Goal: Task Accomplishment & Management: Complete application form

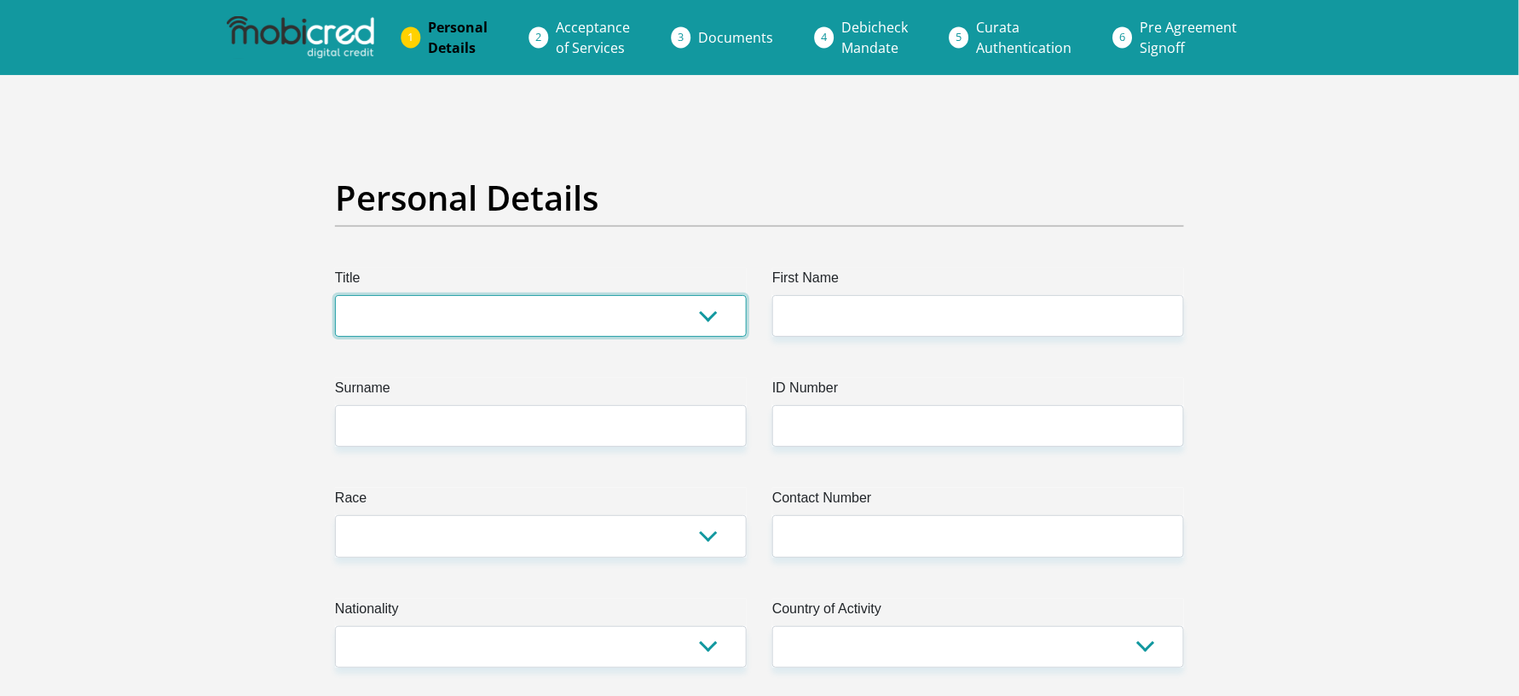
click at [482, 324] on select "Mr Ms Mrs Dr Other" at bounding box center [541, 316] width 412 height 42
select select "Ms"
click at [335, 295] on select "Mr Ms Mrs Dr Other" at bounding box center [541, 316] width 412 height 42
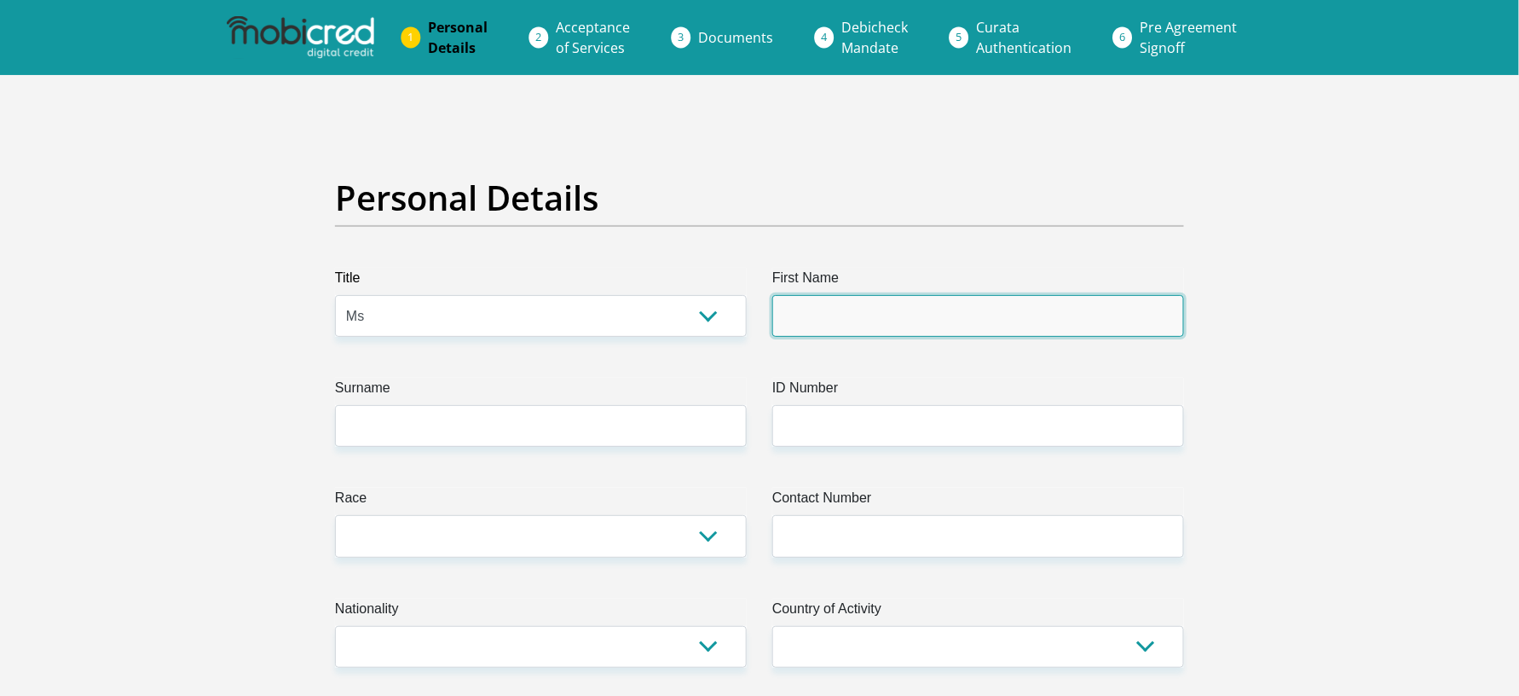
click at [918, 309] on input "First Name" at bounding box center [979, 316] width 412 height 42
type input "SHAHEEDA"
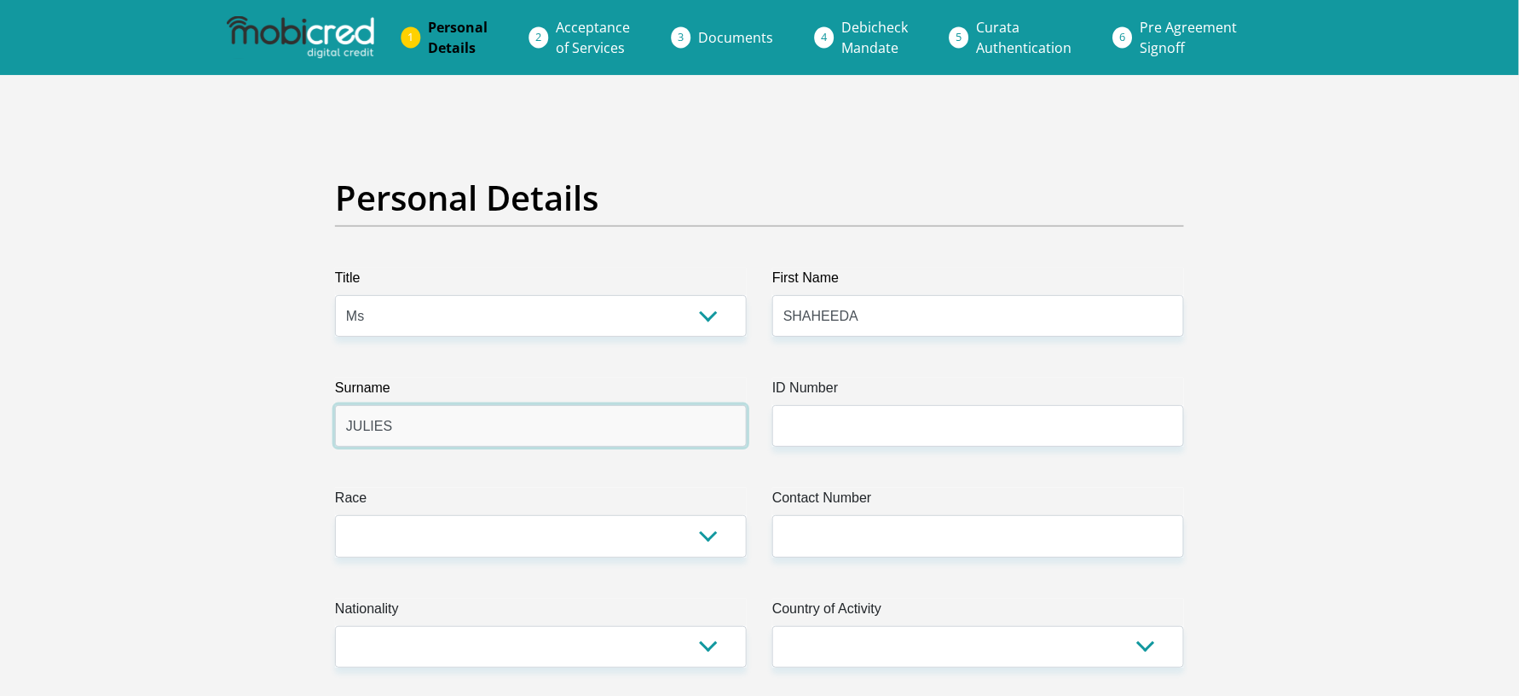
type input "JULIES"
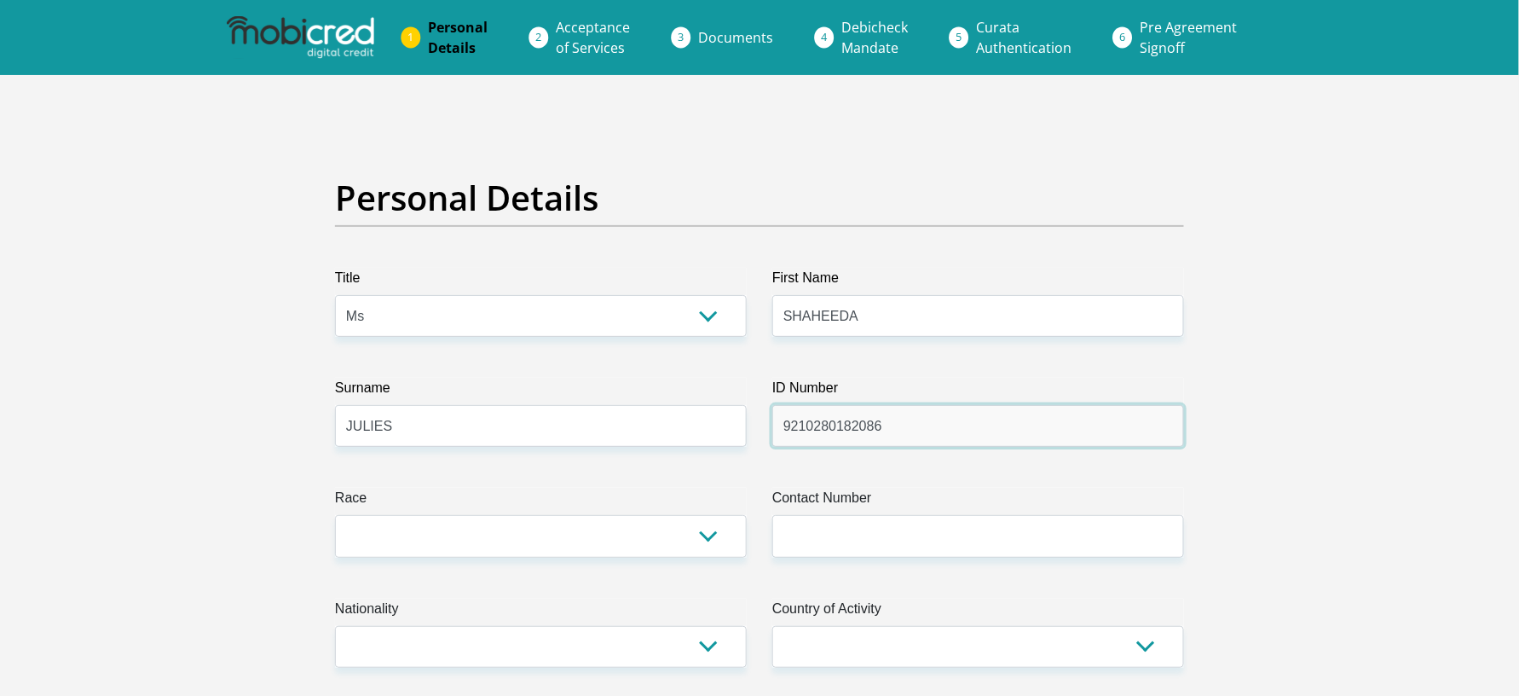
type input "9210280182086"
drag, startPoint x: 672, startPoint y: 537, endPoint x: 609, endPoint y: 550, distance: 64.4
click at [672, 521] on select "Black Coloured Indian White Other" at bounding box center [541, 536] width 412 height 42
select select "2"
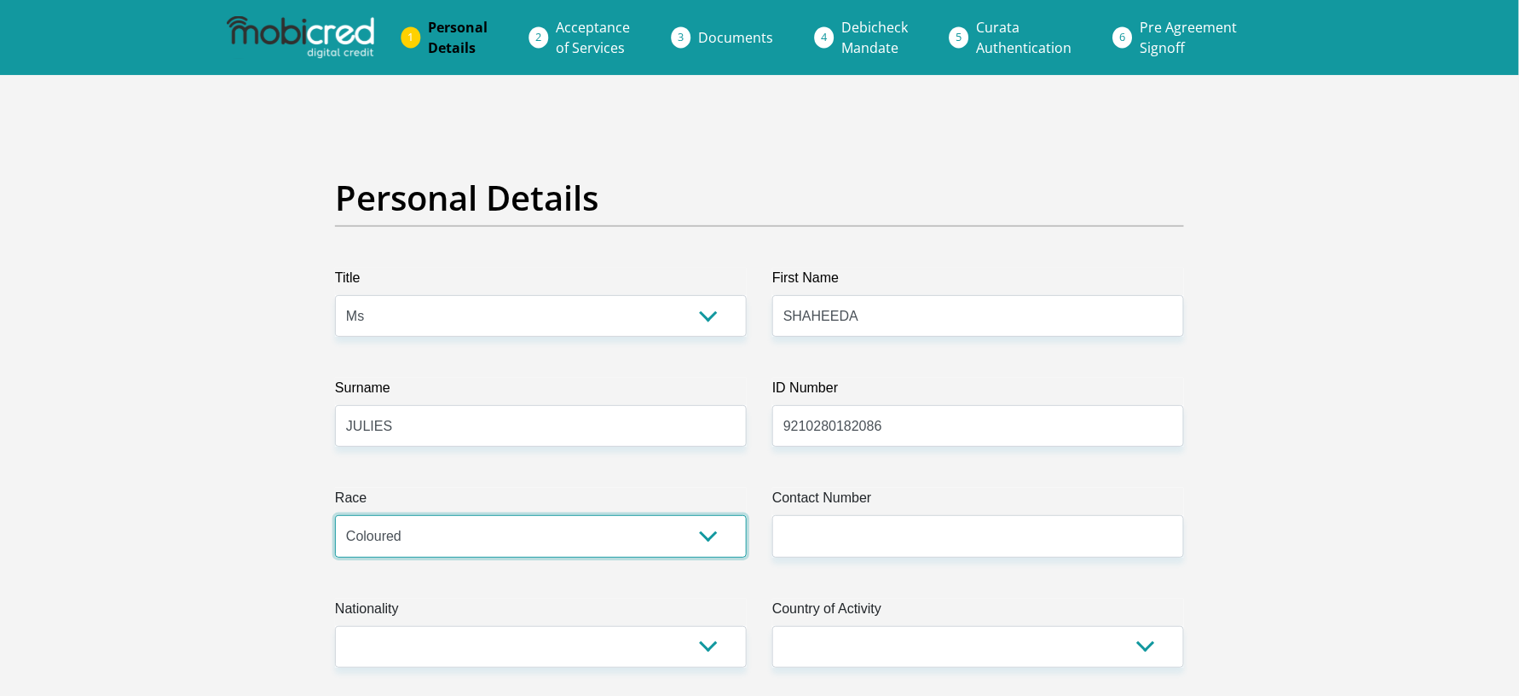
click at [335, 516] on select "Black Coloured Indian White Other" at bounding box center [541, 536] width 412 height 42
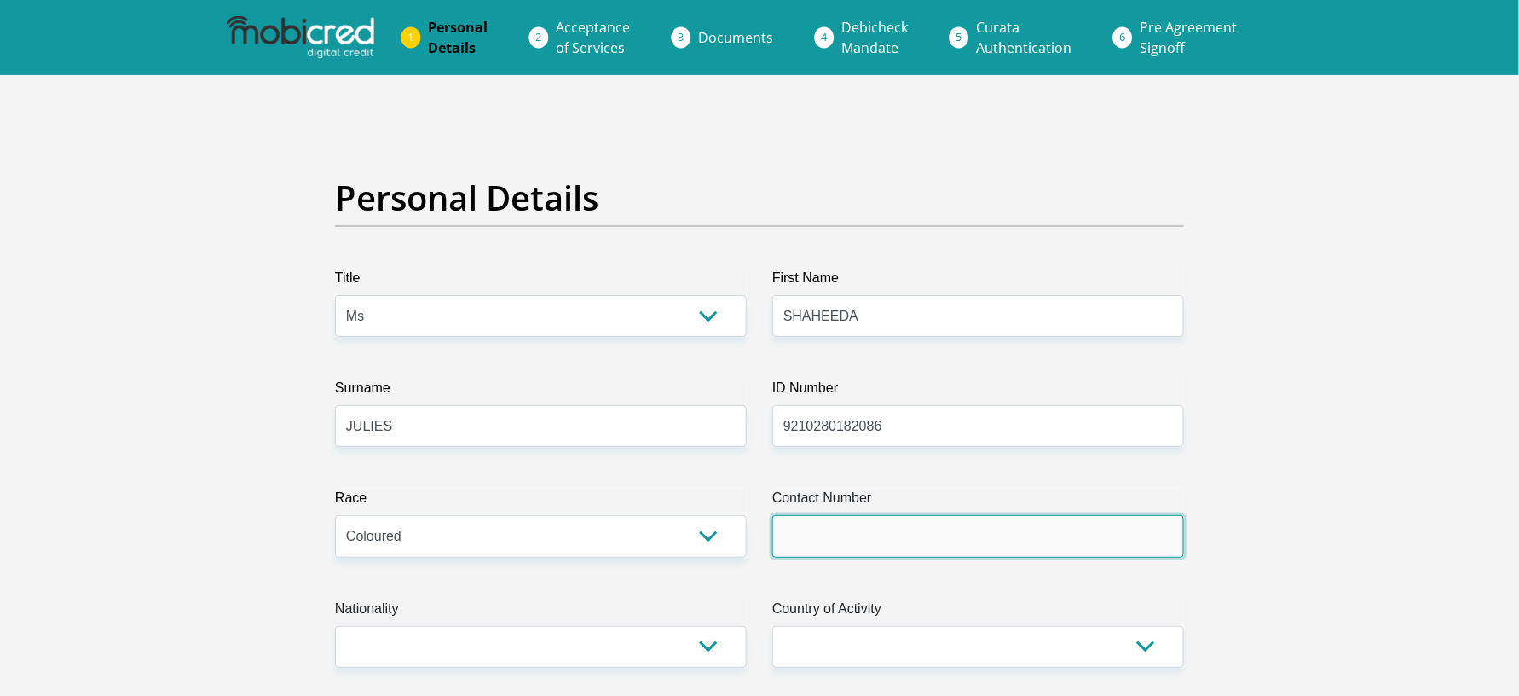
click at [946, 521] on input "Contact Number" at bounding box center [979, 536] width 412 height 42
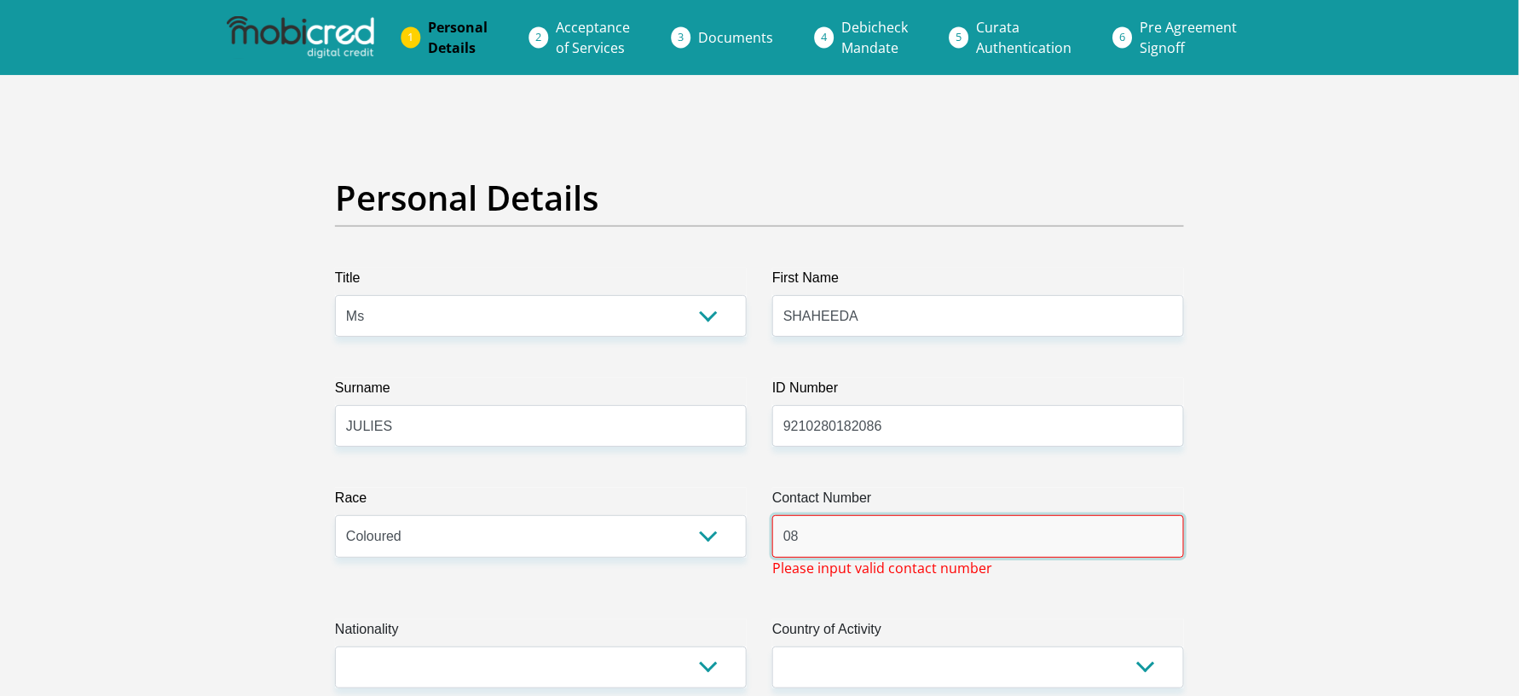
type input "0"
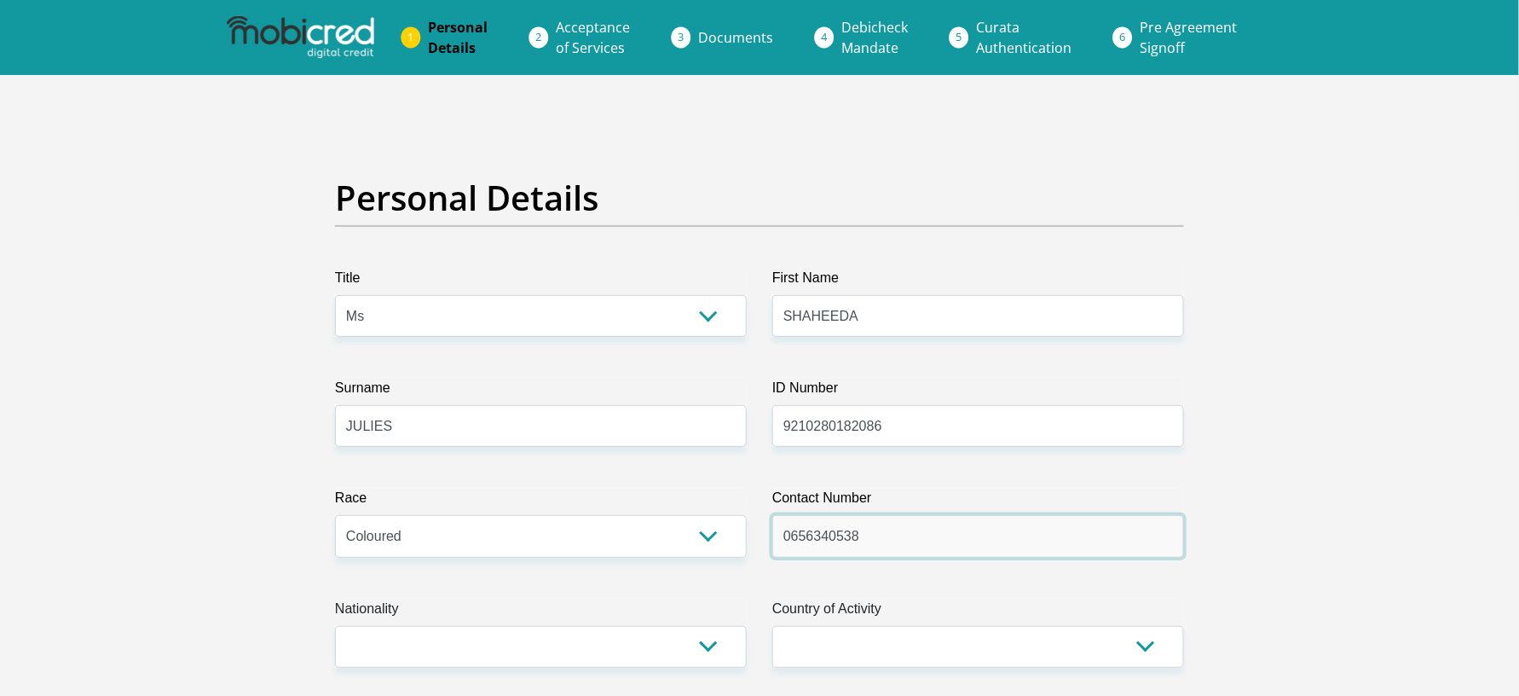
scroll to position [227, 0]
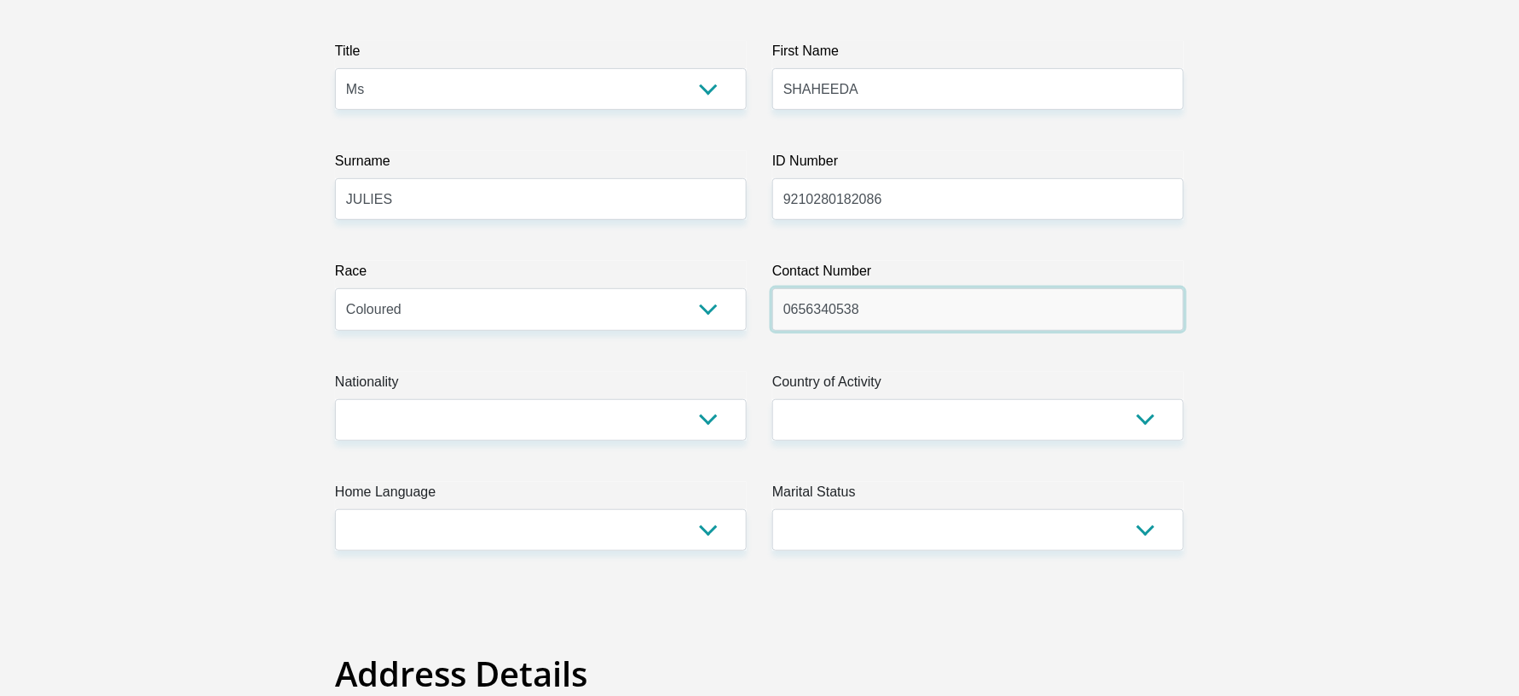
type input "0656340538"
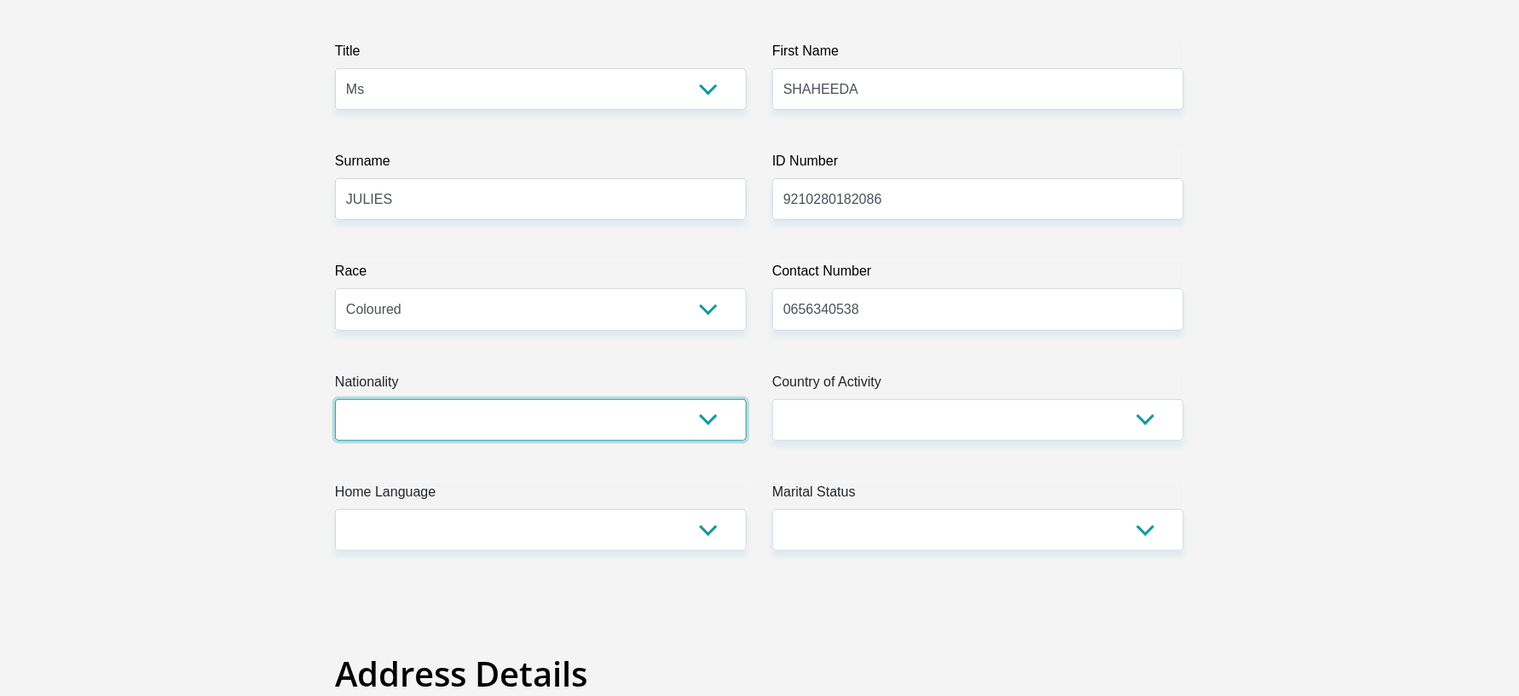
click at [492, 420] on select "South Africa Afghanistan Aland Islands Albania Algeria America Samoa American V…" at bounding box center [541, 420] width 412 height 42
select select "ZAF"
click at [335, 399] on select "South Africa Afghanistan Aland Islands Albania Algeria America Samoa American V…" at bounding box center [541, 420] width 412 height 42
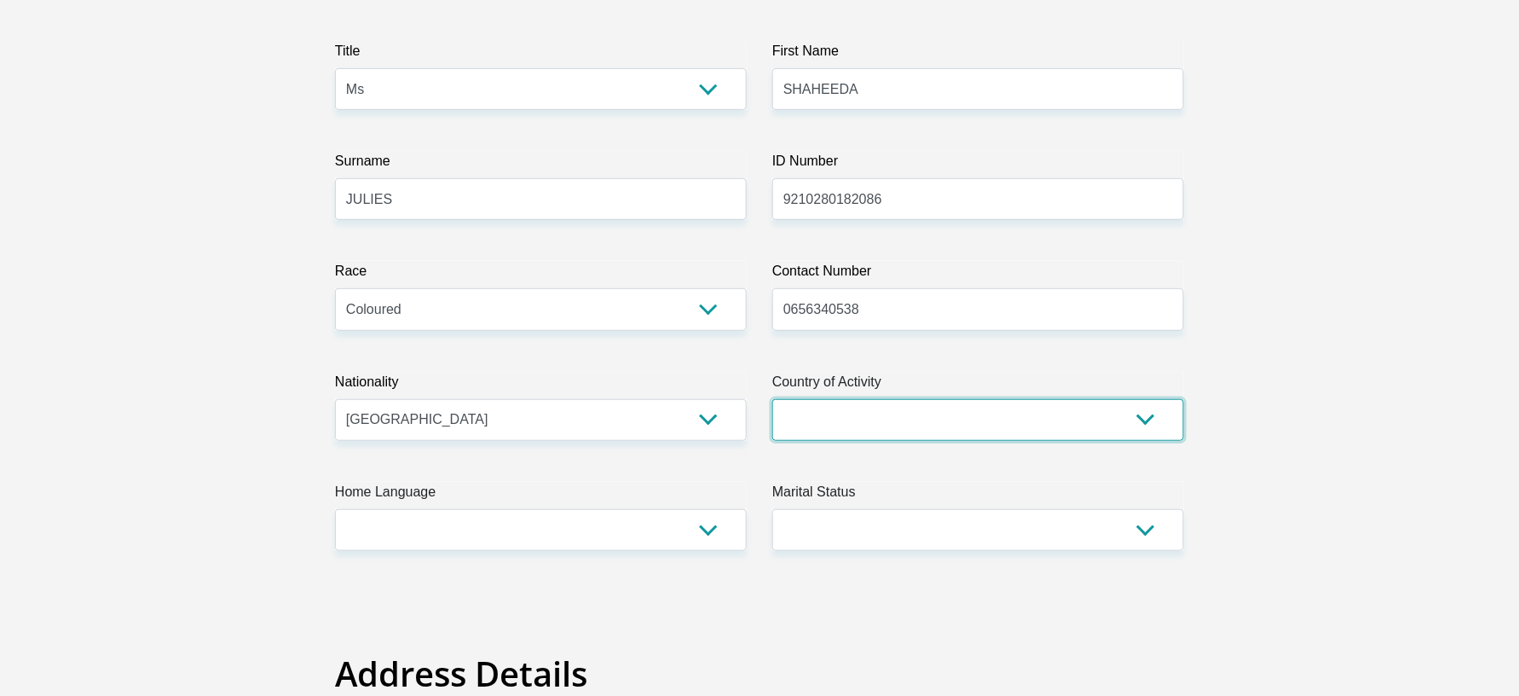
click at [907, 417] on select "South Africa Afghanistan Aland Islands Albania Algeria America Samoa American V…" at bounding box center [979, 420] width 412 height 42
select select "ZAF"
click at [773, 399] on select "South Africa Afghanistan Aland Islands Albania Algeria America Samoa American V…" at bounding box center [979, 420] width 412 height 42
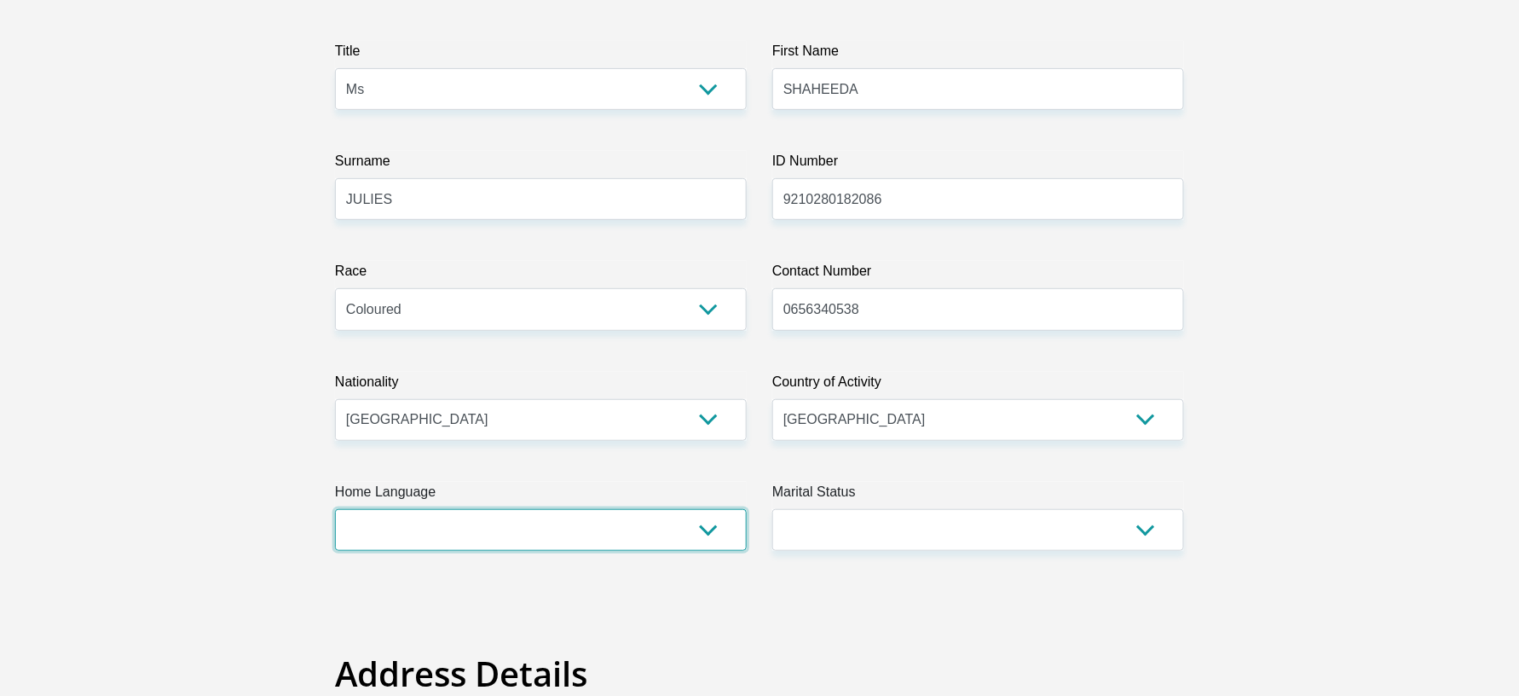
drag, startPoint x: 564, startPoint y: 537, endPoint x: 568, endPoint y: 505, distance: 32.6
click at [570, 521] on select "Afrikaans English Sepedi South Ndebele Southern Sotho Swati Tsonga Tswana Venda…" at bounding box center [541, 530] width 412 height 42
select select "eng"
click at [335, 509] on select "Afrikaans English Sepedi South Ndebele Southern Sotho Swati Tsonga Tswana Venda…" at bounding box center [541, 530] width 412 height 42
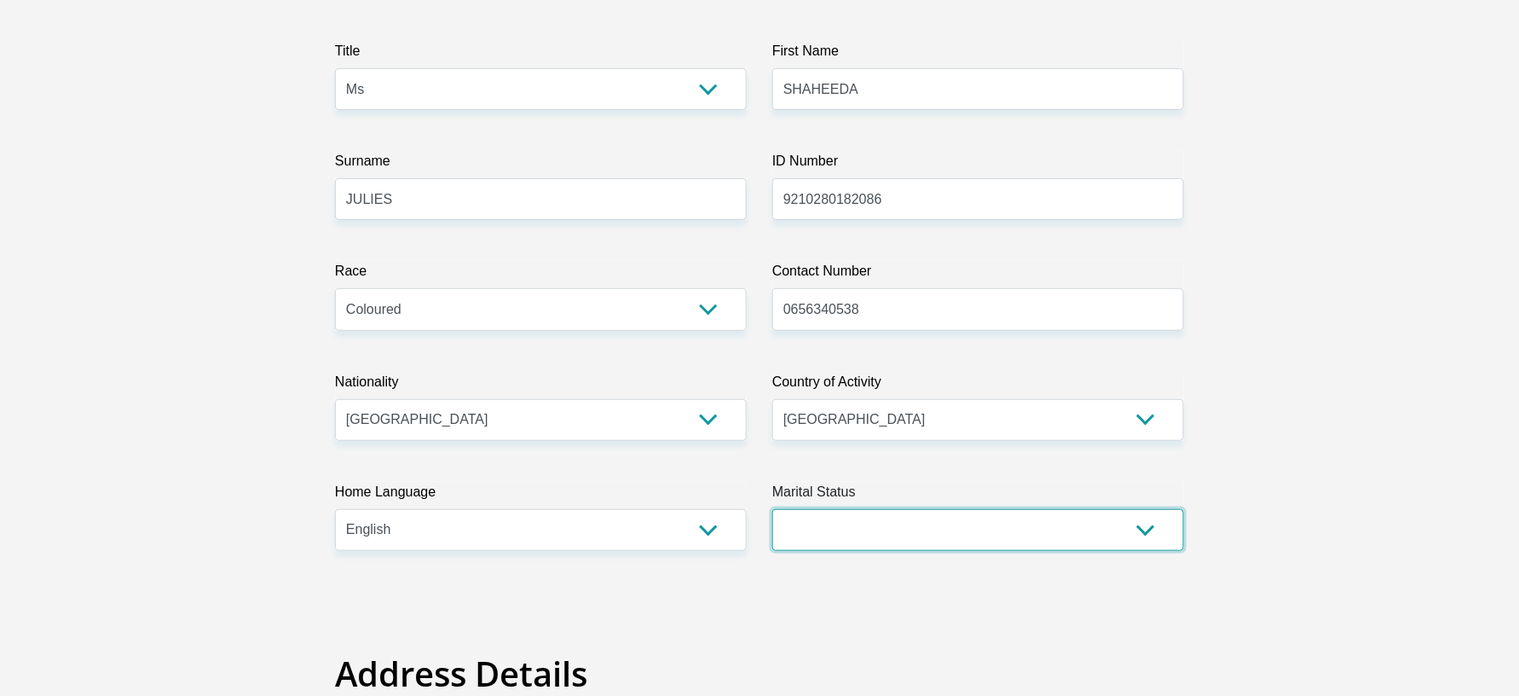
click at [871, 521] on select "Married ANC Single Divorced Widowed Married COP or Customary Law" at bounding box center [979, 530] width 412 height 42
select select "2"
click at [773, 509] on select "Married ANC Single Divorced Widowed Married COP or Customary Law" at bounding box center [979, 530] width 412 height 42
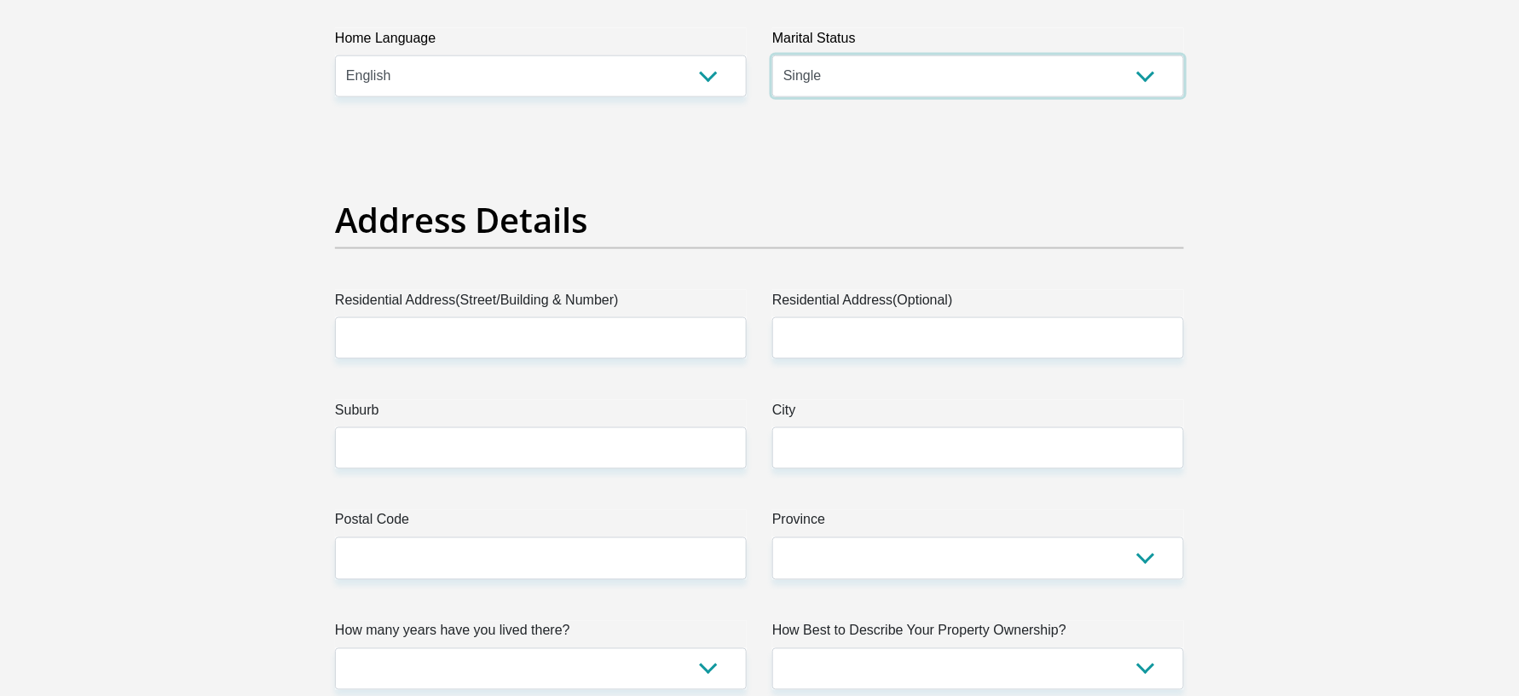
scroll to position [682, 0]
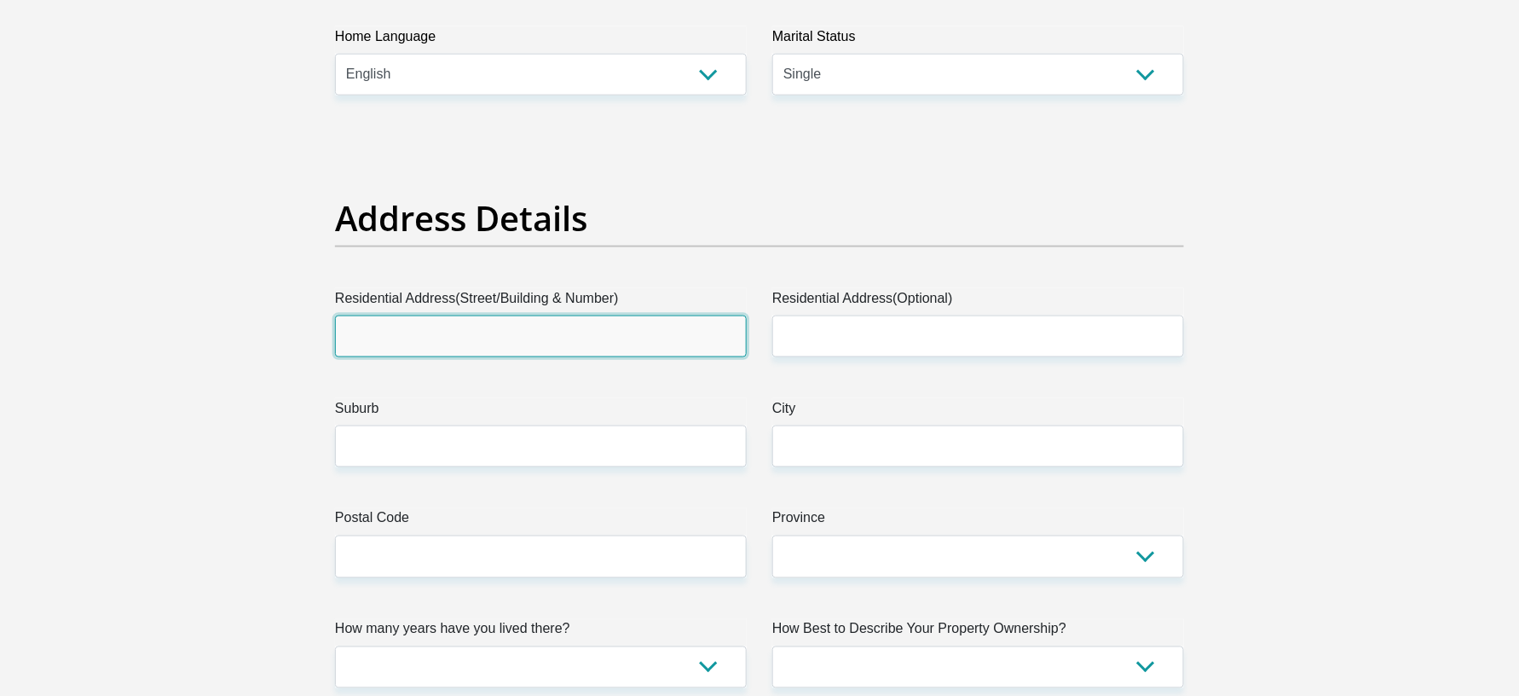
click at [505, 345] on input "Residential Address(Street/Building & Number)" at bounding box center [541, 336] width 412 height 42
type input "72"
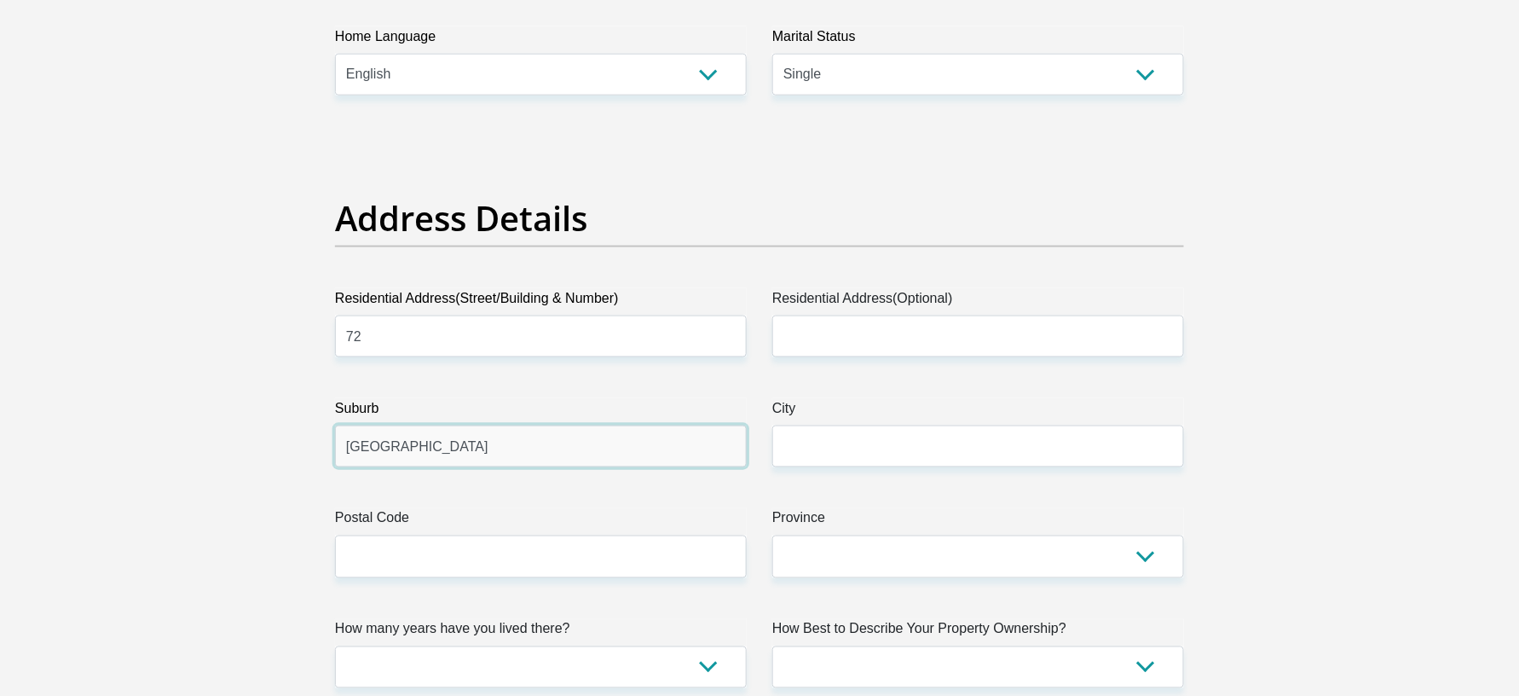
type input "SIMONSBERGWAY"
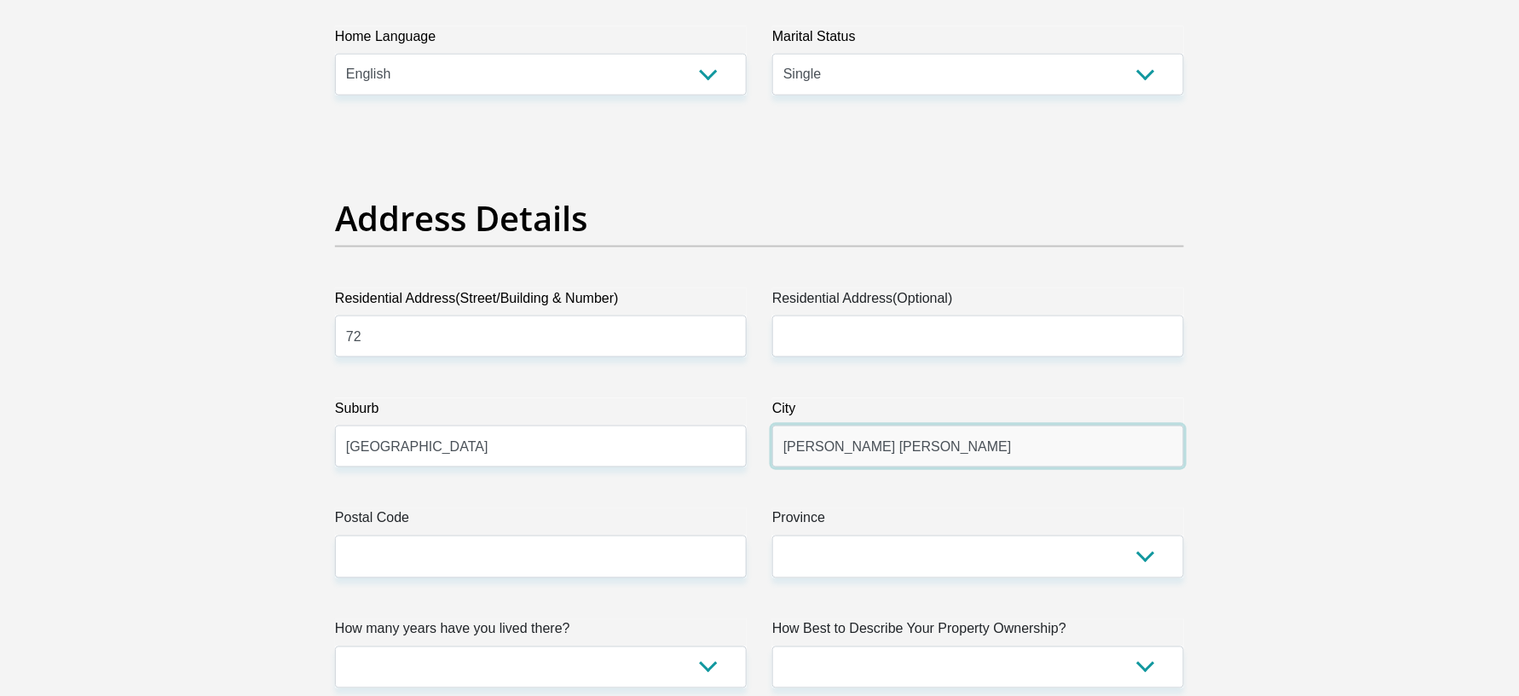
type input "BISHOP LAVIS"
type input "7490"
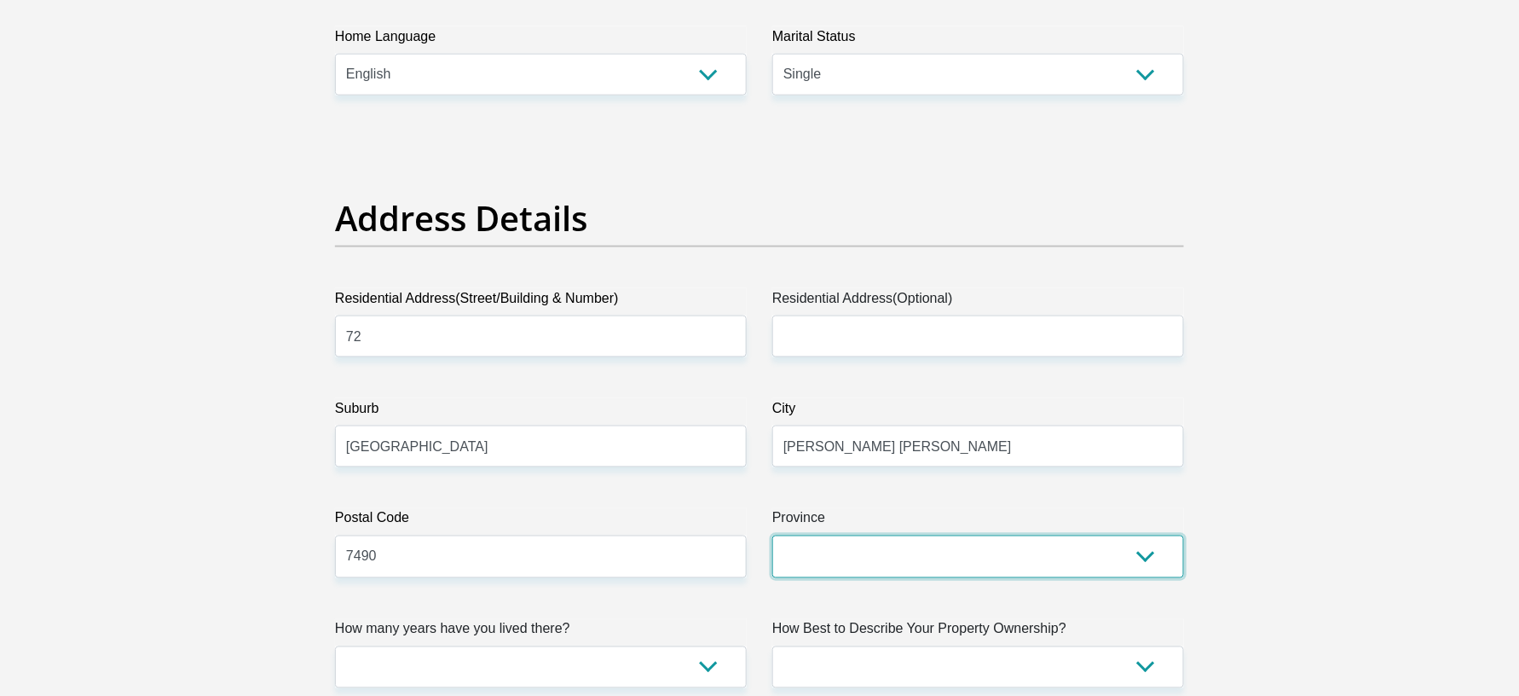
click at [1021, 521] on select "Eastern Cape Free State Gauteng KwaZulu-Natal Limpopo Mpumalanga Northern Cape …" at bounding box center [979, 556] width 412 height 42
select select "Western Cape"
click at [773, 521] on select "Eastern Cape Free State Gauteng KwaZulu-Natal Limpopo Mpumalanga Northern Cape …" at bounding box center [979, 556] width 412 height 42
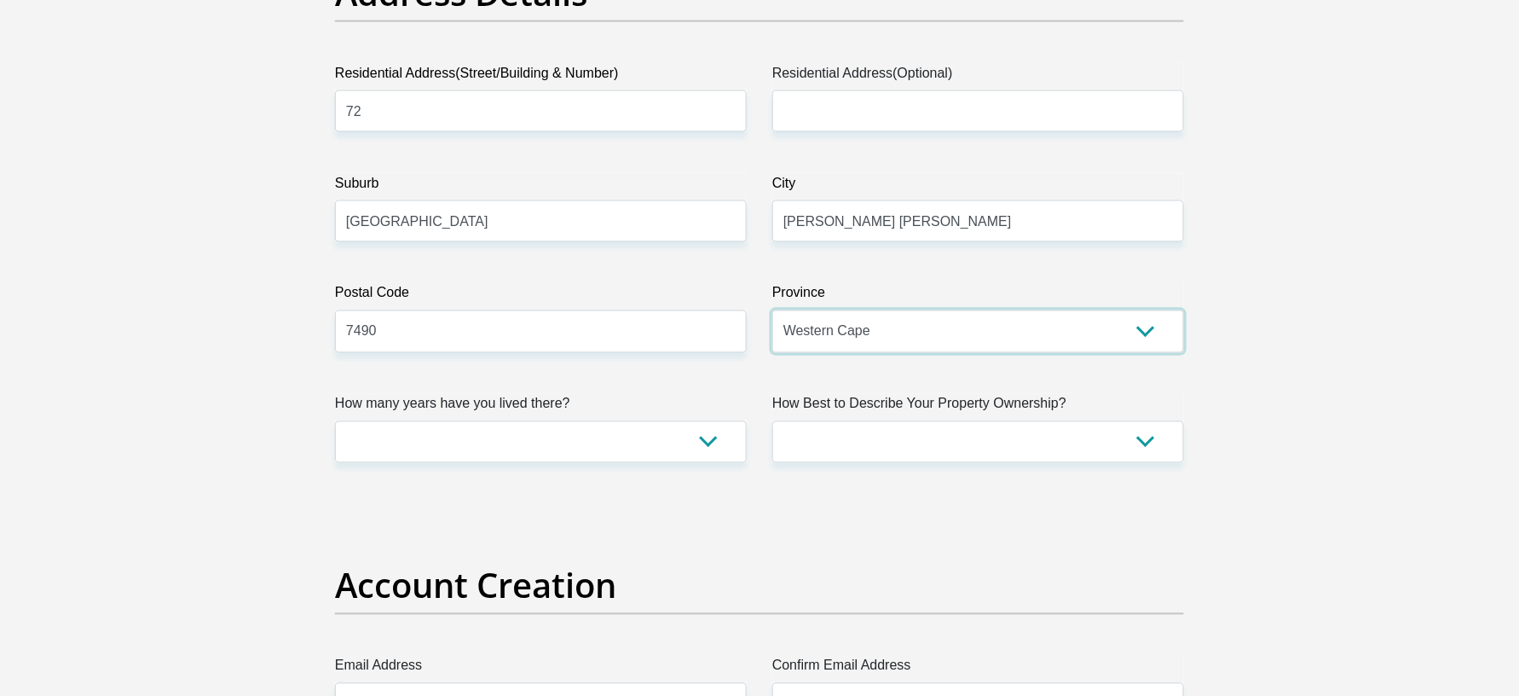
scroll to position [909, 0]
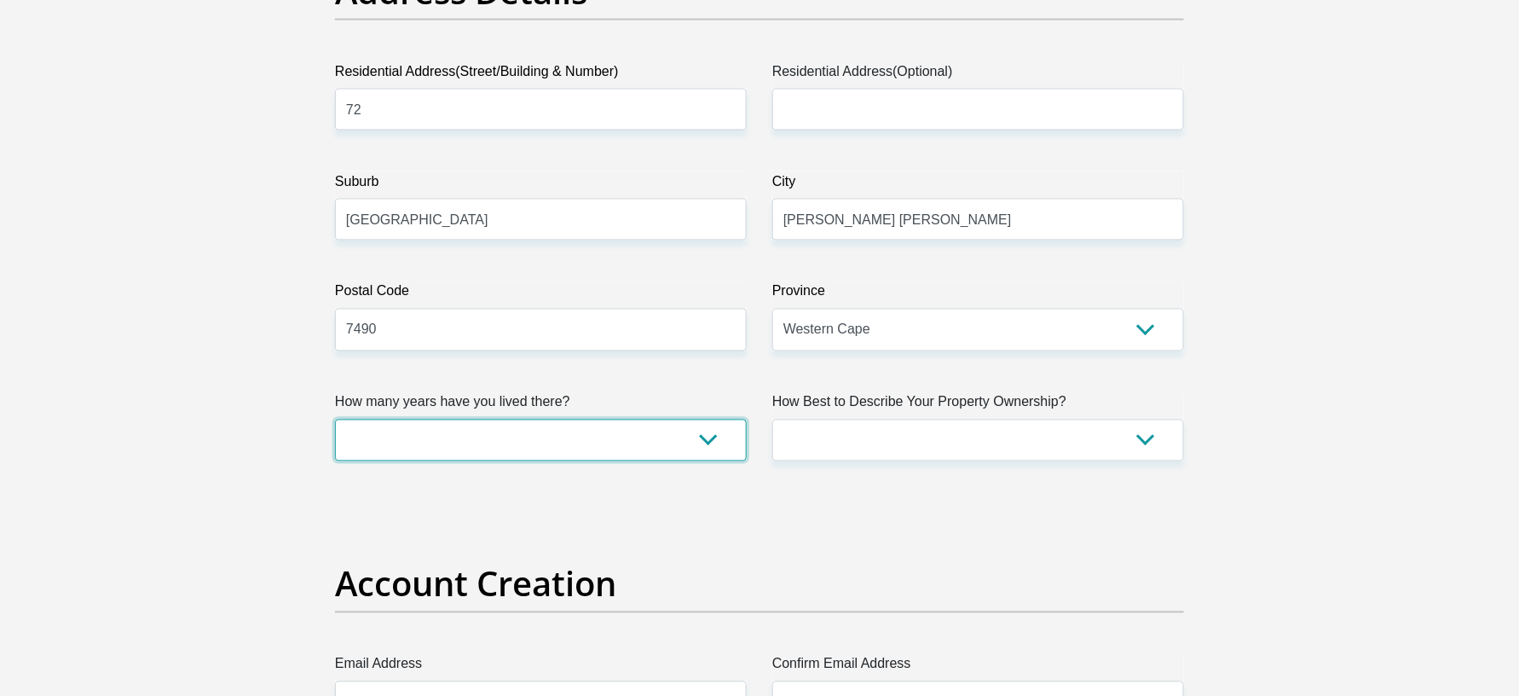
drag, startPoint x: 612, startPoint y: 430, endPoint x: 587, endPoint y: 447, distance: 30.0
click at [612, 430] on select "less than 1 year 1-3 years 3-5 years 5+ years" at bounding box center [541, 441] width 412 height 42
select select "2"
click at [335, 420] on select "less than 1 year 1-3 years 3-5 years 5+ years" at bounding box center [541, 441] width 412 height 42
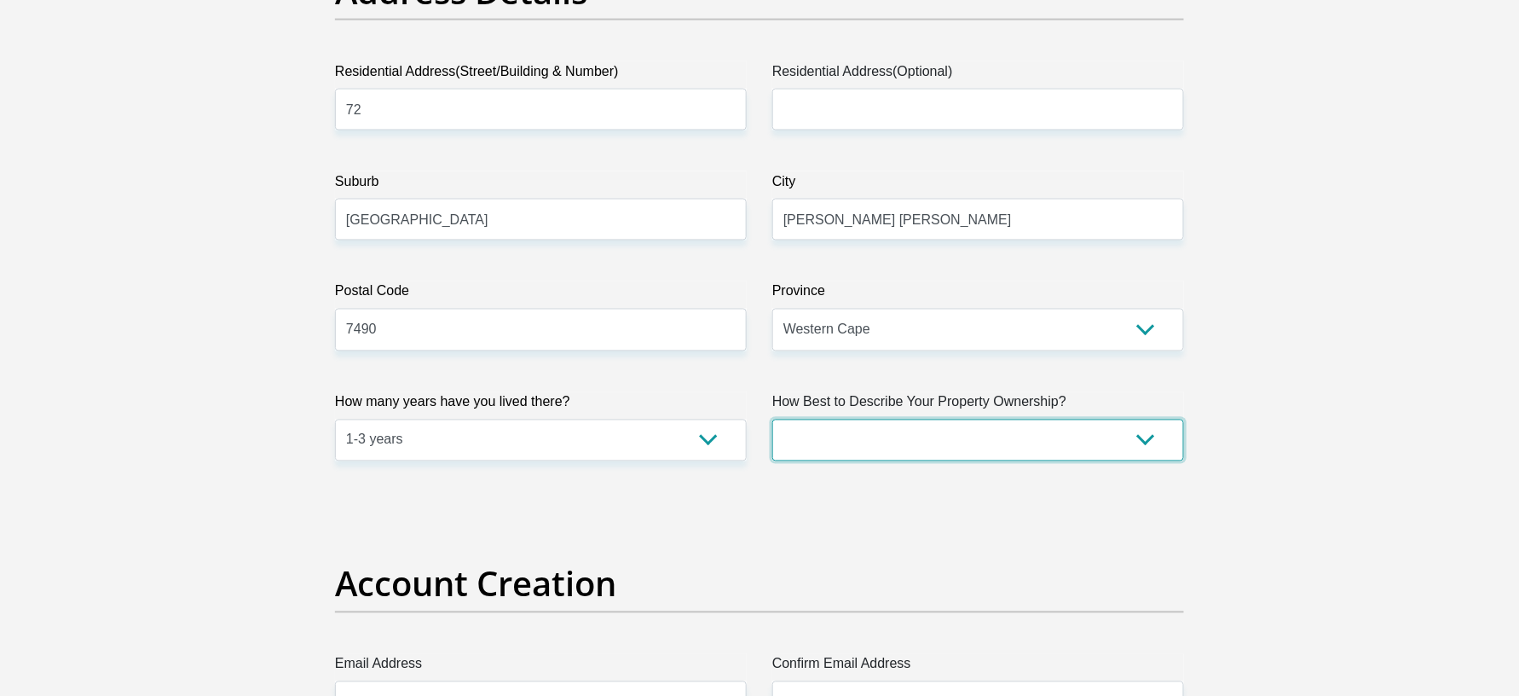
click at [926, 434] on select "Owned Rented Family Owned Company Dwelling" at bounding box center [979, 441] width 412 height 42
select select "Owned"
click at [773, 420] on select "Owned Rented Family Owned Company Dwelling" at bounding box center [979, 441] width 412 height 42
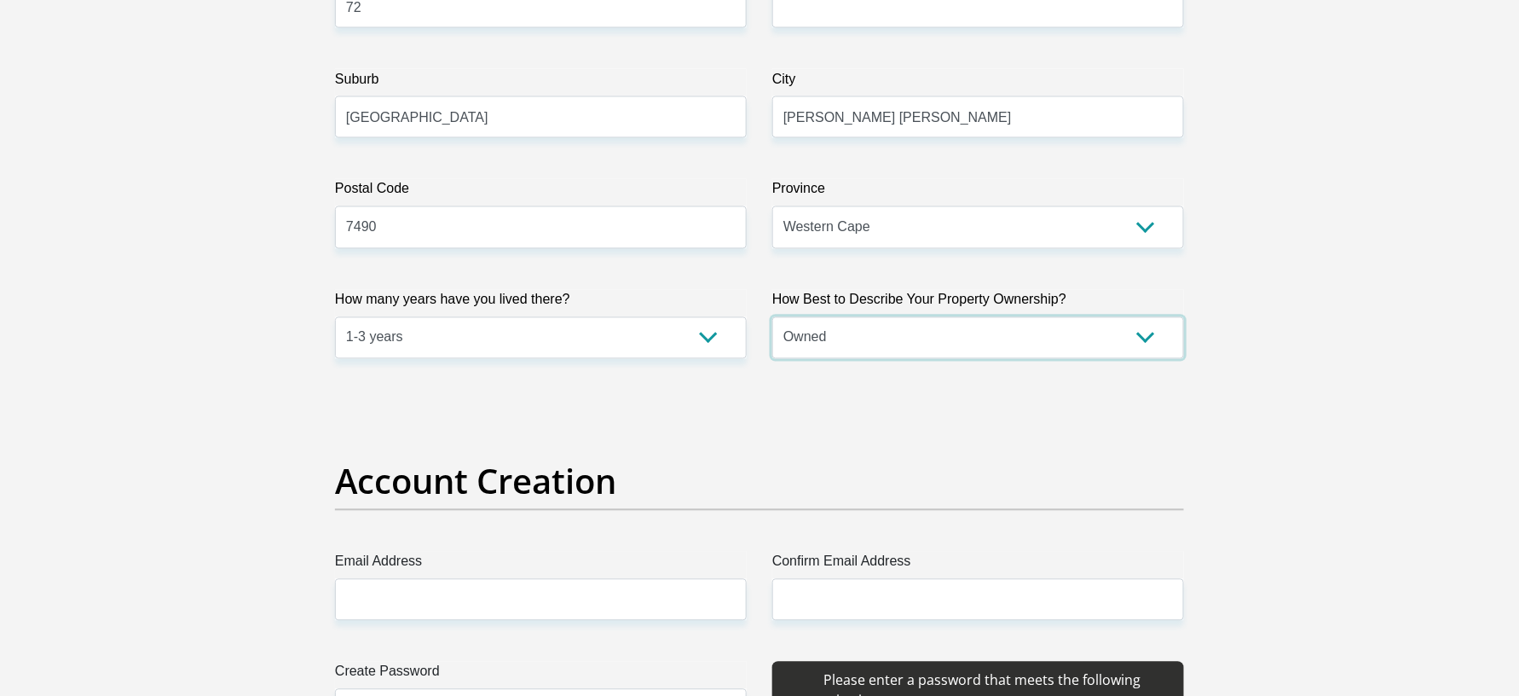
scroll to position [1137, 0]
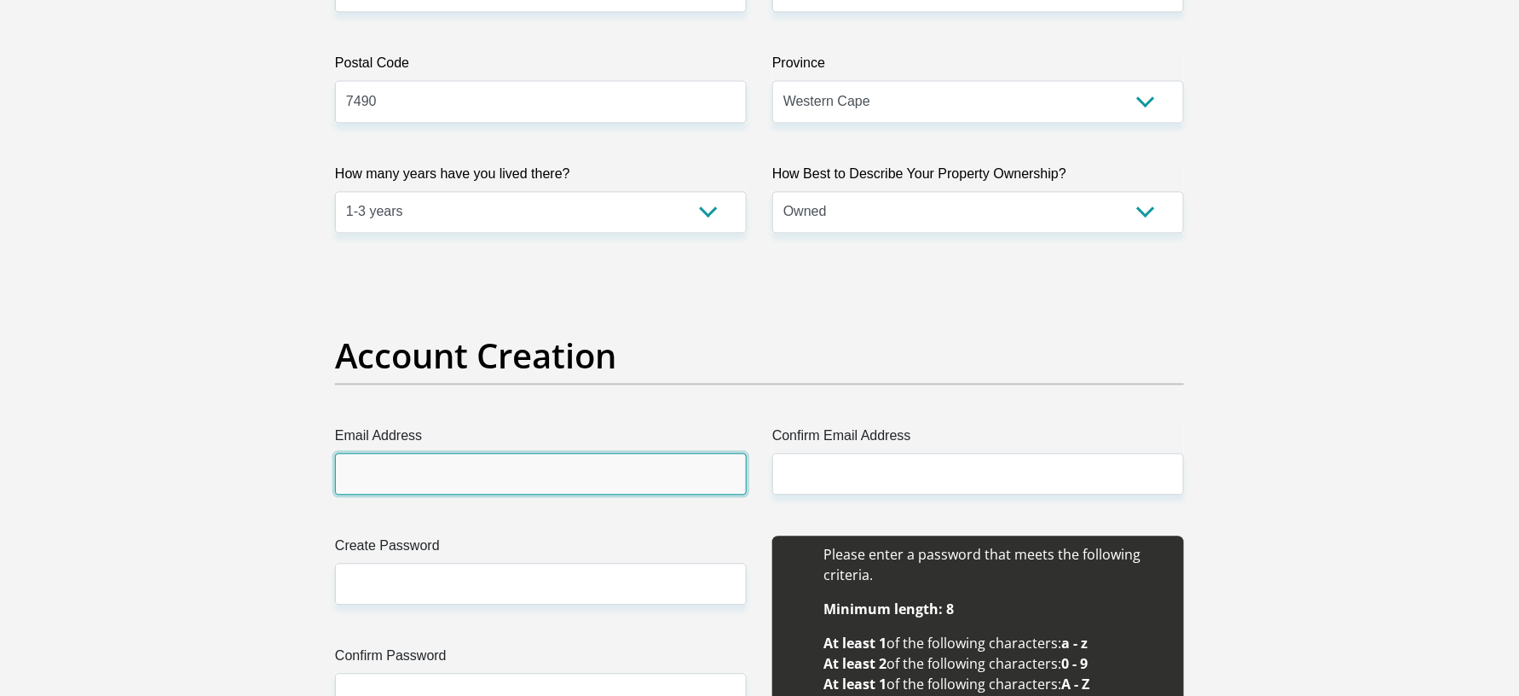
click at [416, 485] on input "Email Address" at bounding box center [541, 475] width 412 height 42
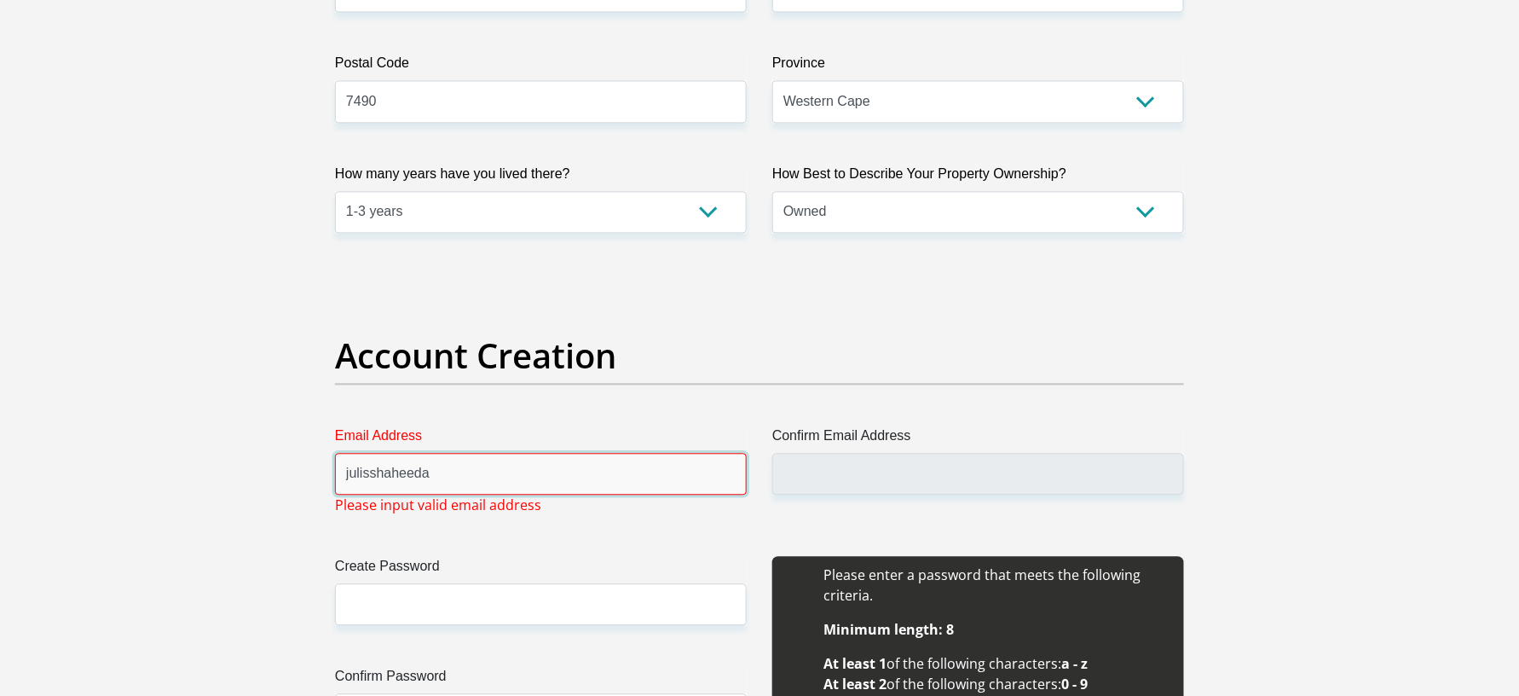
type input "julisshaheeda"
click at [851, 215] on select "Owned Rented Family Owned Company Dwelling" at bounding box center [979, 213] width 412 height 42
select select "parents"
click at [773, 192] on select "Owned Rented Family Owned Company Dwelling" at bounding box center [979, 213] width 412 height 42
click at [532, 489] on input "julisshaheeda" at bounding box center [541, 475] width 412 height 42
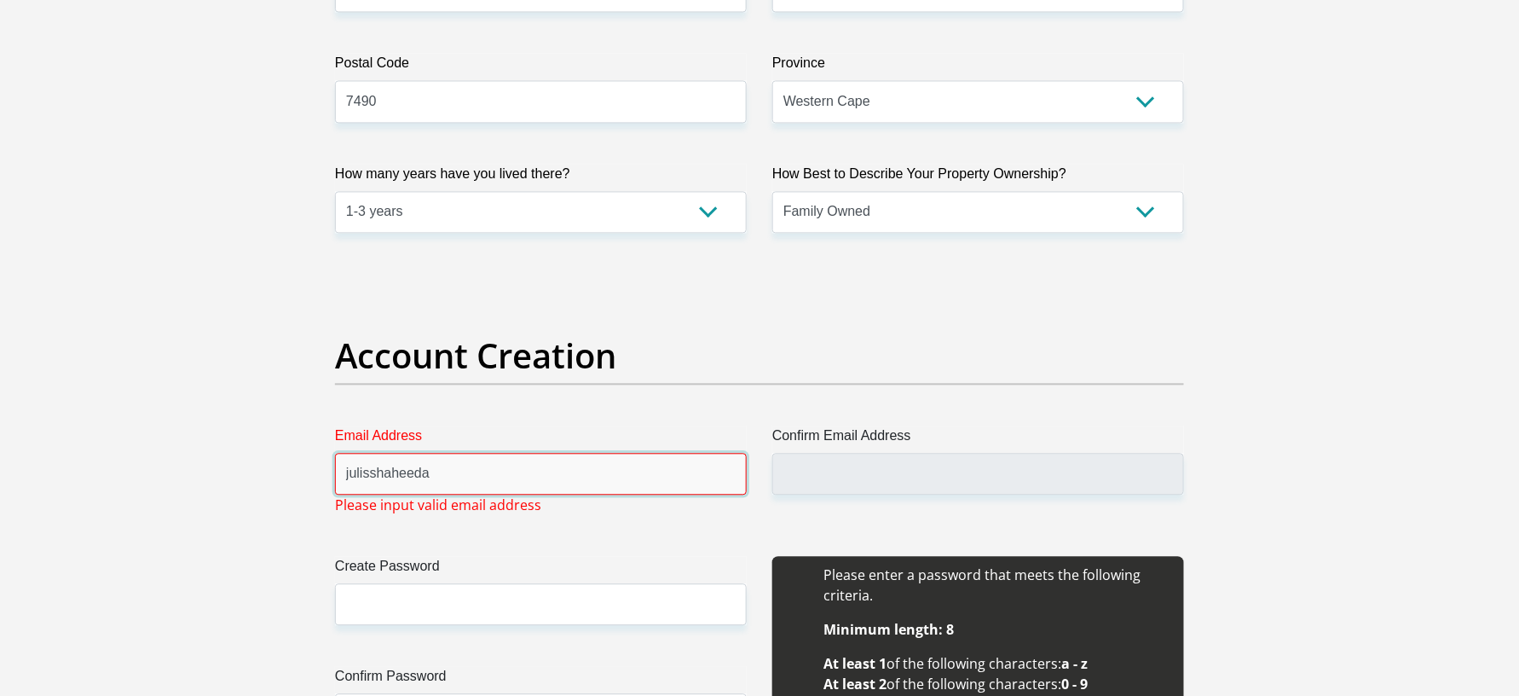
drag, startPoint x: 486, startPoint y: 479, endPoint x: 169, endPoint y: 472, distance: 317.3
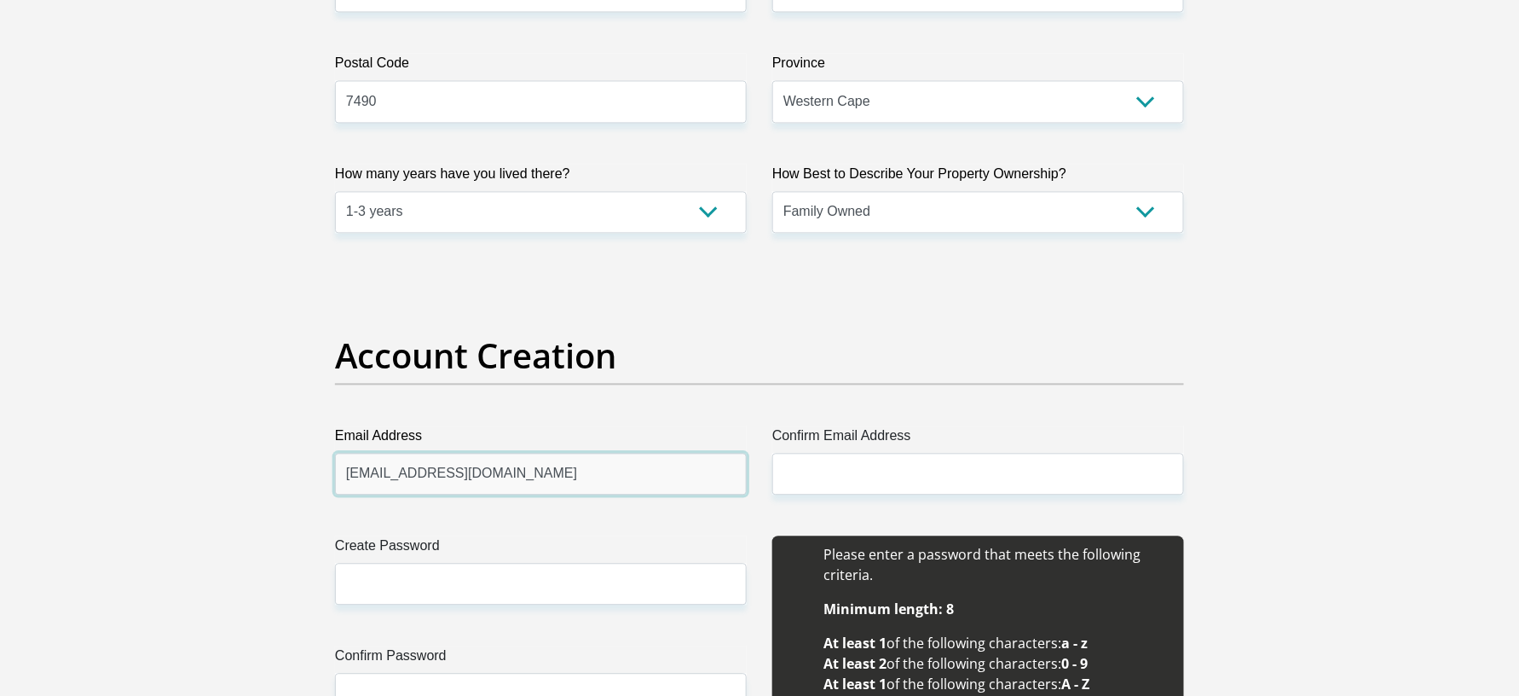
type input "juliesshaheeda35@gmail.com"
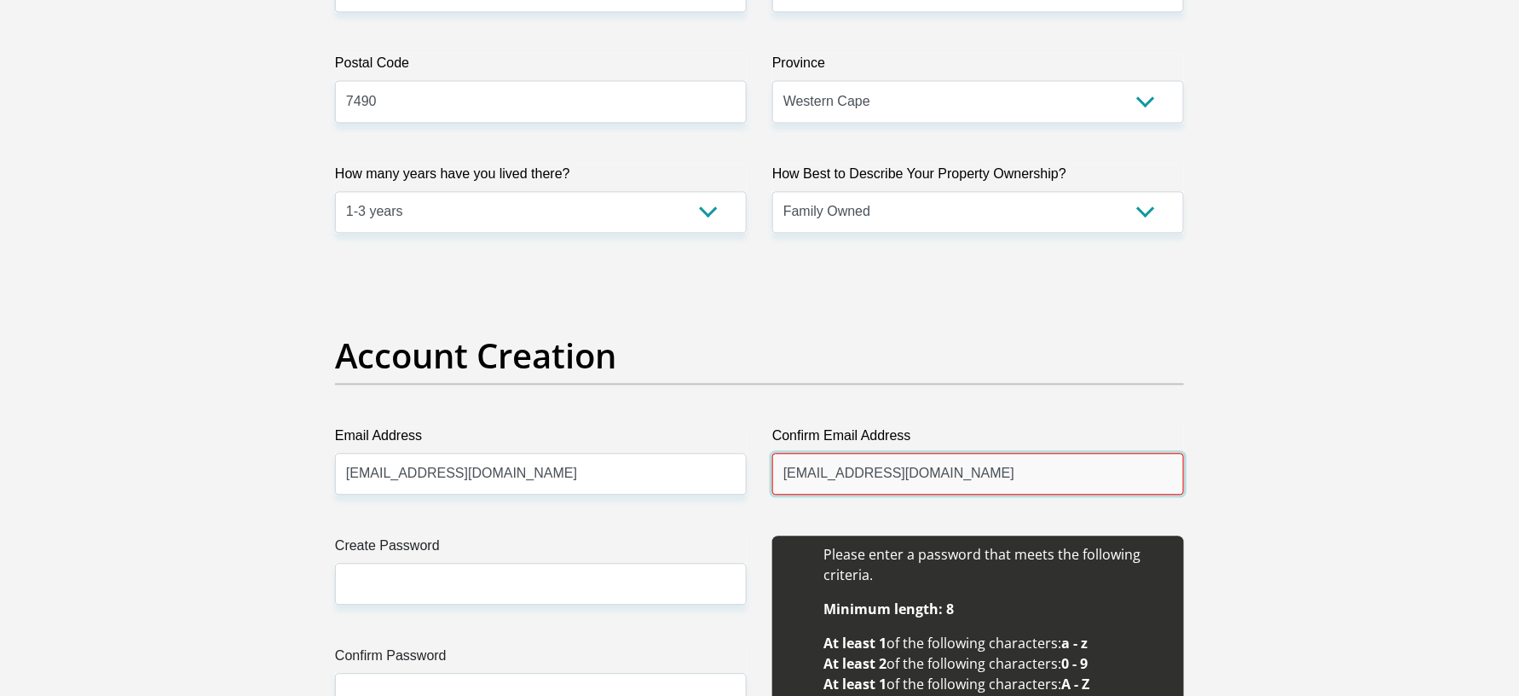
type input "juliesshaheeda35@gmail.com"
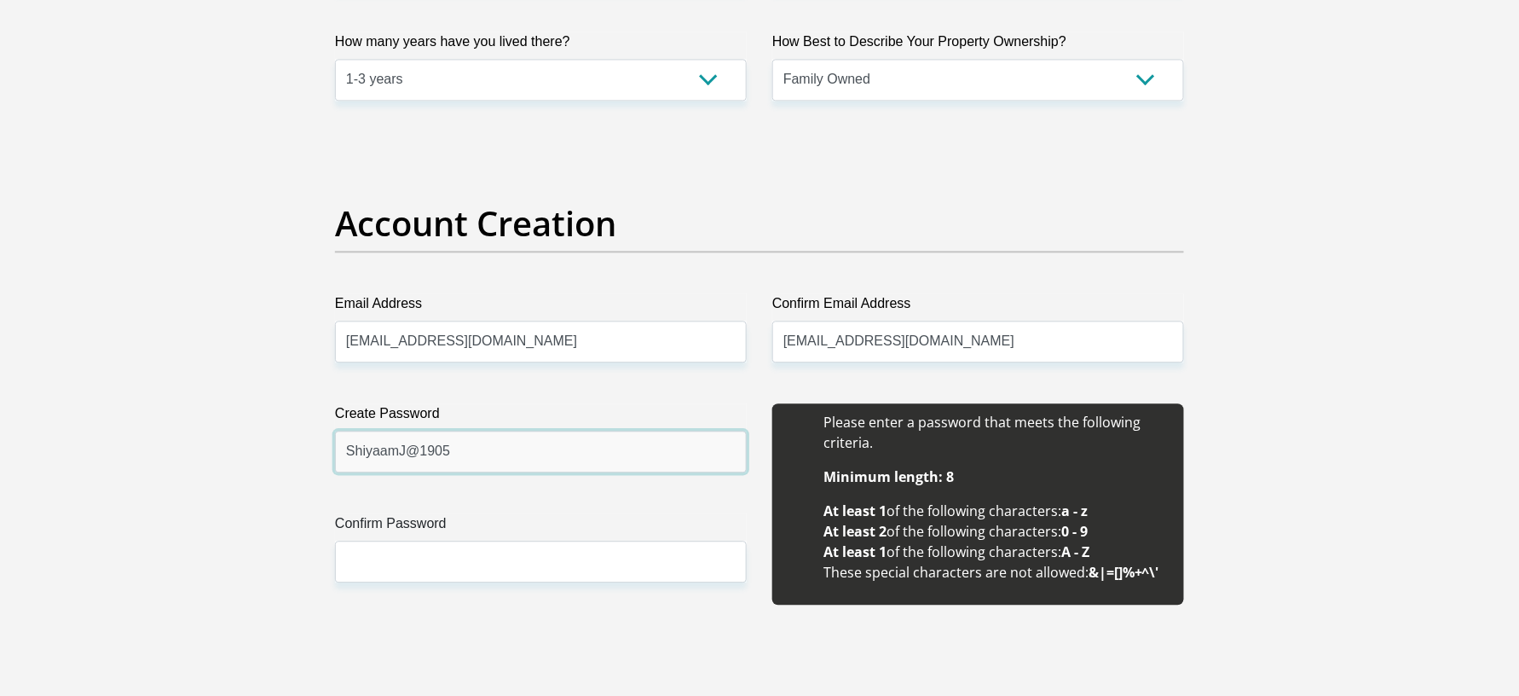
scroll to position [1478, 0]
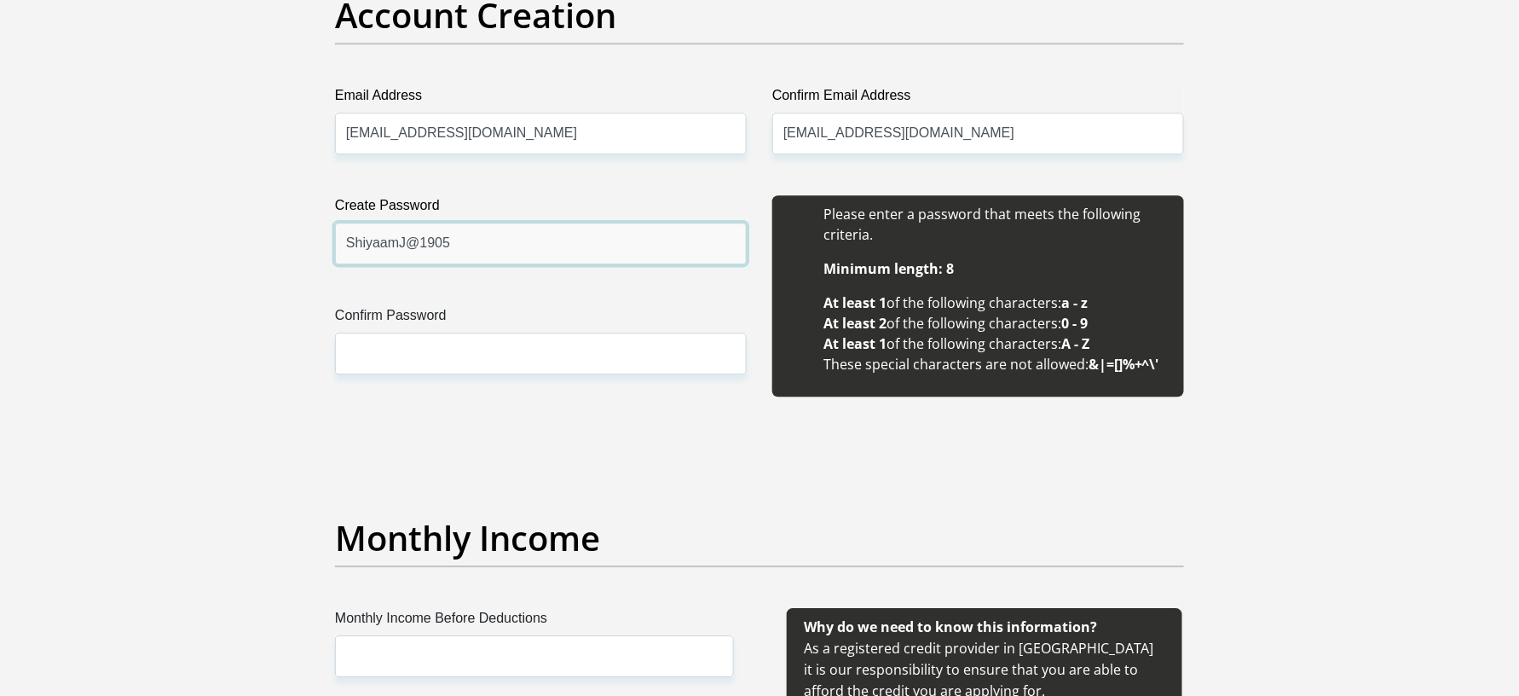
type input "ShiyaamJ@1905"
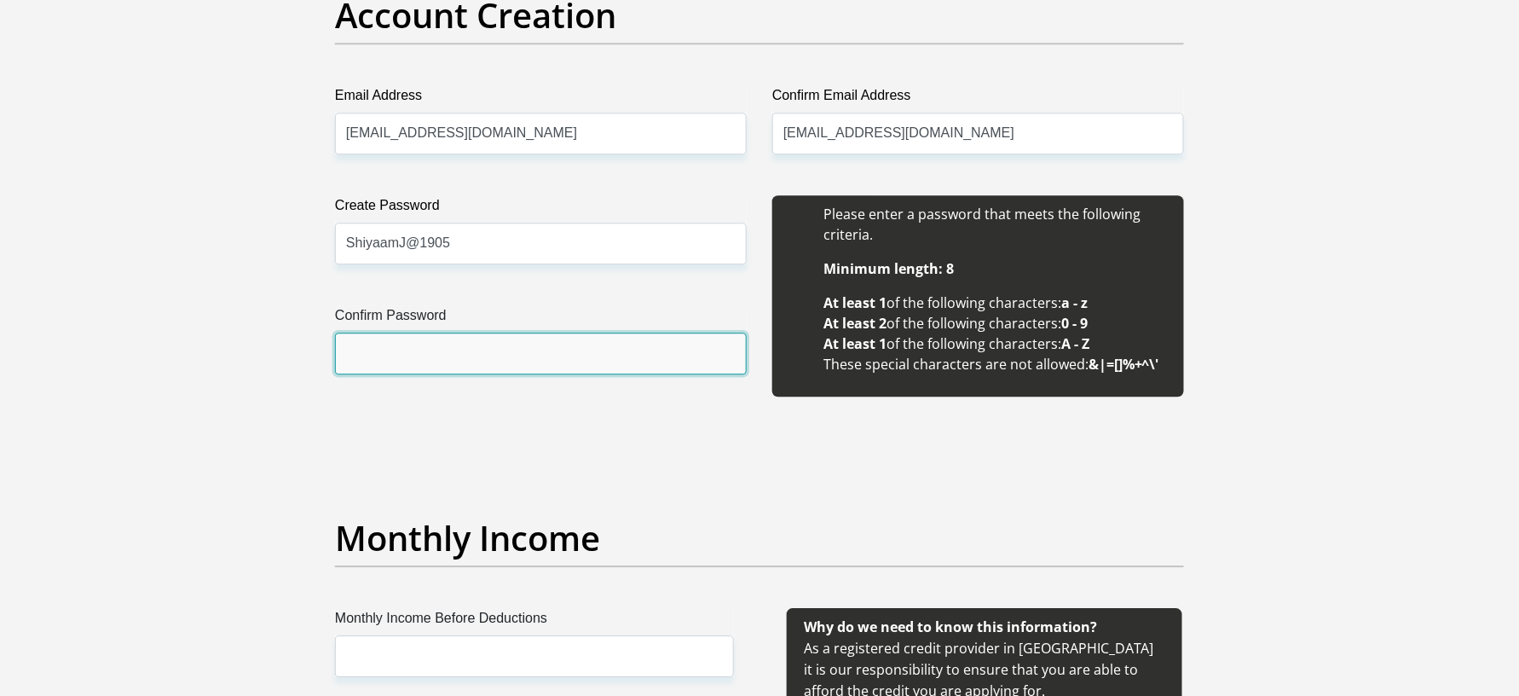
click at [475, 373] on input "Confirm Password" at bounding box center [541, 354] width 412 height 42
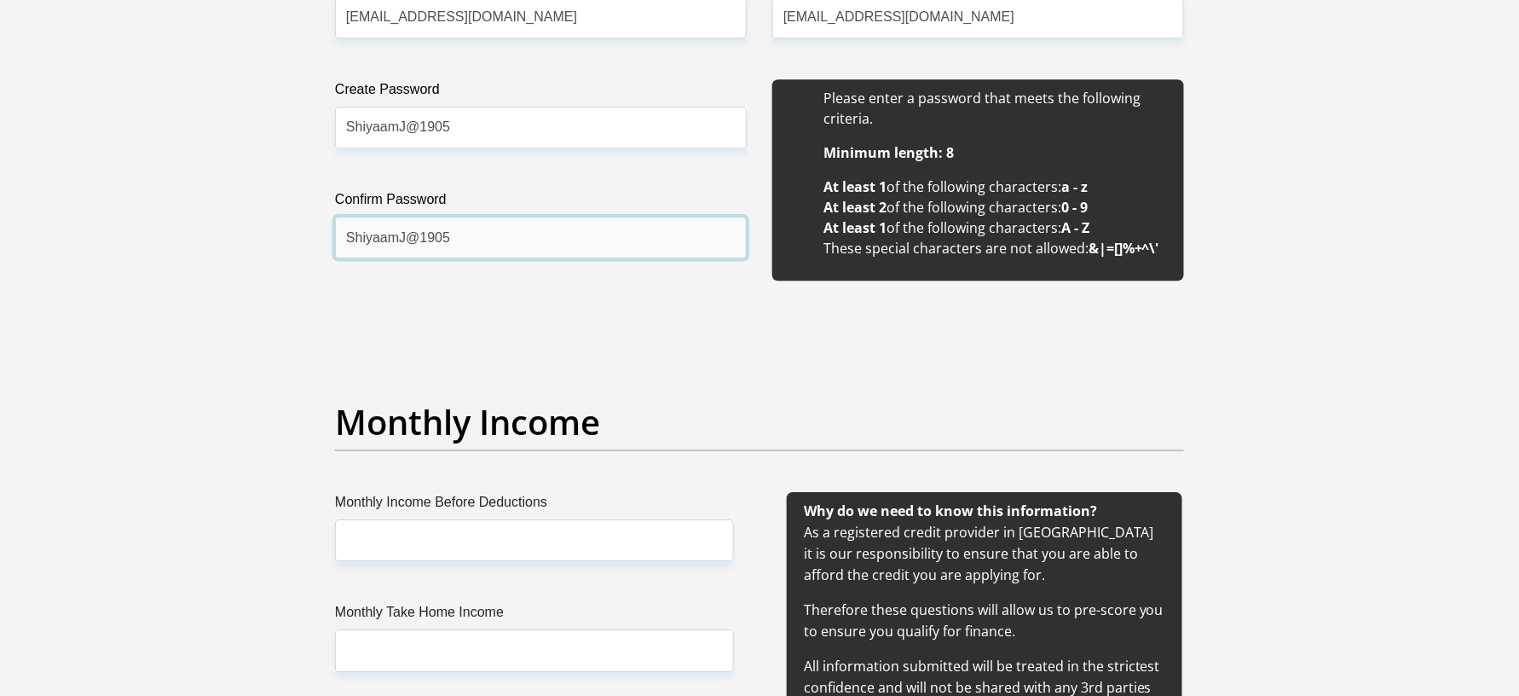
scroll to position [1705, 0]
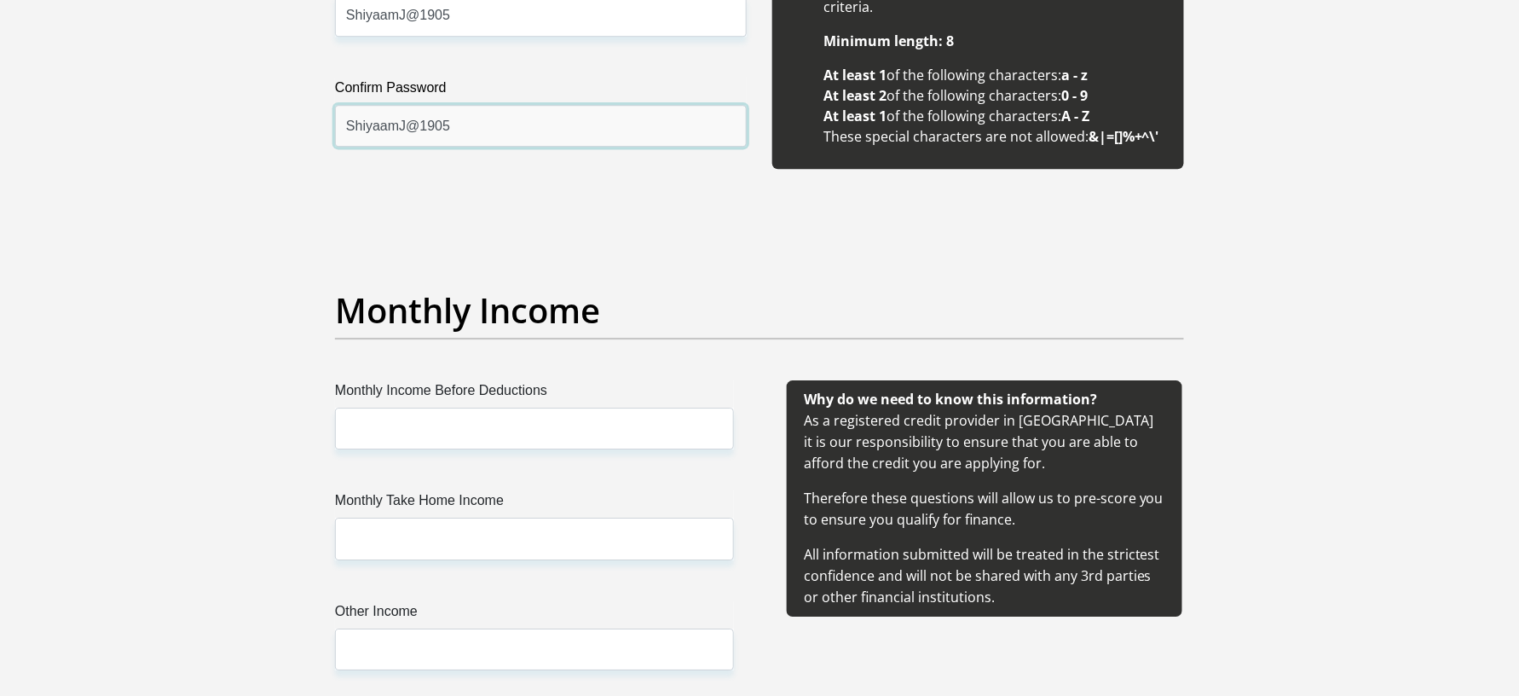
type input "ShiyaamJ@1905"
click at [417, 452] on div "Monthly Income Before Deductions Monthly Take Home Income Other Income" at bounding box center [535, 545] width 450 height 331
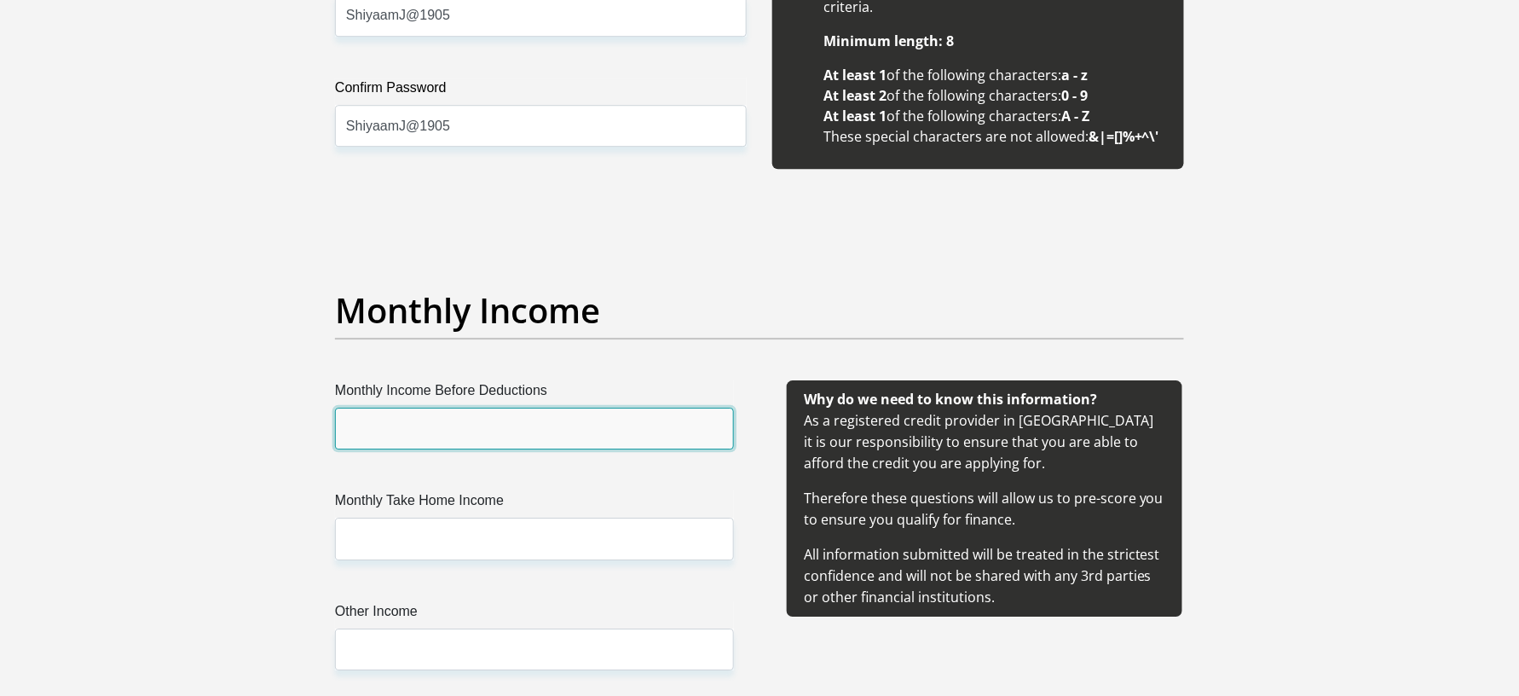
click at [427, 433] on input "Monthly Income Before Deductions" at bounding box center [534, 429] width 399 height 42
type input "12100"
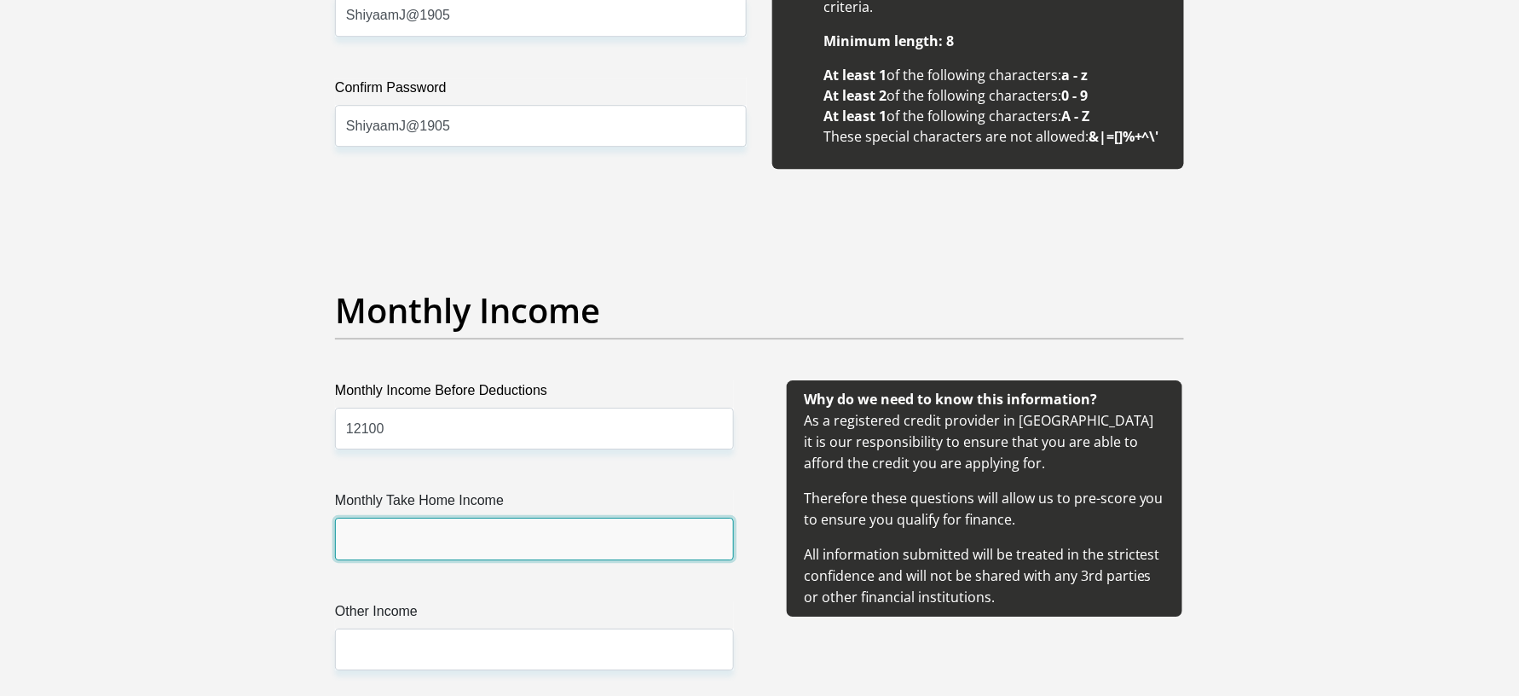
click at [418, 521] on input "Monthly Take Home Income" at bounding box center [534, 539] width 399 height 42
type input "9200"
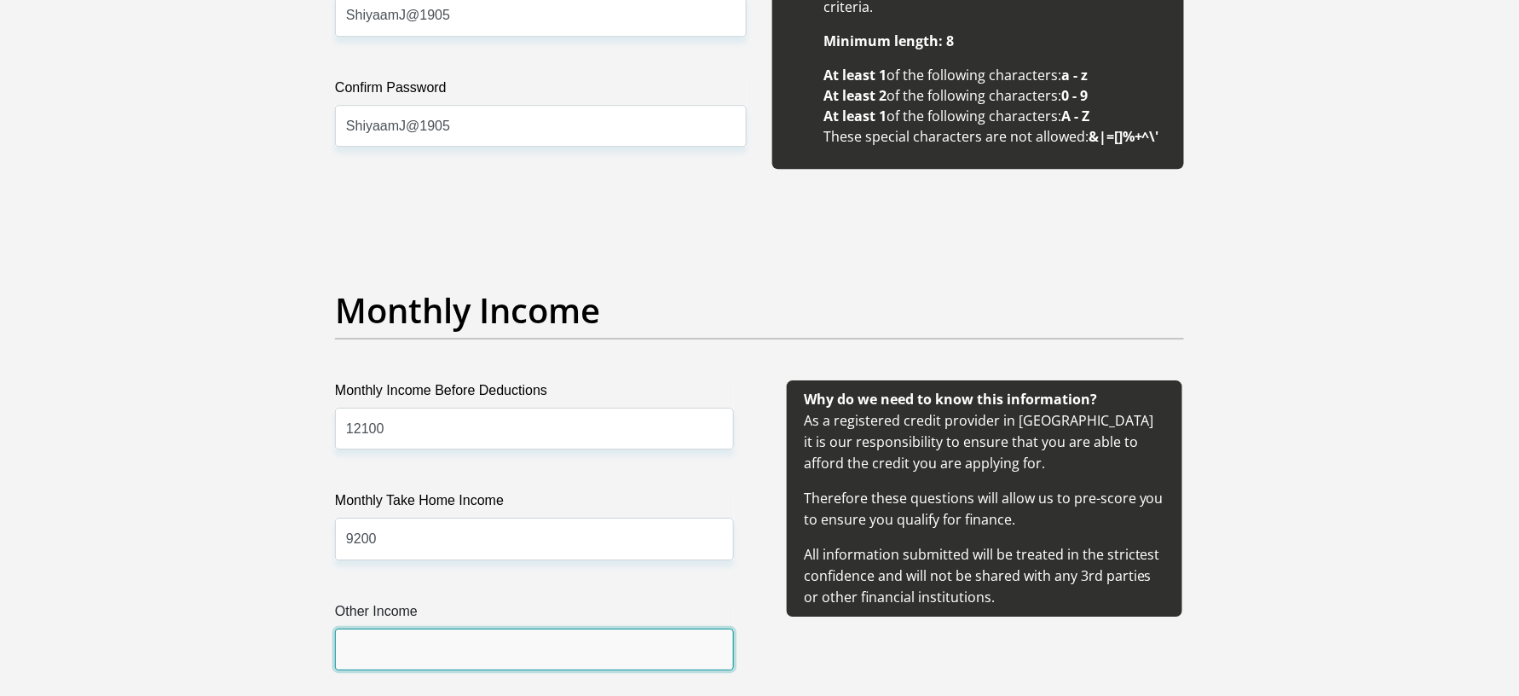
click at [403, 521] on input "Other Income" at bounding box center [534, 649] width 399 height 42
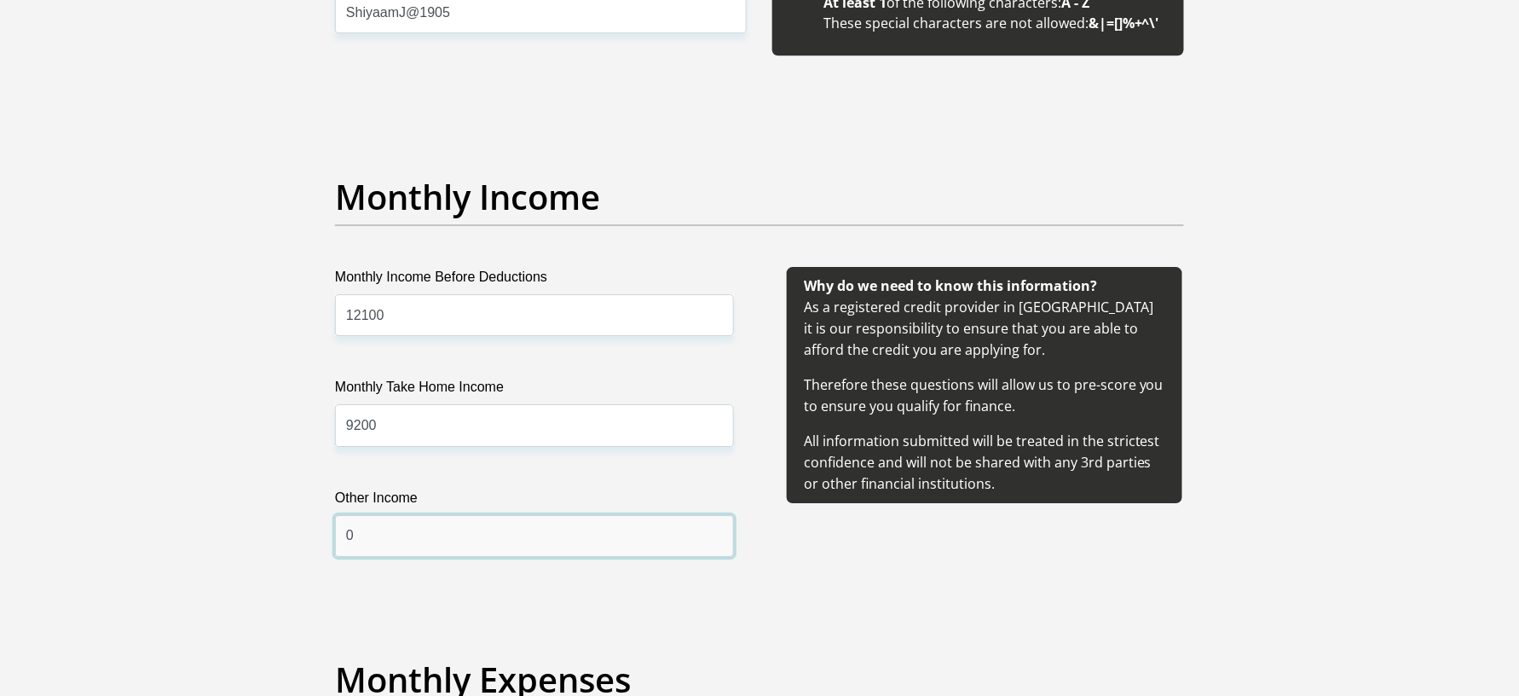
scroll to position [2160, 0]
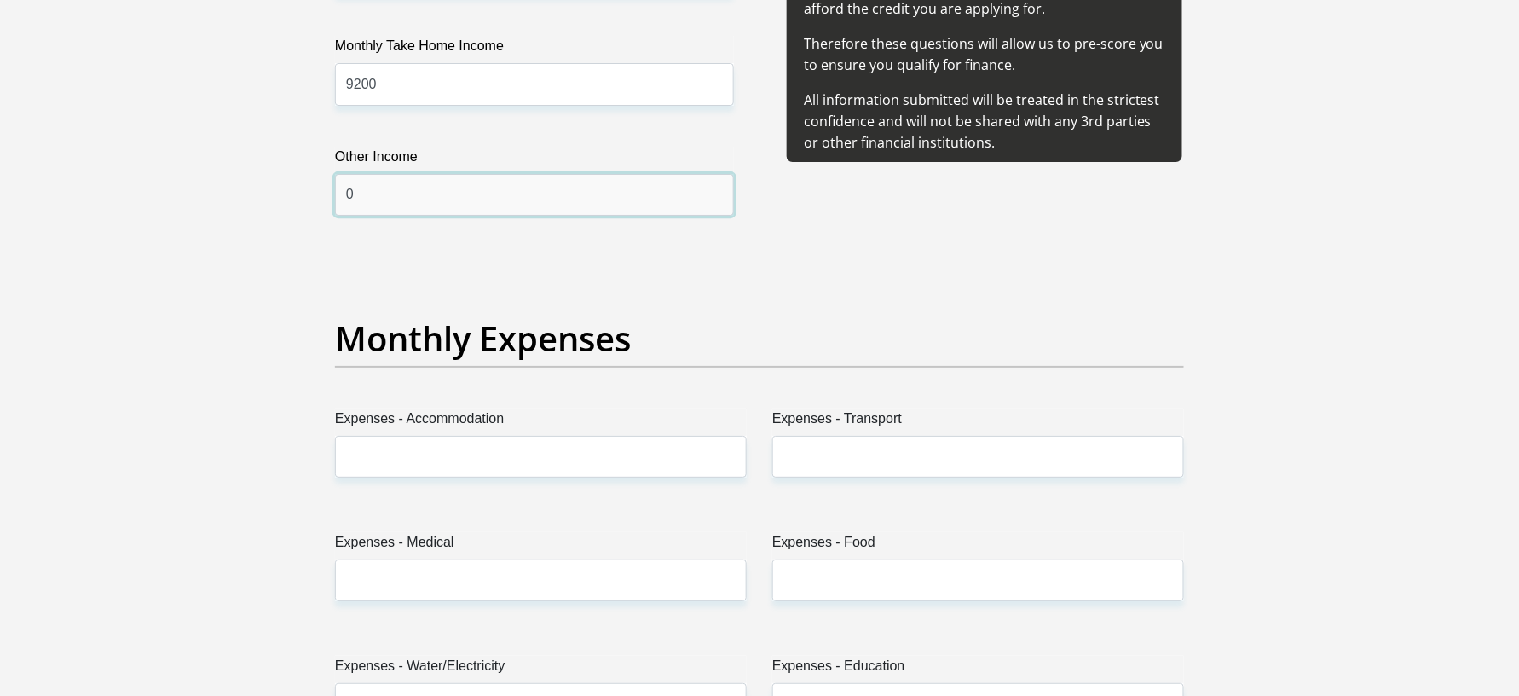
type input "0"
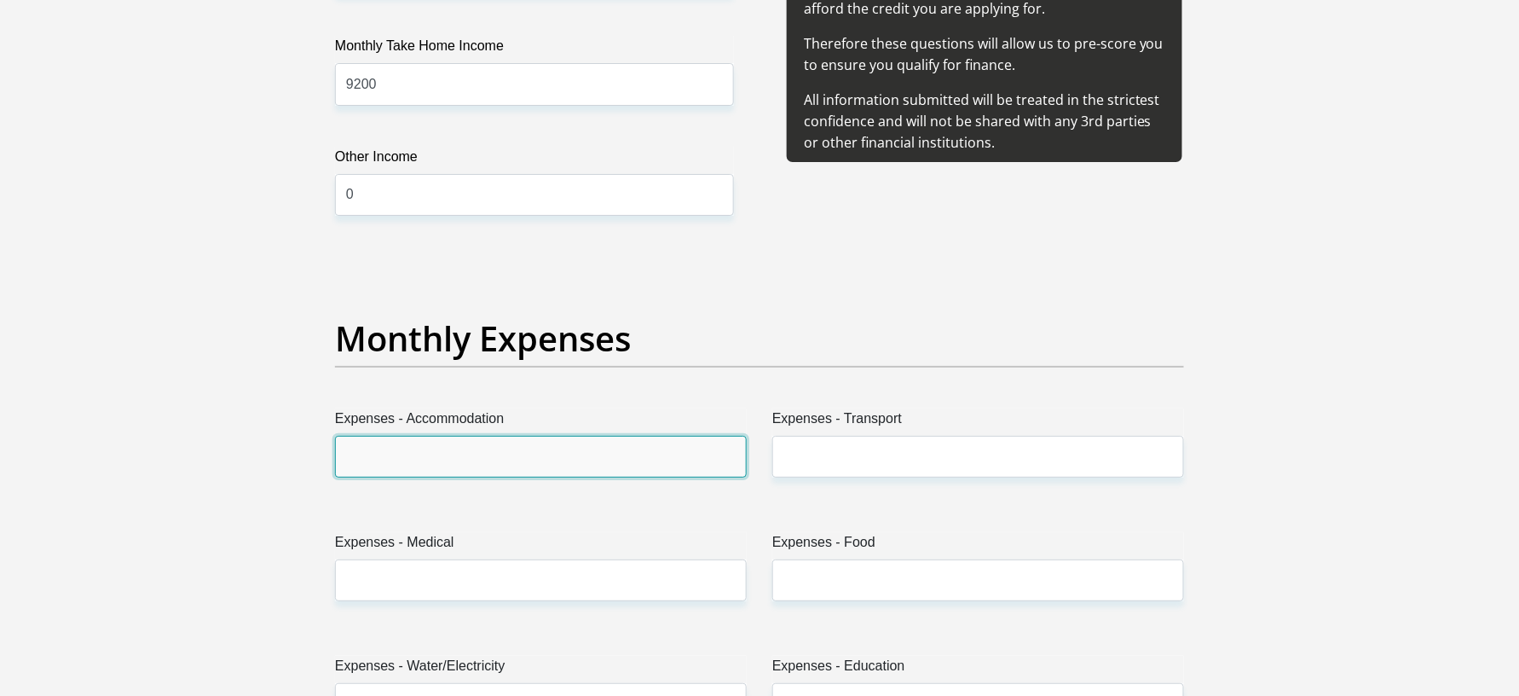
click at [448, 454] on input "Expenses - Accommodation" at bounding box center [541, 457] width 412 height 42
type input "1000"
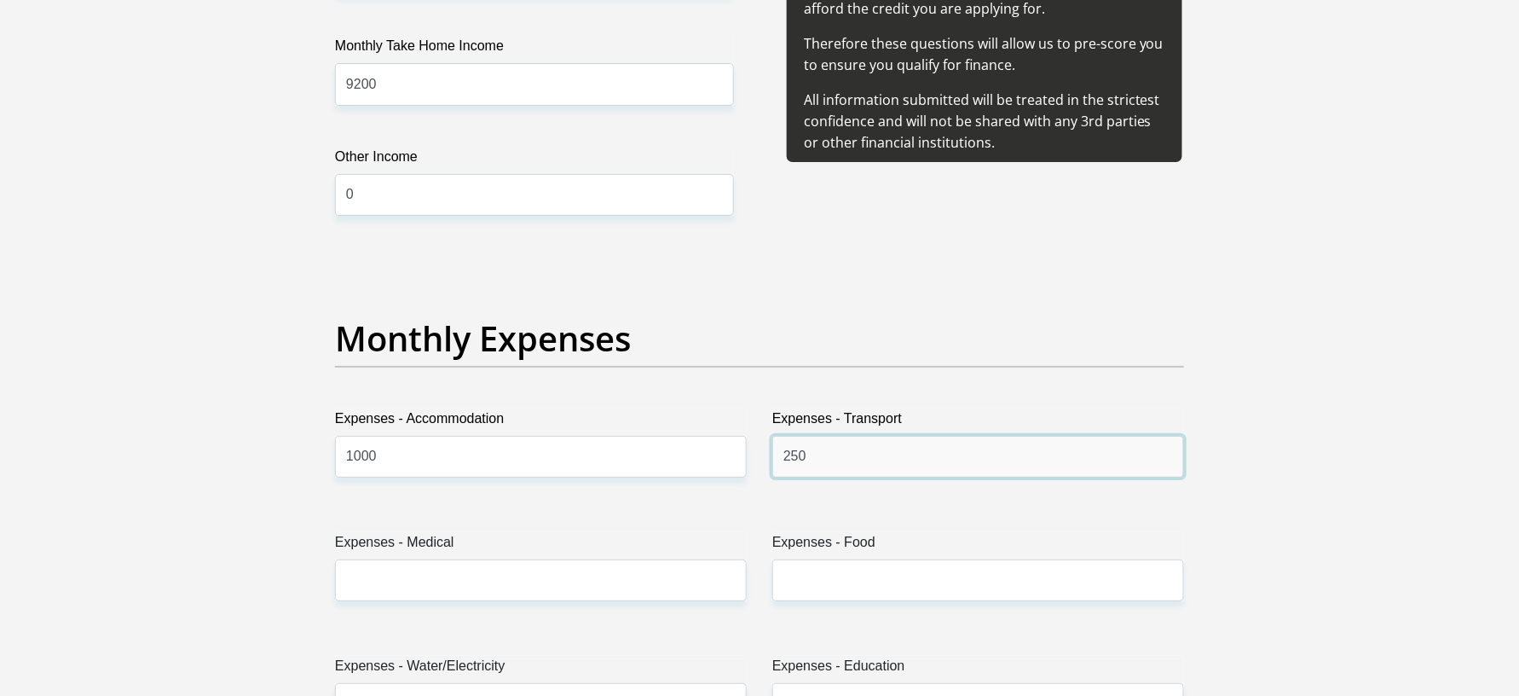
type input "250"
type input "0"
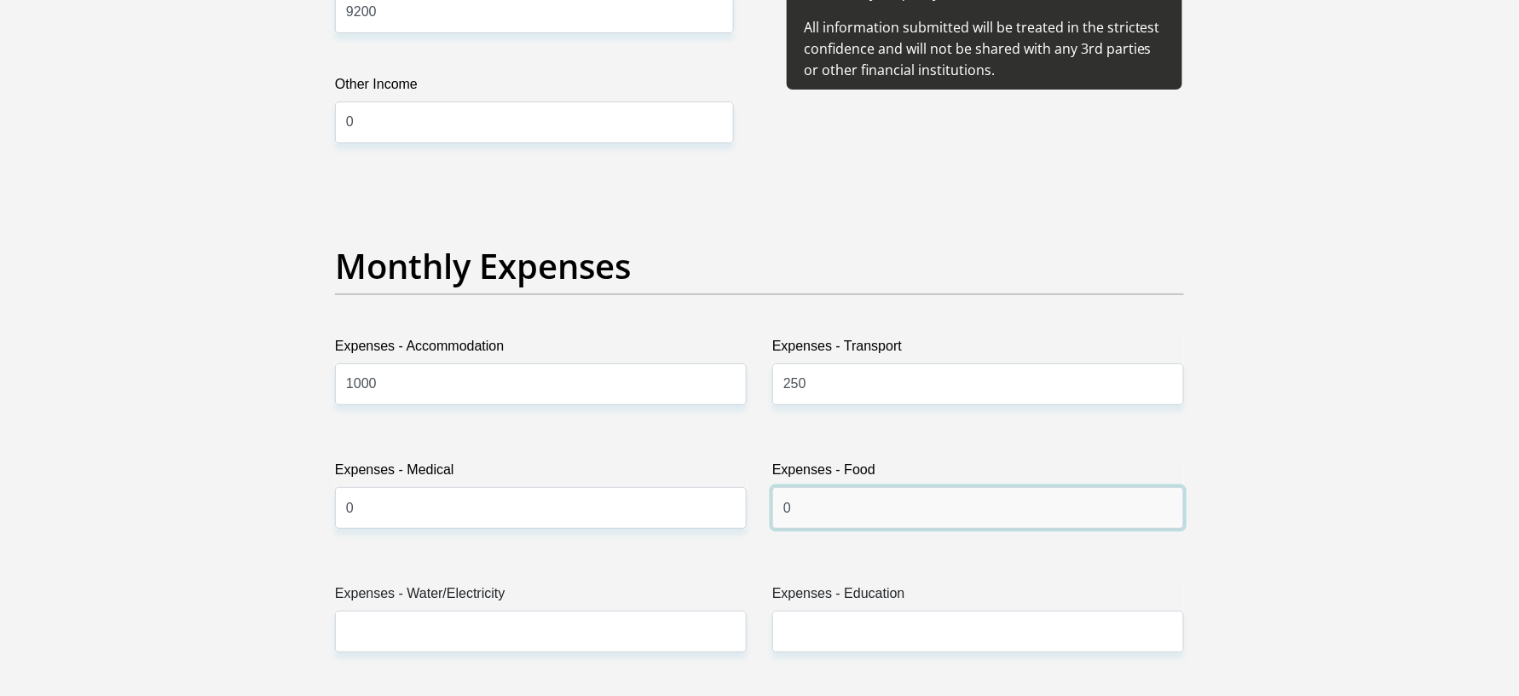
scroll to position [2273, 0]
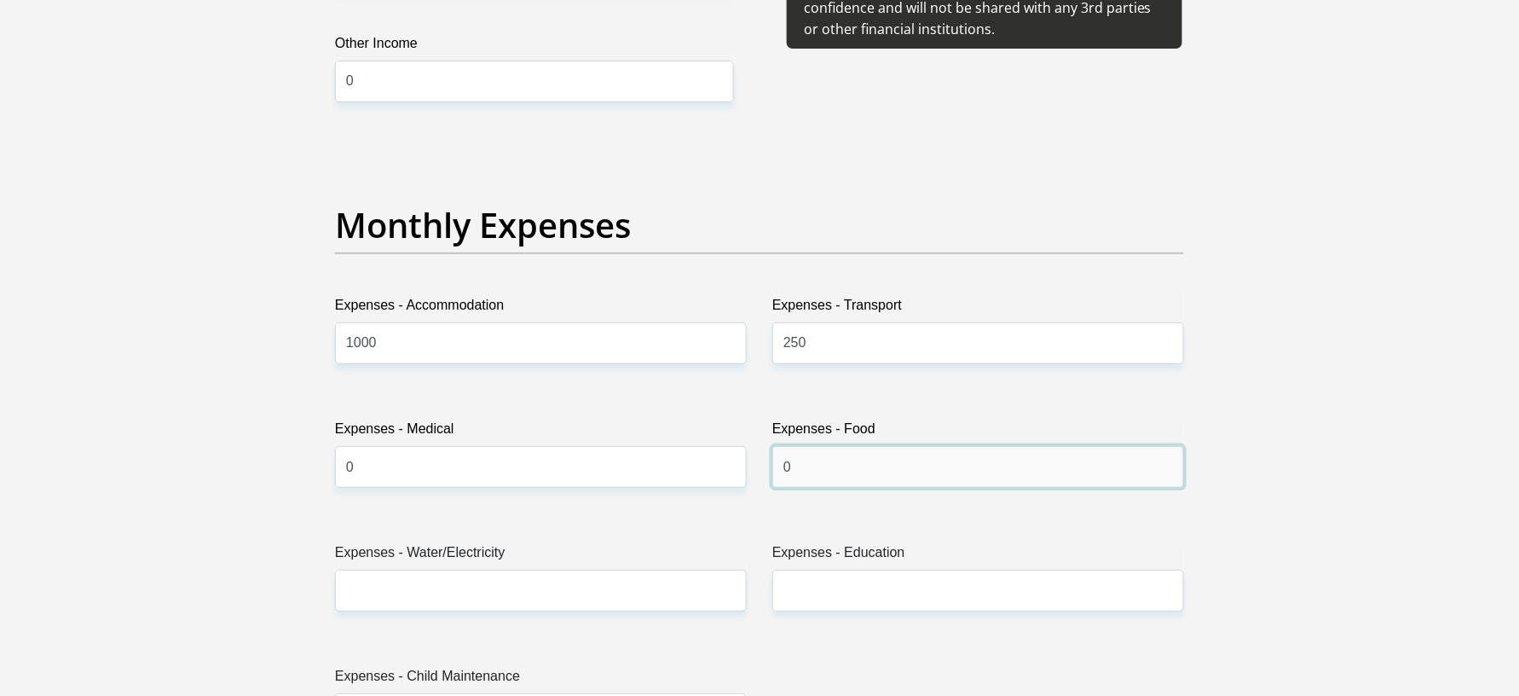
type input "0"
drag, startPoint x: 464, startPoint y: 346, endPoint x: 256, endPoint y: 350, distance: 208.1
type input "0"
click at [867, 462] on input "0" at bounding box center [979, 467] width 412 height 42
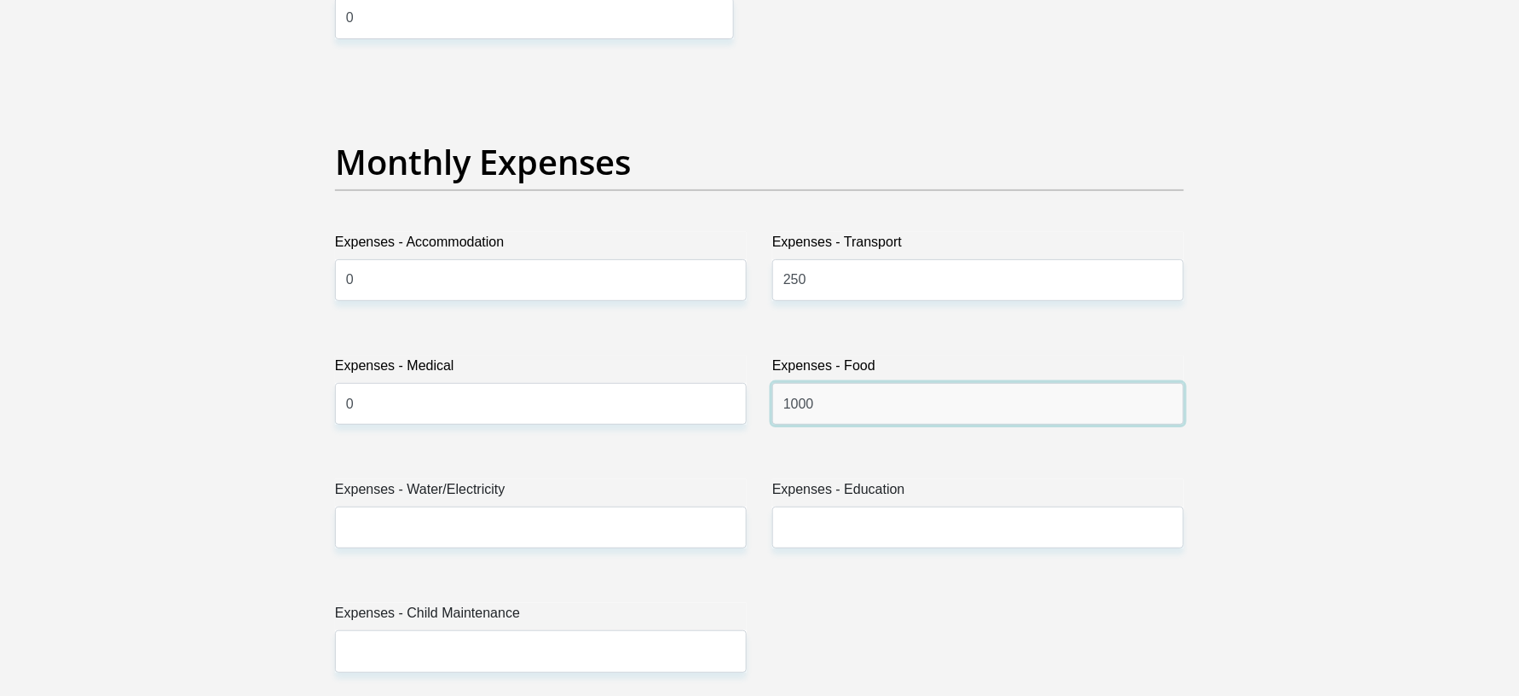
scroll to position [2387, 0]
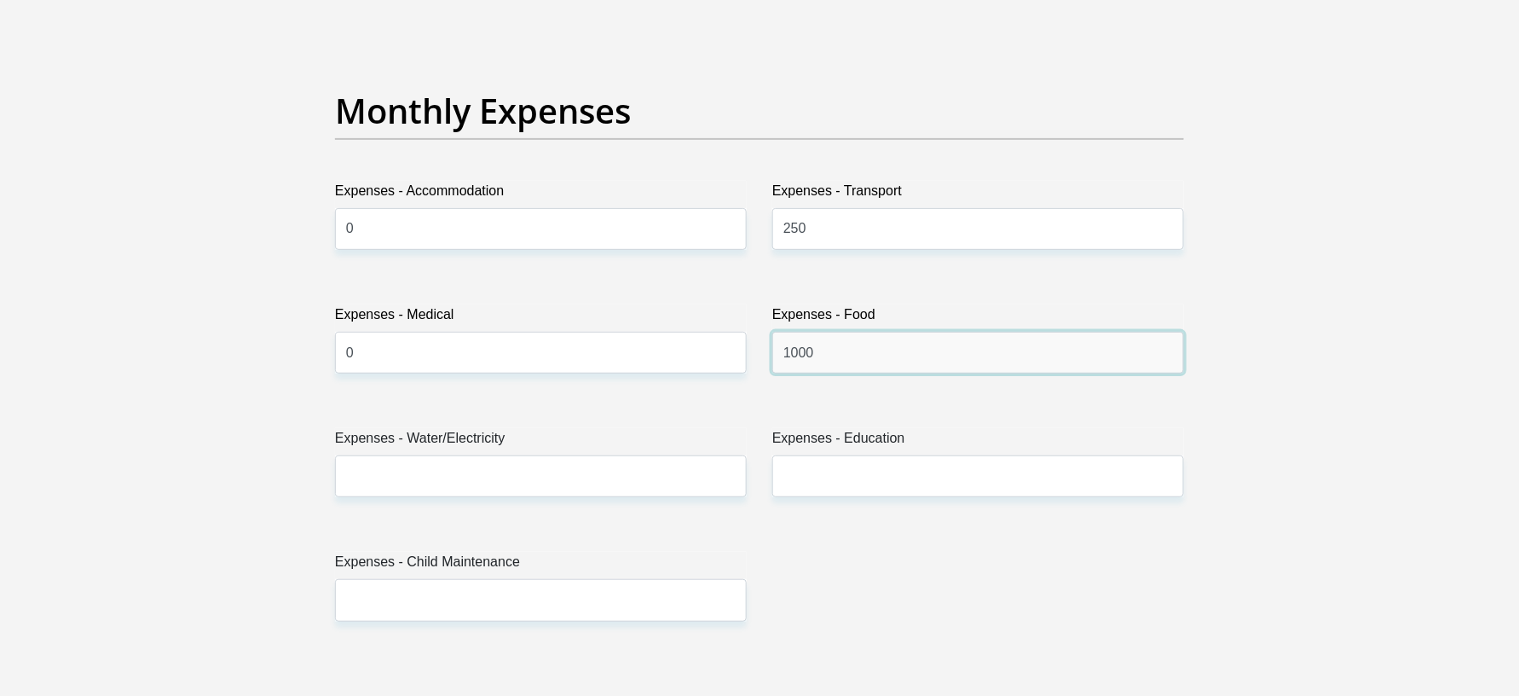
type input "1000"
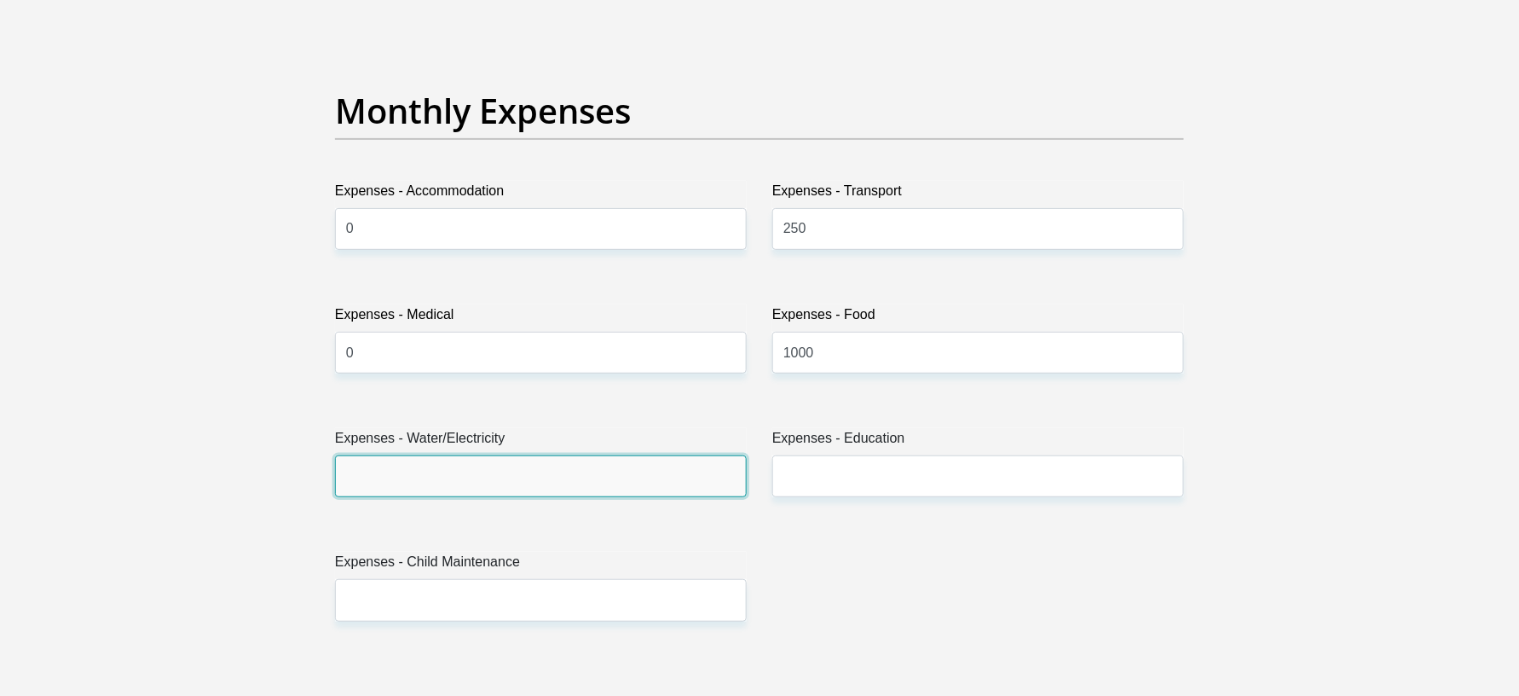
click at [495, 484] on input "Expenses - Water/Electricity" at bounding box center [541, 476] width 412 height 42
type input "0"
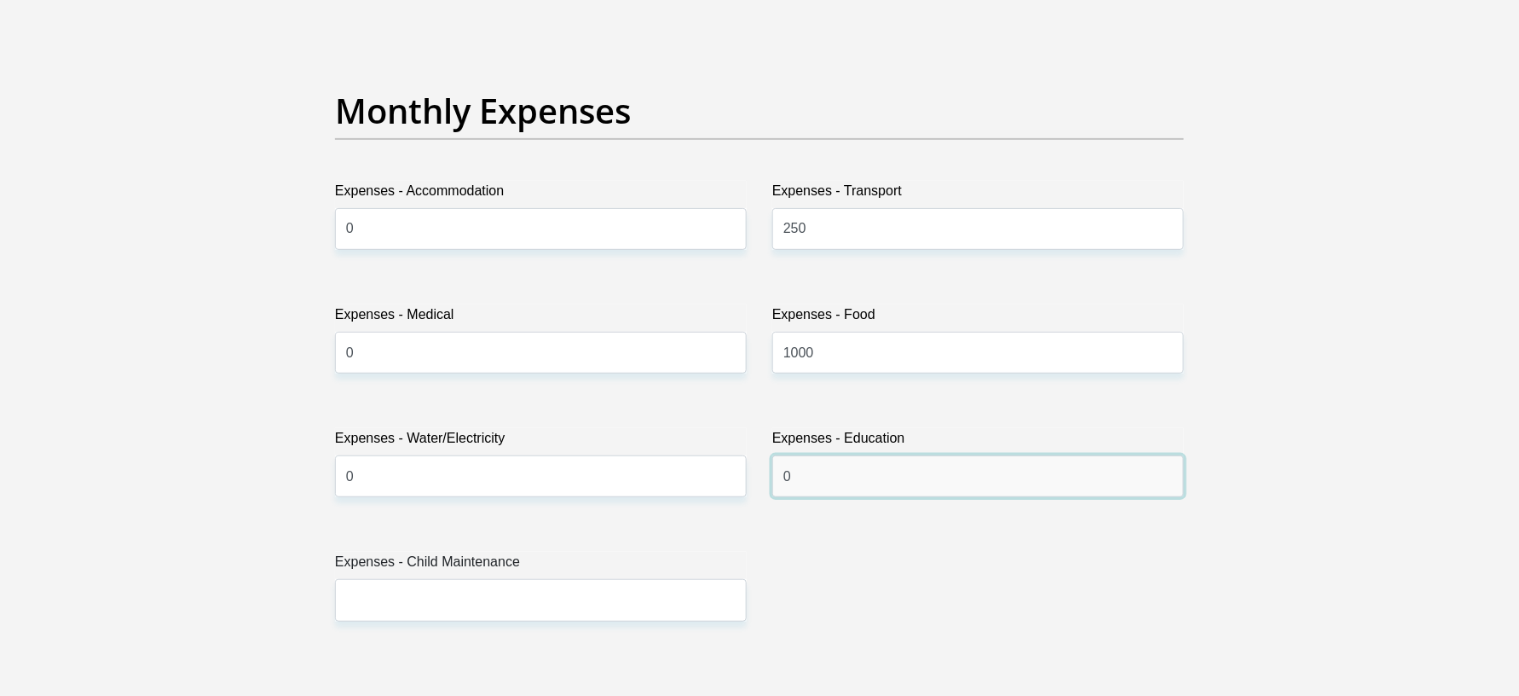
type input "0"
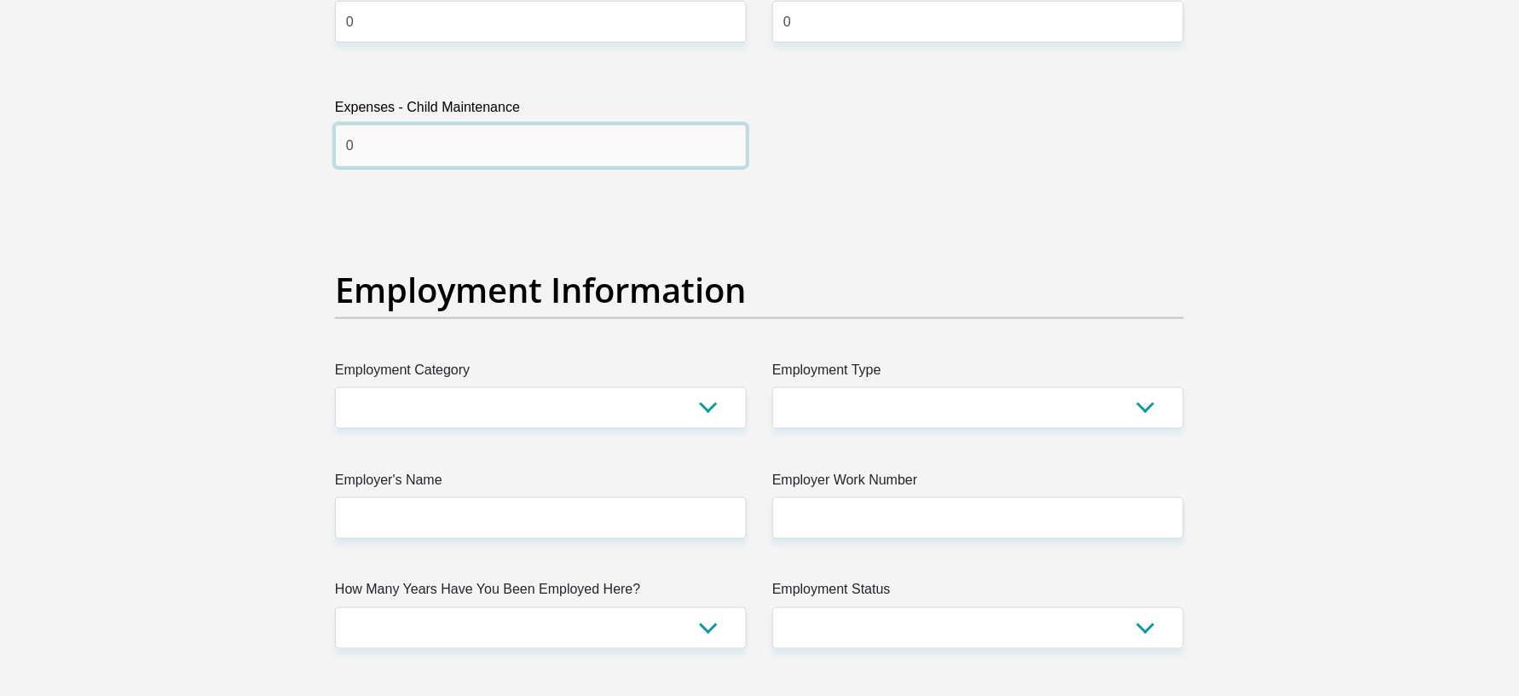
type input "0"
drag, startPoint x: 518, startPoint y: 411, endPoint x: 513, endPoint y: 420, distance: 10.7
click at [518, 411] on select "AGRICULTURE ALCOHOL & TOBACCO CONSTRUCTION MATERIALS METALLURGY EQUIPMENT FOR R…" at bounding box center [541, 408] width 412 height 42
select select "17"
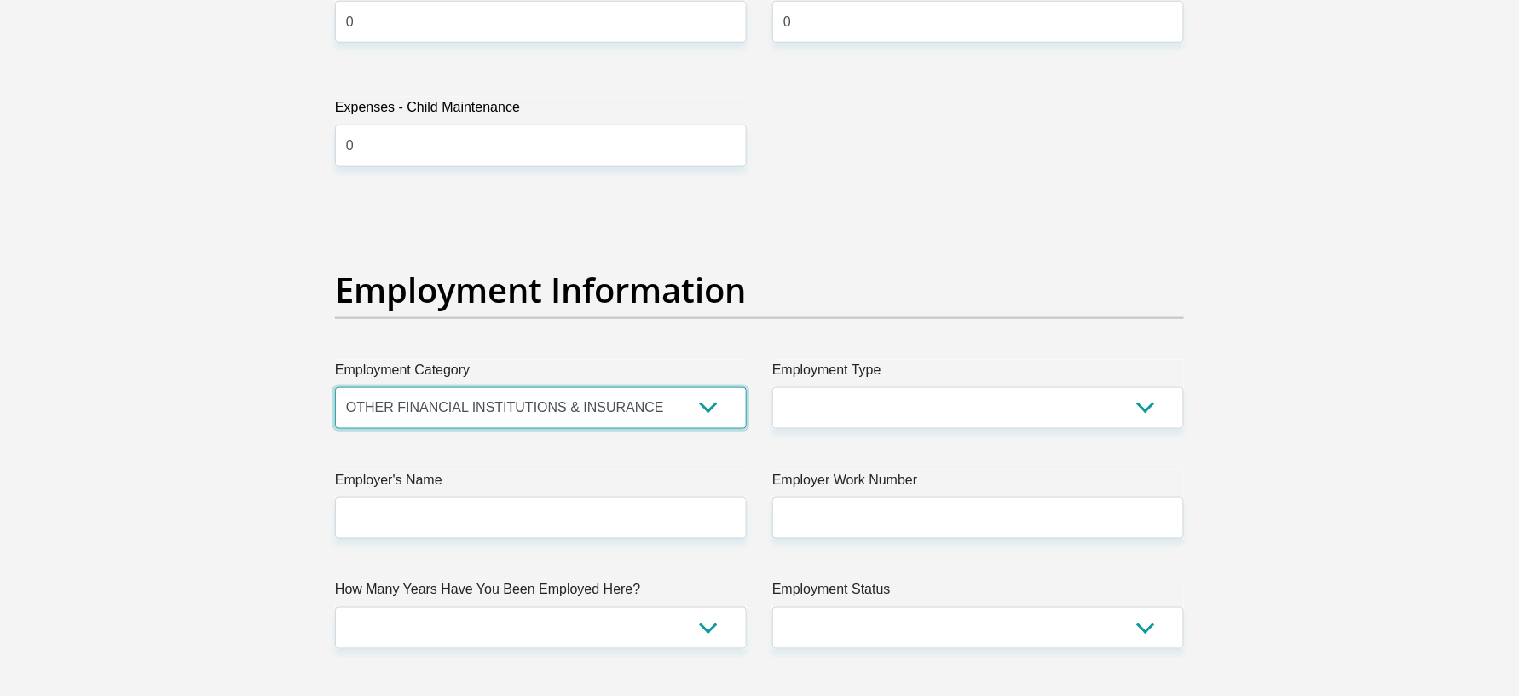
click at [335, 390] on select "AGRICULTURE ALCOHOL & TOBACCO CONSTRUCTION MATERIALS METALLURGY EQUIPMENT FOR R…" at bounding box center [541, 408] width 412 height 42
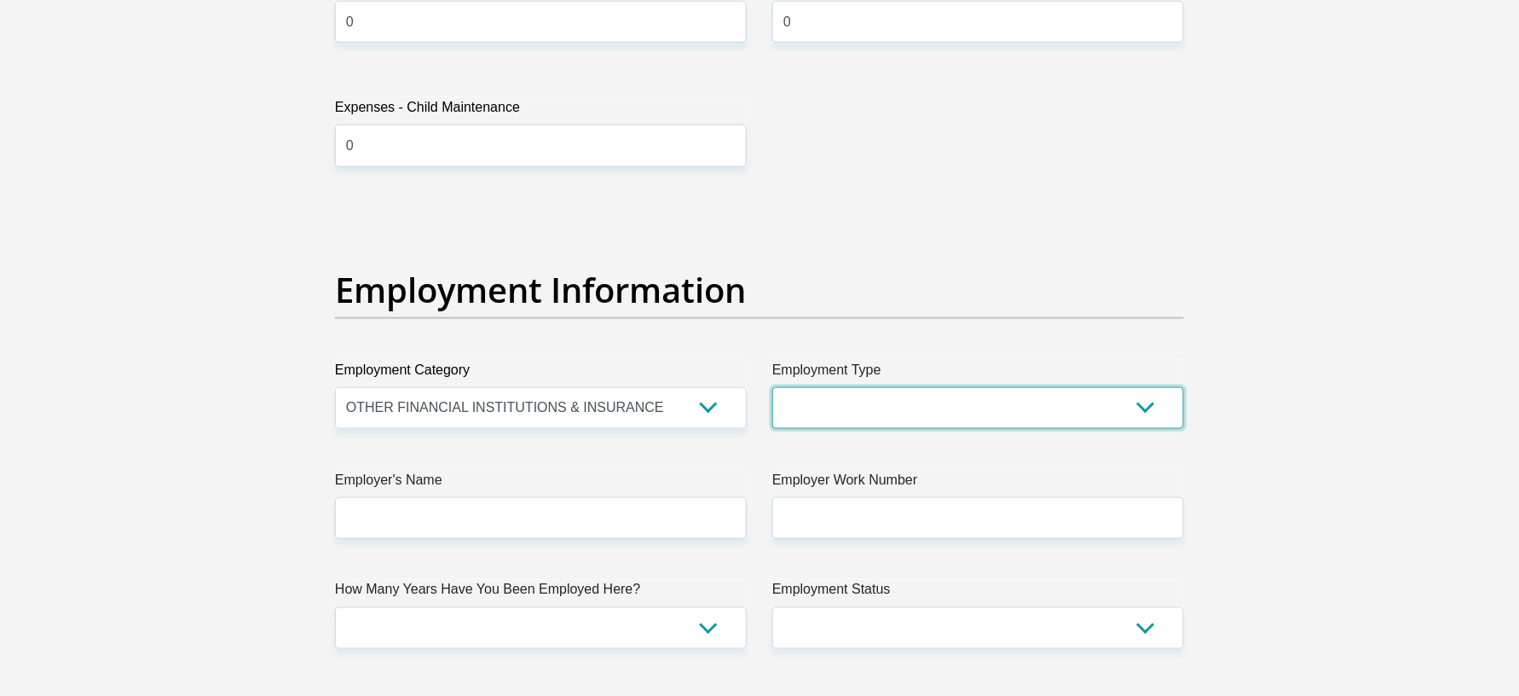
click at [854, 393] on select "College/Lecturer Craft Seller Creative Driver Executive Farmer Forces - Non Com…" at bounding box center [979, 408] width 412 height 42
select select "Office Staff/Clerk"
click at [773, 390] on select "College/Lecturer Craft Seller Creative Driver Executive Farmer Forces - Non Com…" at bounding box center [979, 408] width 412 height 42
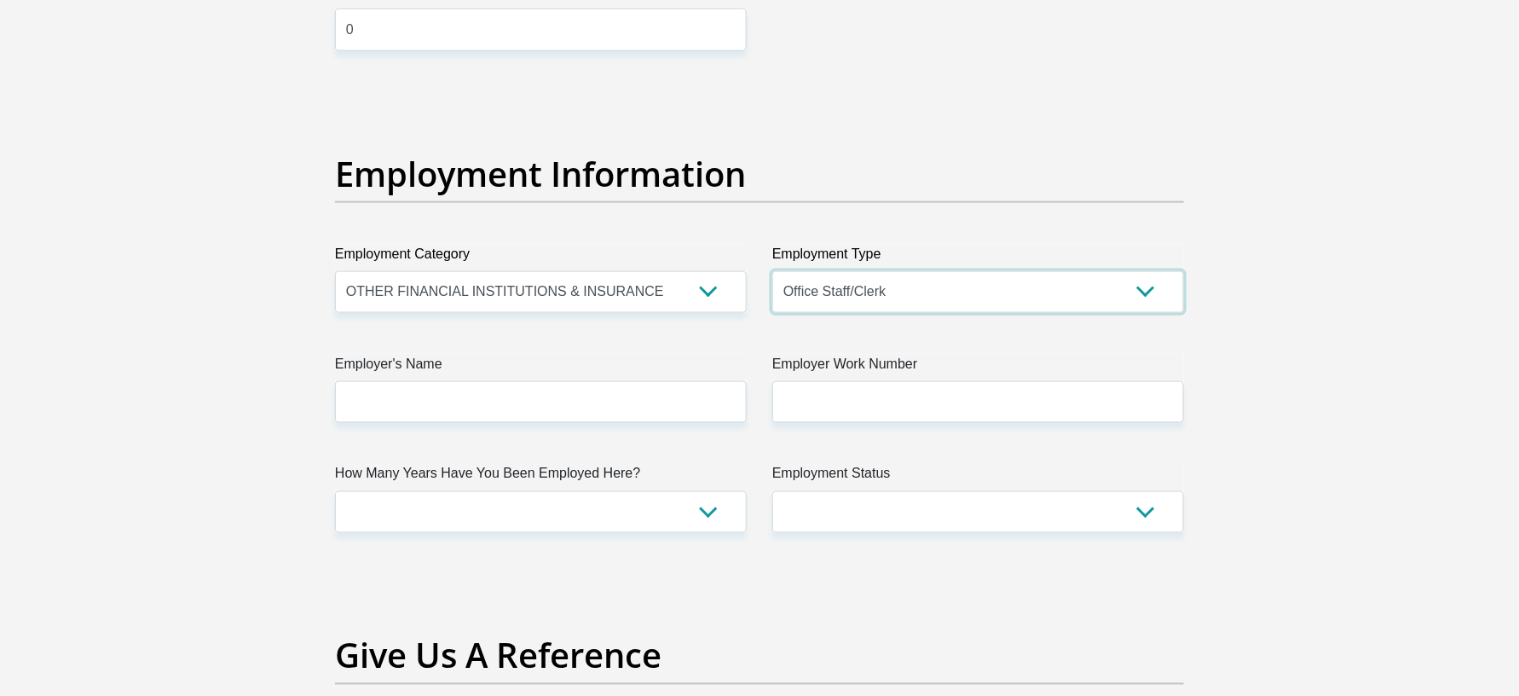
scroll to position [3070, 0]
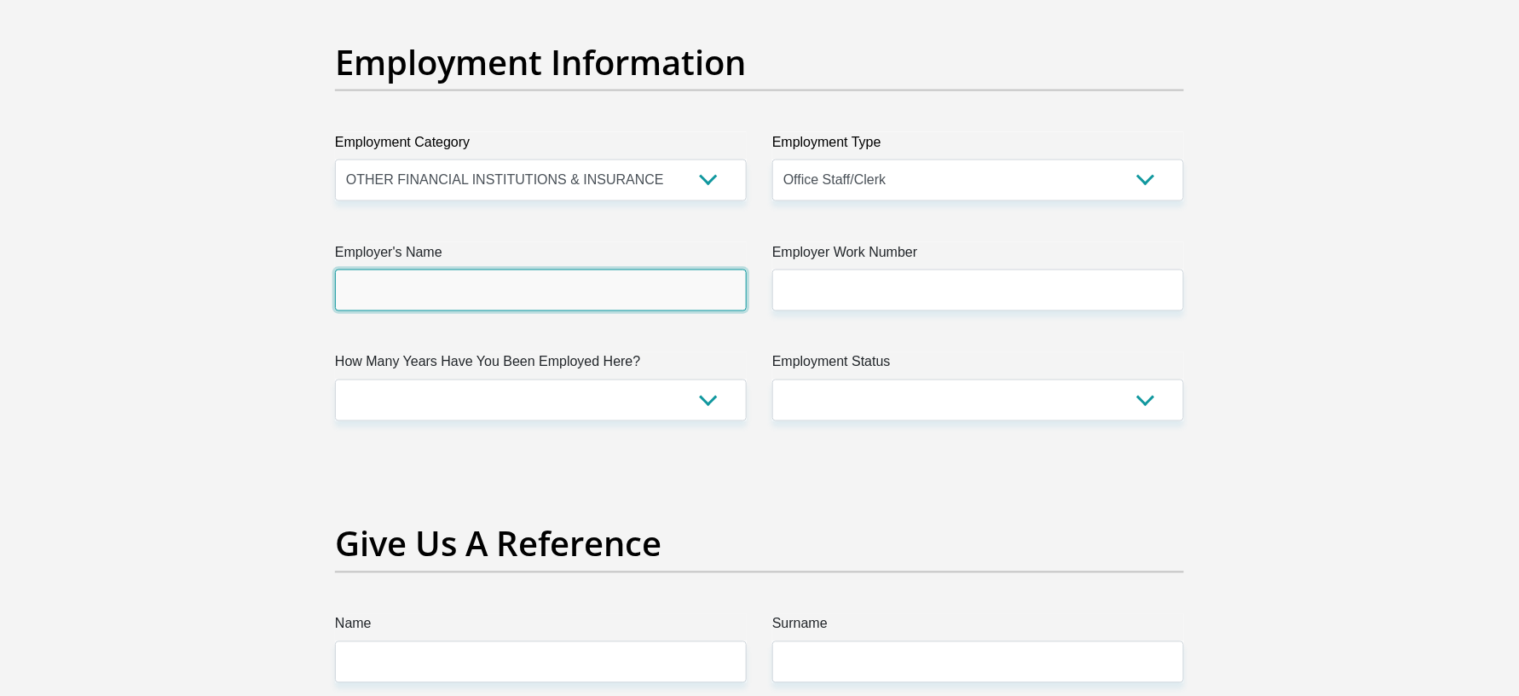
click at [431, 287] on input "Employer's Name" at bounding box center [541, 290] width 412 height 42
type input "RCSGROUP"
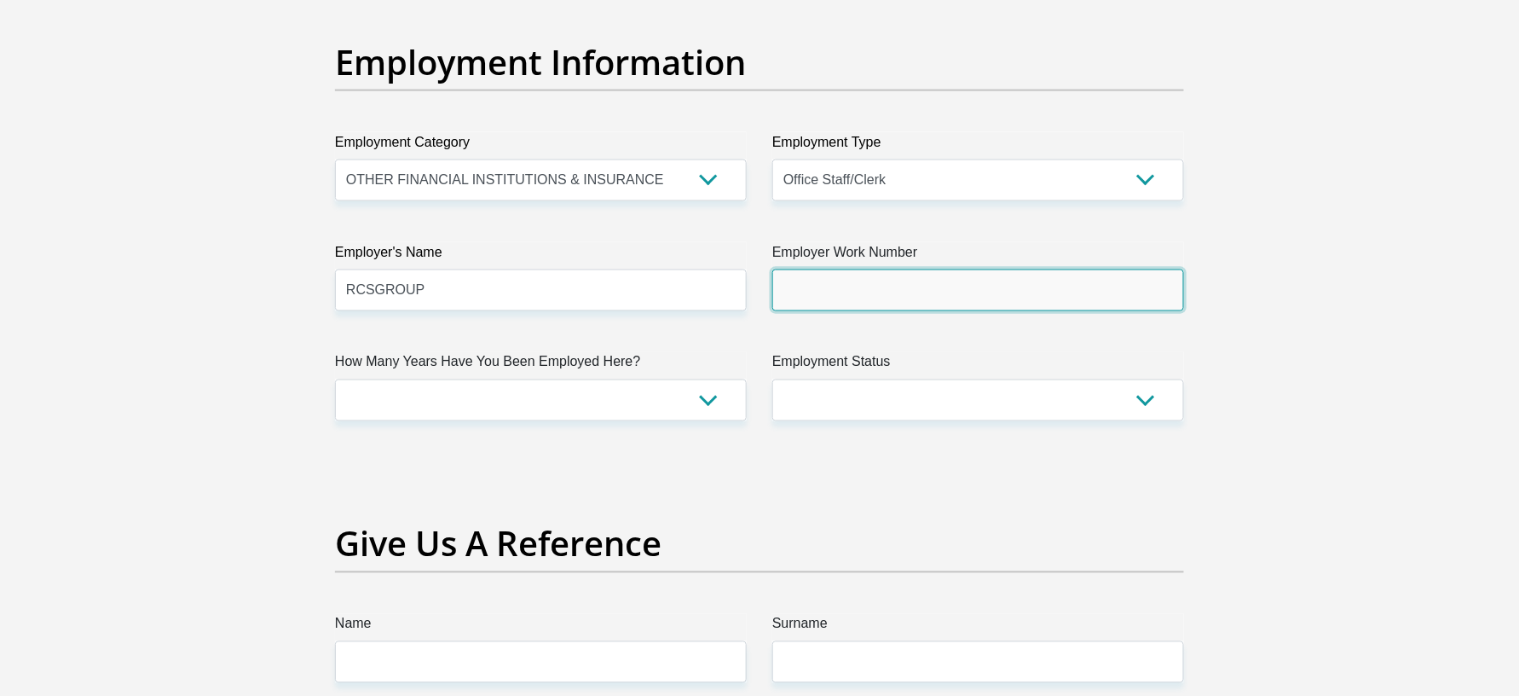
click at [887, 288] on input "Employer Work Number" at bounding box center [979, 290] width 412 height 42
type input "0215974365"
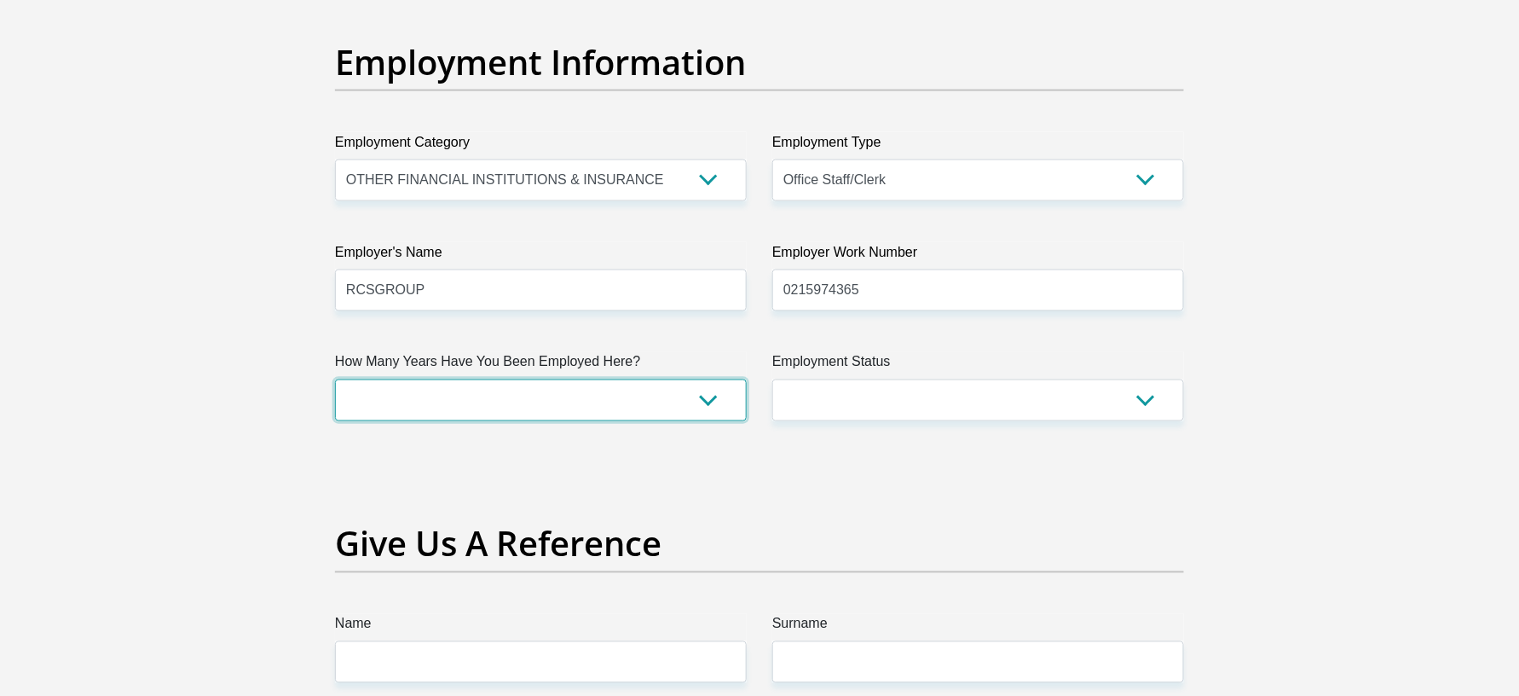
click at [541, 404] on select "less than 1 year 1-3 years 3-5 years 5+ years" at bounding box center [541, 400] width 412 height 42
select select "60"
click at [335, 382] on select "less than 1 year 1-3 years 3-5 years 5+ years" at bounding box center [541, 400] width 412 height 42
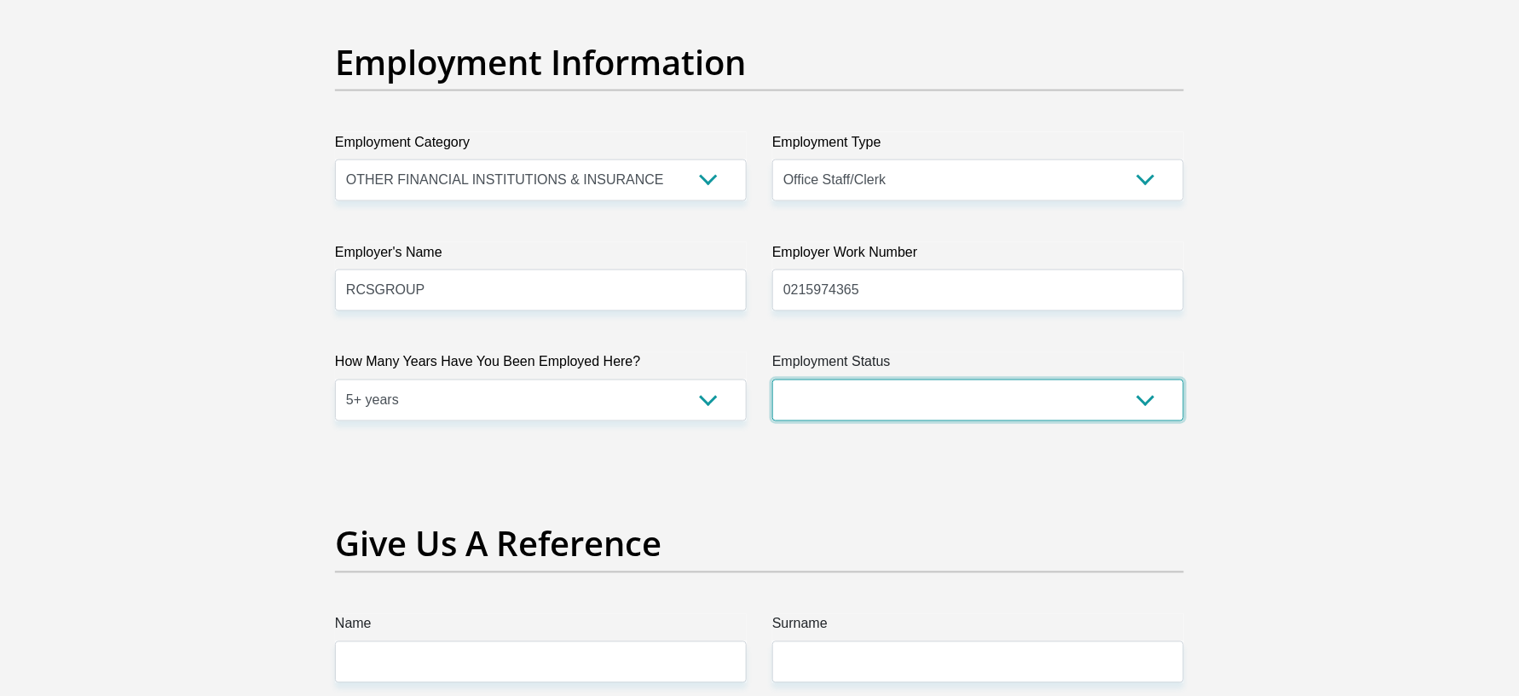
click at [836, 396] on select "Permanent/Full-time Part-time/Casual Contract Worker Self-Employed Housewife Re…" at bounding box center [979, 400] width 412 height 42
select select "1"
click at [773, 382] on select "Permanent/Full-time Part-time/Casual Contract Worker Self-Employed Housewife Re…" at bounding box center [979, 400] width 412 height 42
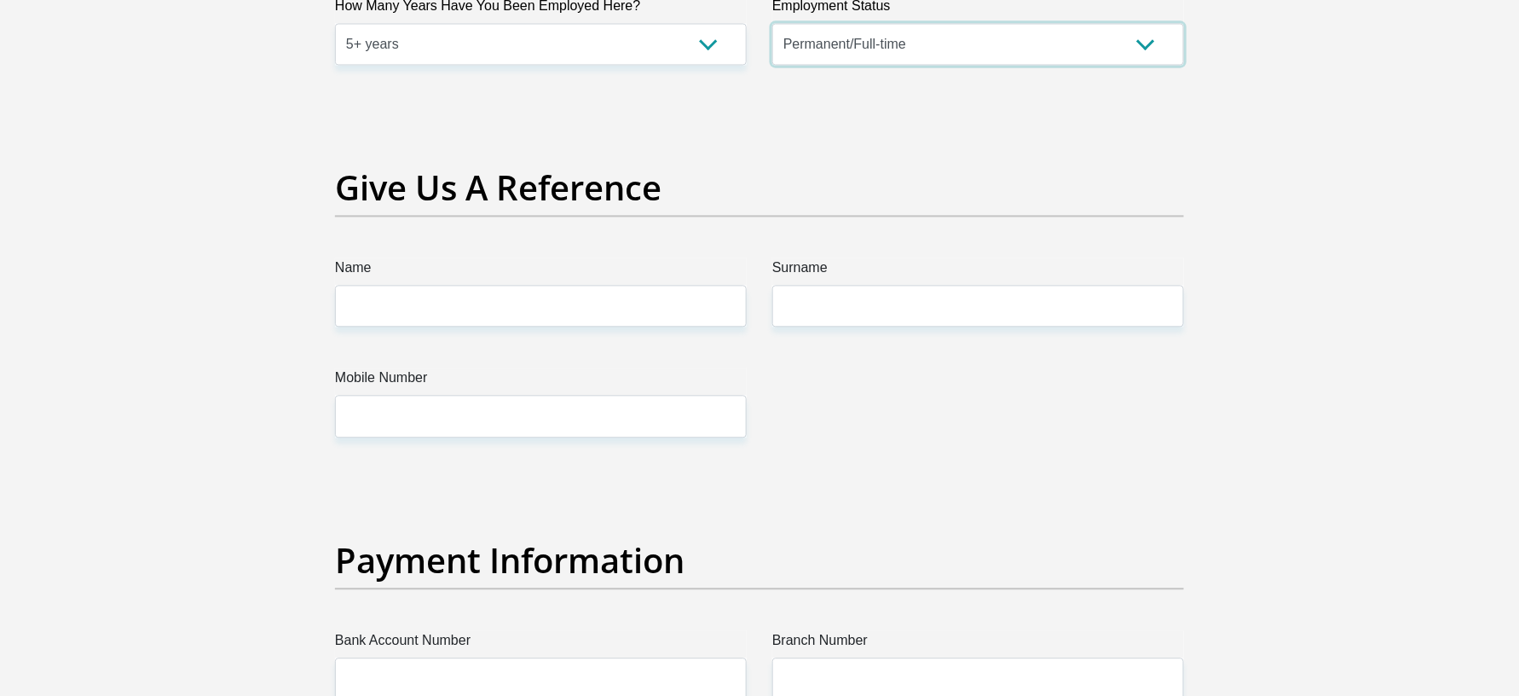
scroll to position [3524, 0]
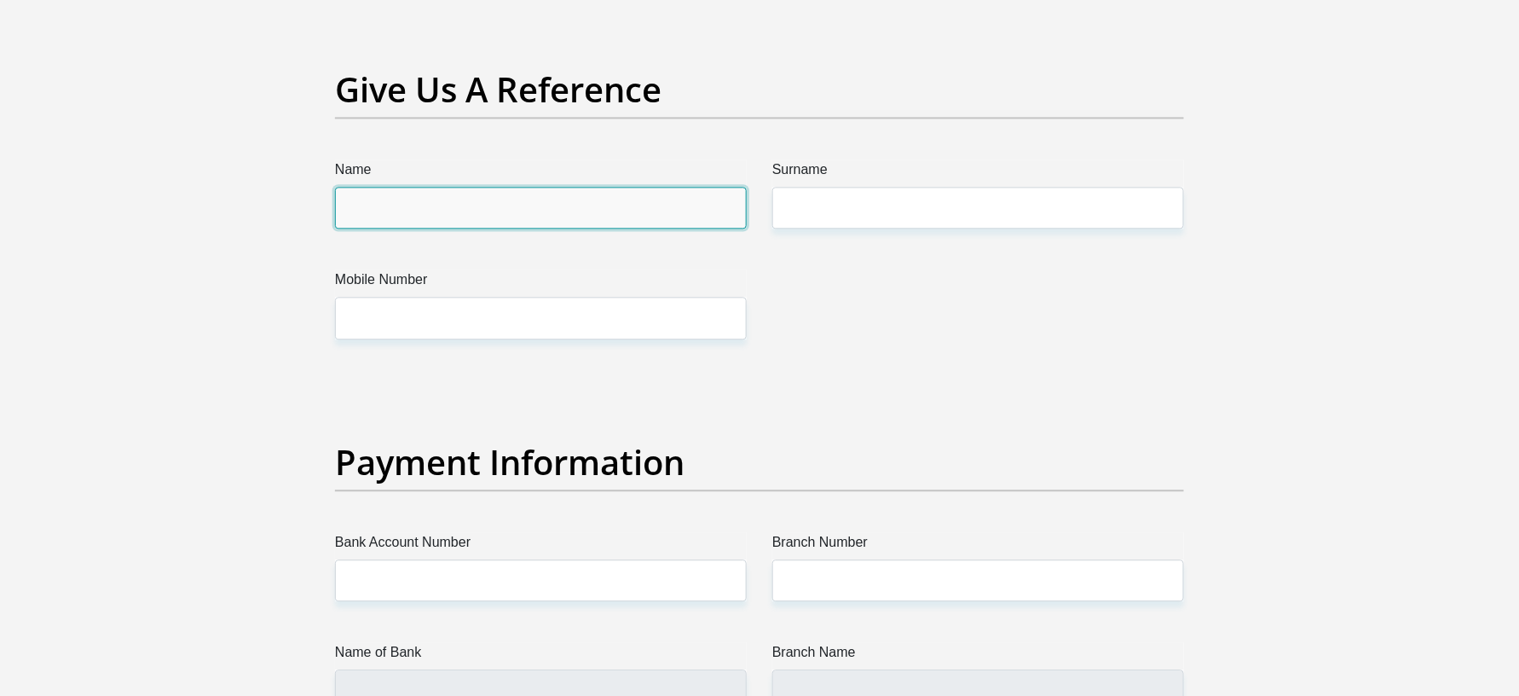
click at [533, 202] on input "Name" at bounding box center [541, 208] width 412 height 42
type input "HILTON"
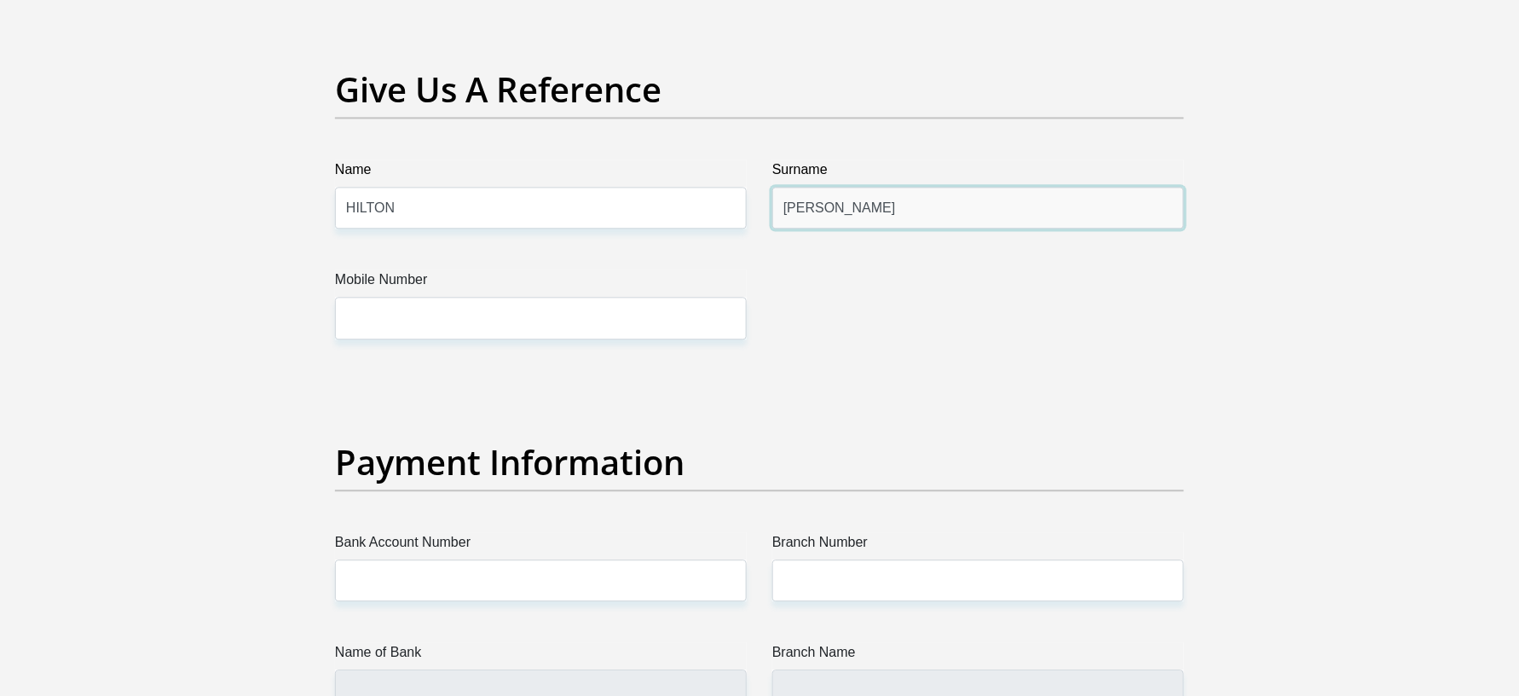
type input "CLAASSEN"
type input "0781104582"
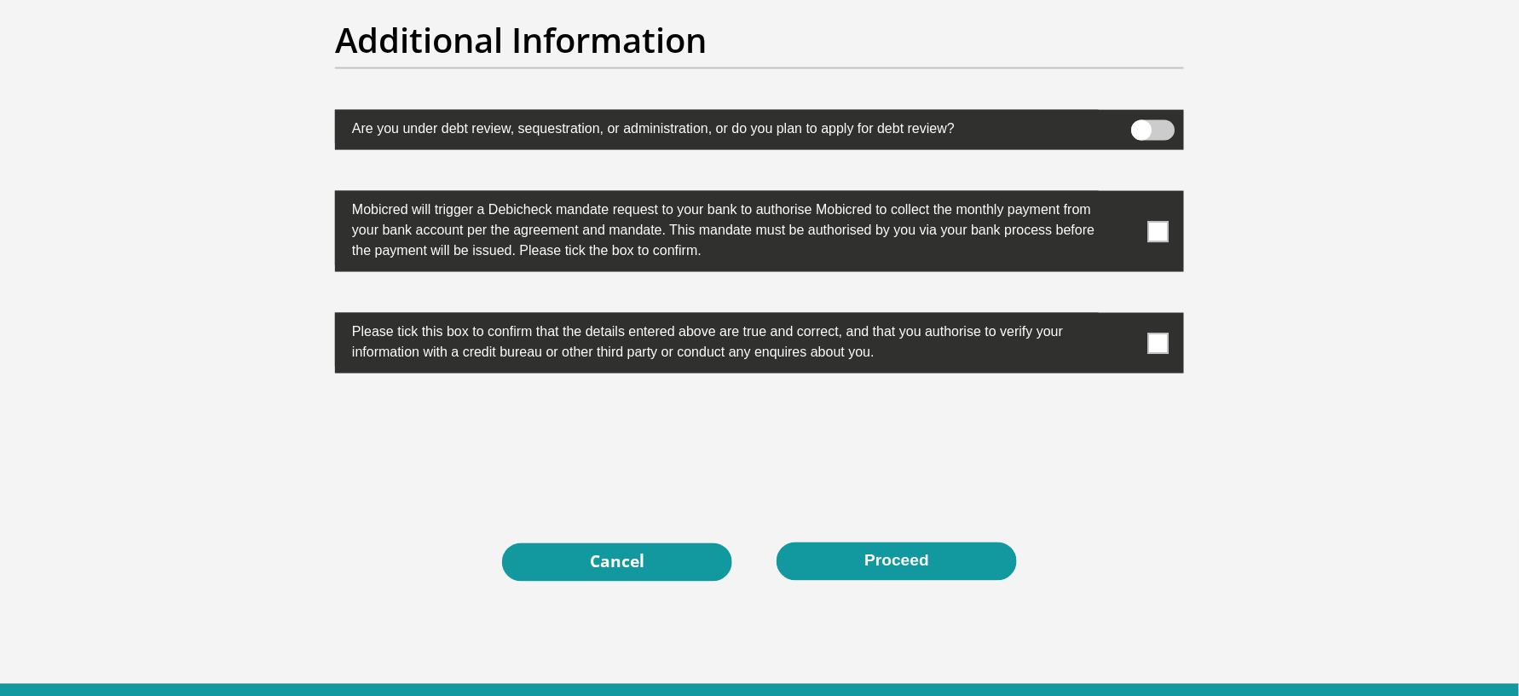
scroll to position [5427, 0]
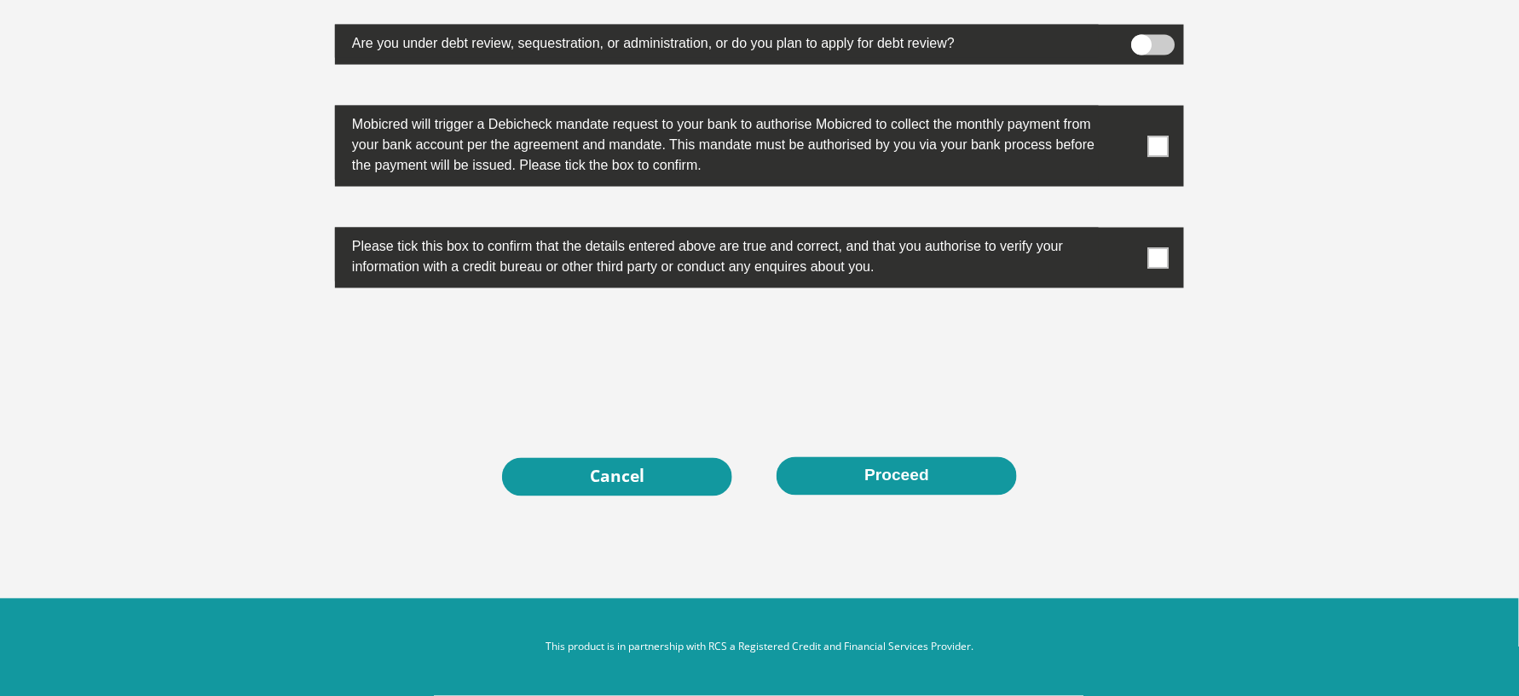
click at [1139, 256] on span at bounding box center [1159, 257] width 21 height 21
click at [1125, 232] on input "checkbox" at bounding box center [1125, 232] width 0 height 0
click at [1139, 148] on span at bounding box center [1159, 146] width 21 height 21
click at [1125, 110] on input "checkbox" at bounding box center [1125, 110] width 0 height 0
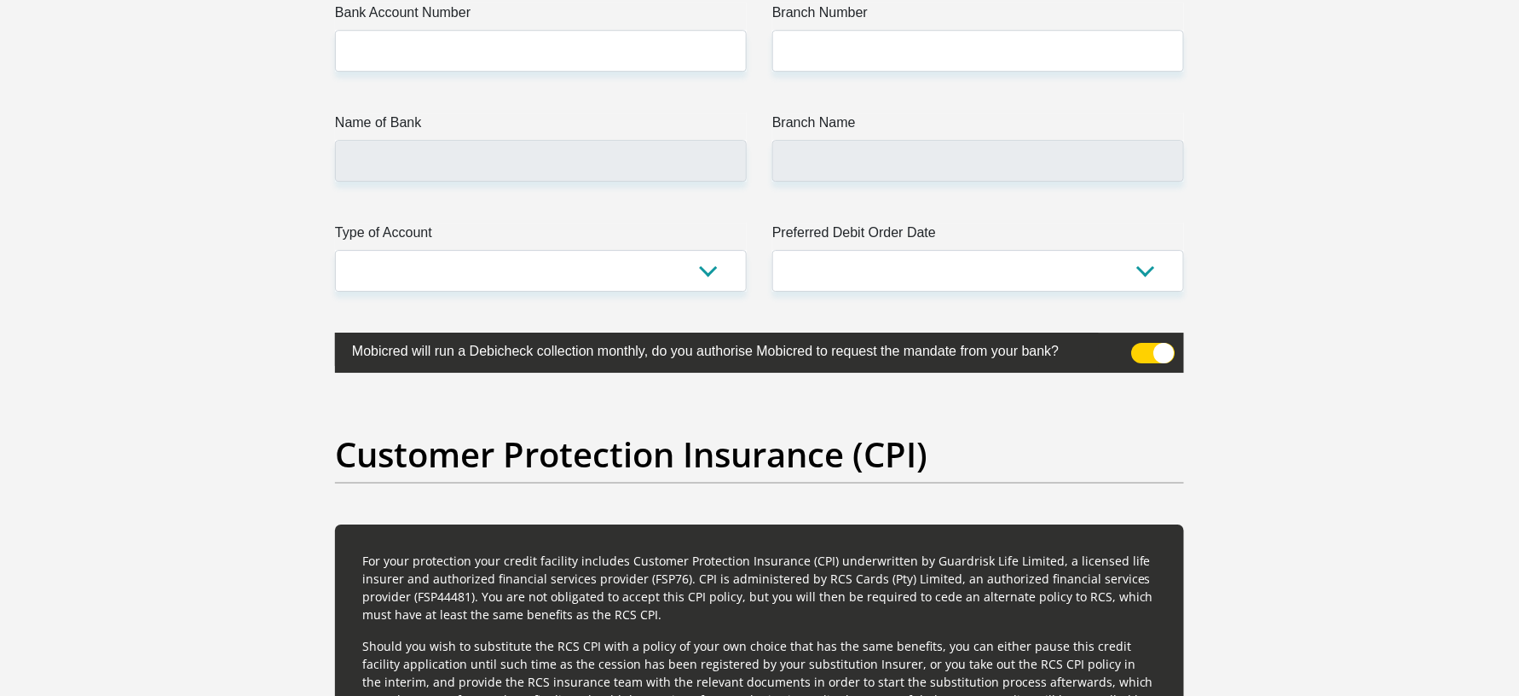
scroll to position [3950, 0]
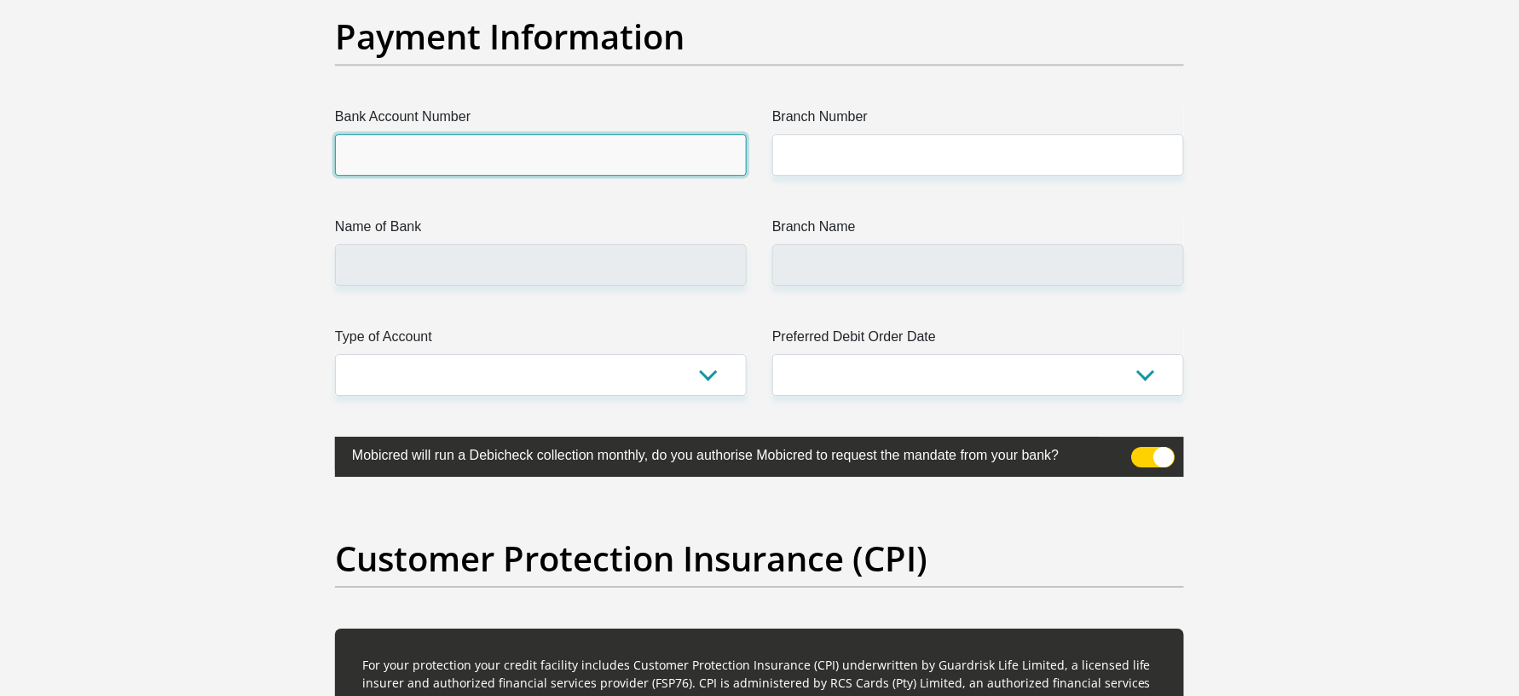
click at [449, 145] on input "Bank Account Number" at bounding box center [541, 155] width 412 height 42
click at [426, 157] on input "Bank Account Number" at bounding box center [541, 155] width 412 height 42
paste input "51000580452"
type input "51000580452"
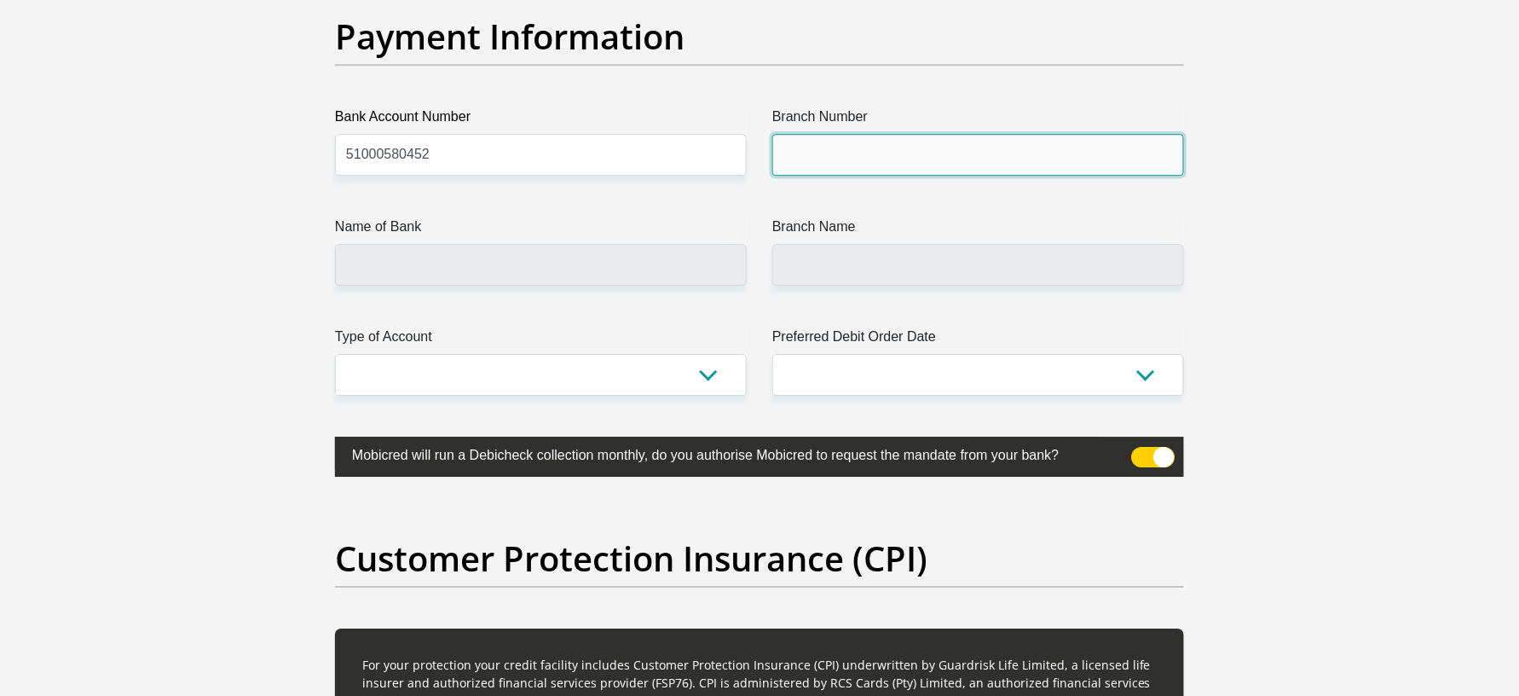
click at [778, 152] on input "Branch Number" at bounding box center [979, 155] width 412 height 42
paste input "678910"
type input "678910"
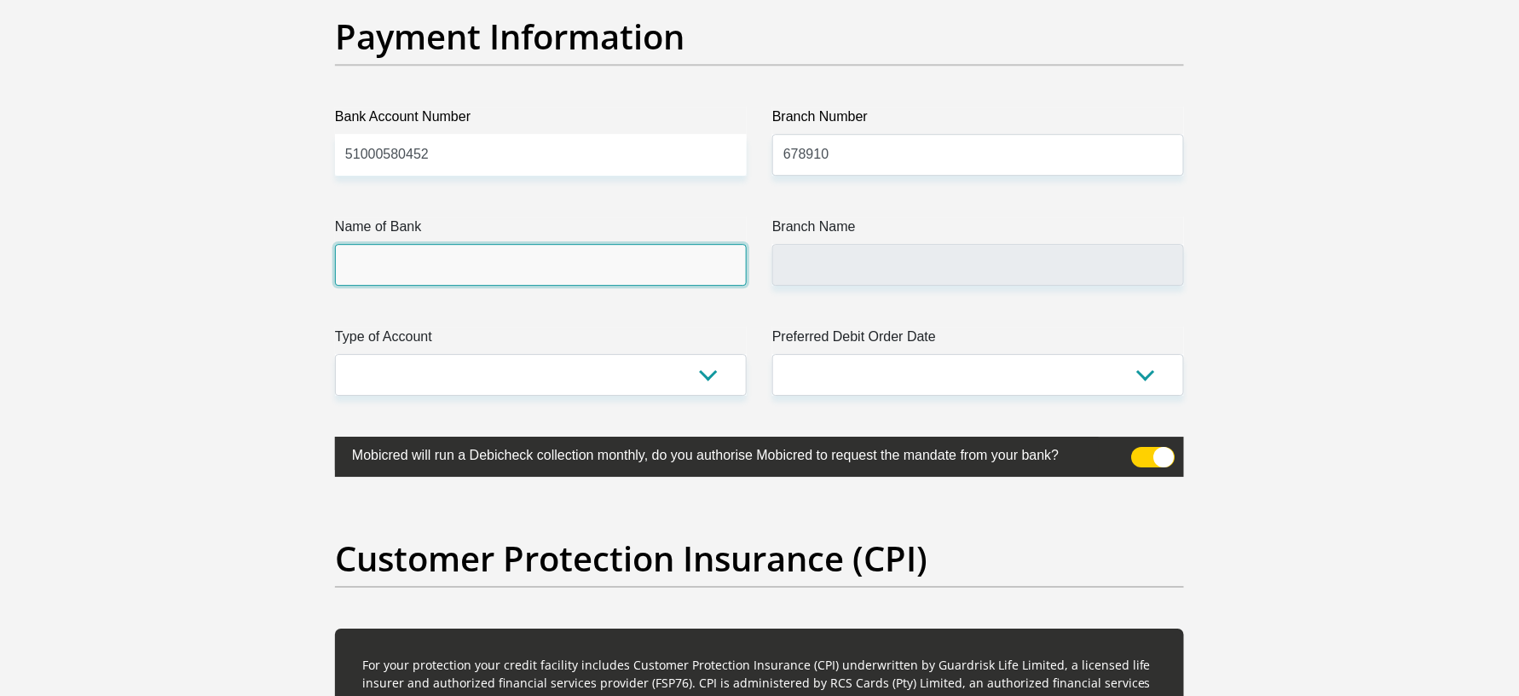
click at [611, 286] on input "Name of Bank" at bounding box center [541, 265] width 412 height 42
type input "TYME BANK LIMITED"
type input "TYME ROSEBANK"
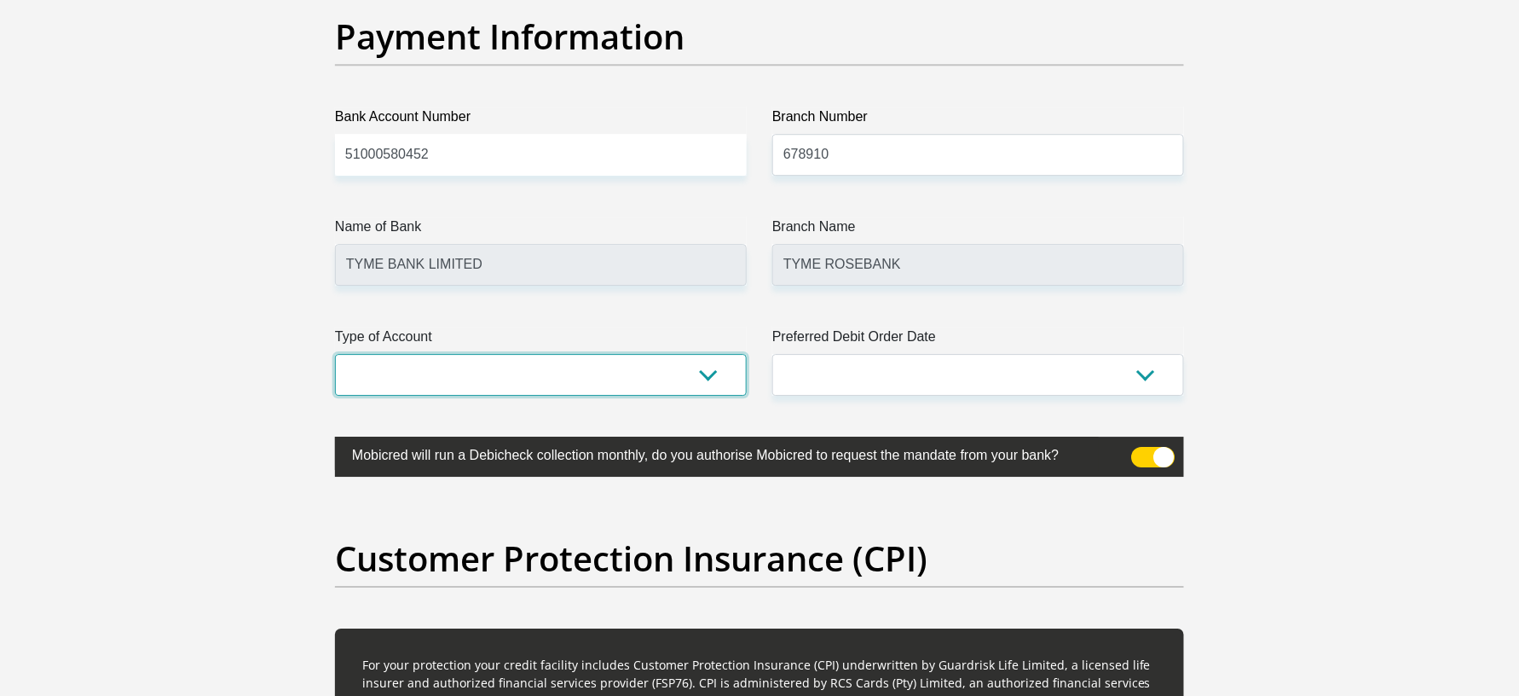
click at [604, 387] on select "Cheque Savings" at bounding box center [541, 375] width 412 height 42
select select "SAV"
click at [335, 358] on select "Cheque Savings" at bounding box center [541, 375] width 412 height 42
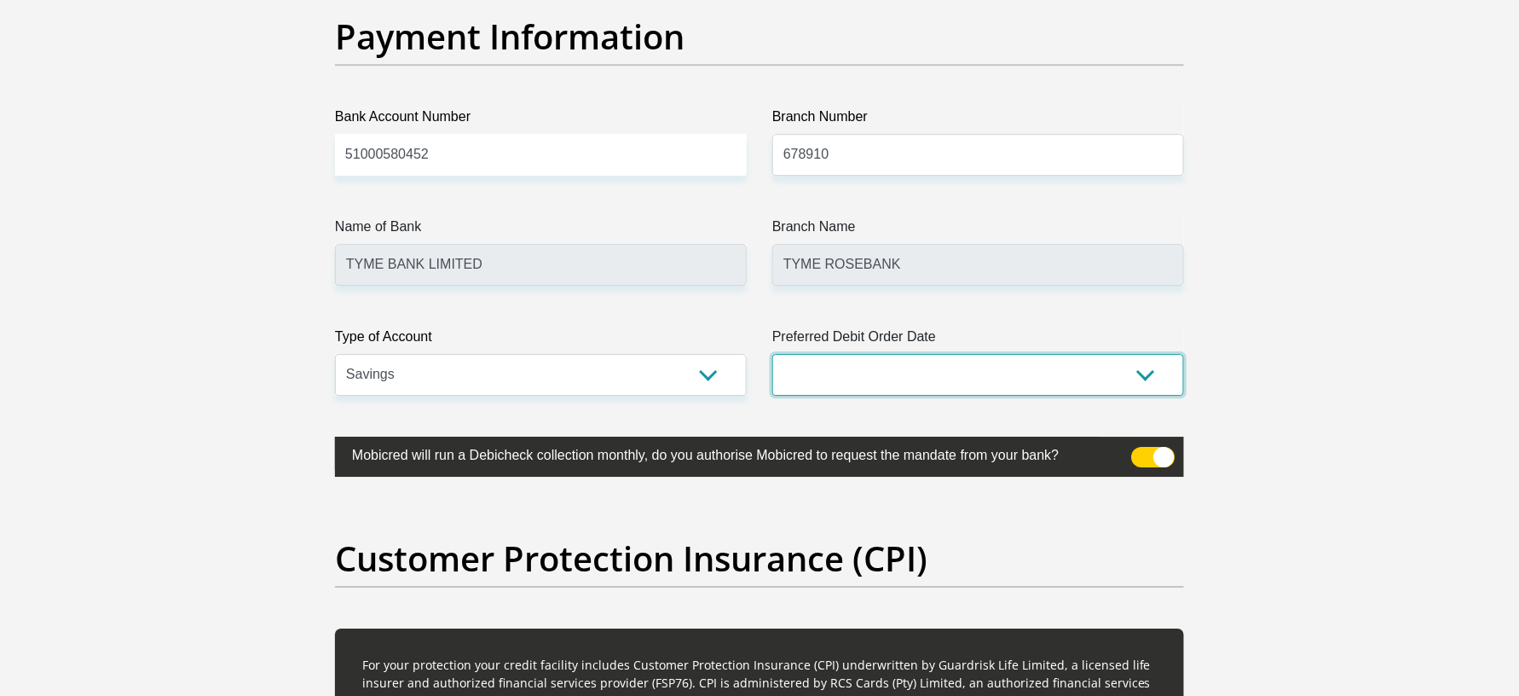
click at [806, 377] on select "1st 2nd 3rd 4th 5th 7th 18th 19th 20th 21st 22nd 23rd 24th 25th 26th 27th 28th …" at bounding box center [979, 375] width 412 height 42
select select "30"
click at [773, 358] on select "1st 2nd 3rd 4th 5th 7th 18th 19th 20th 21st 22nd 23rd 24th 25th 26th 27th 28th …" at bounding box center [979, 375] width 412 height 42
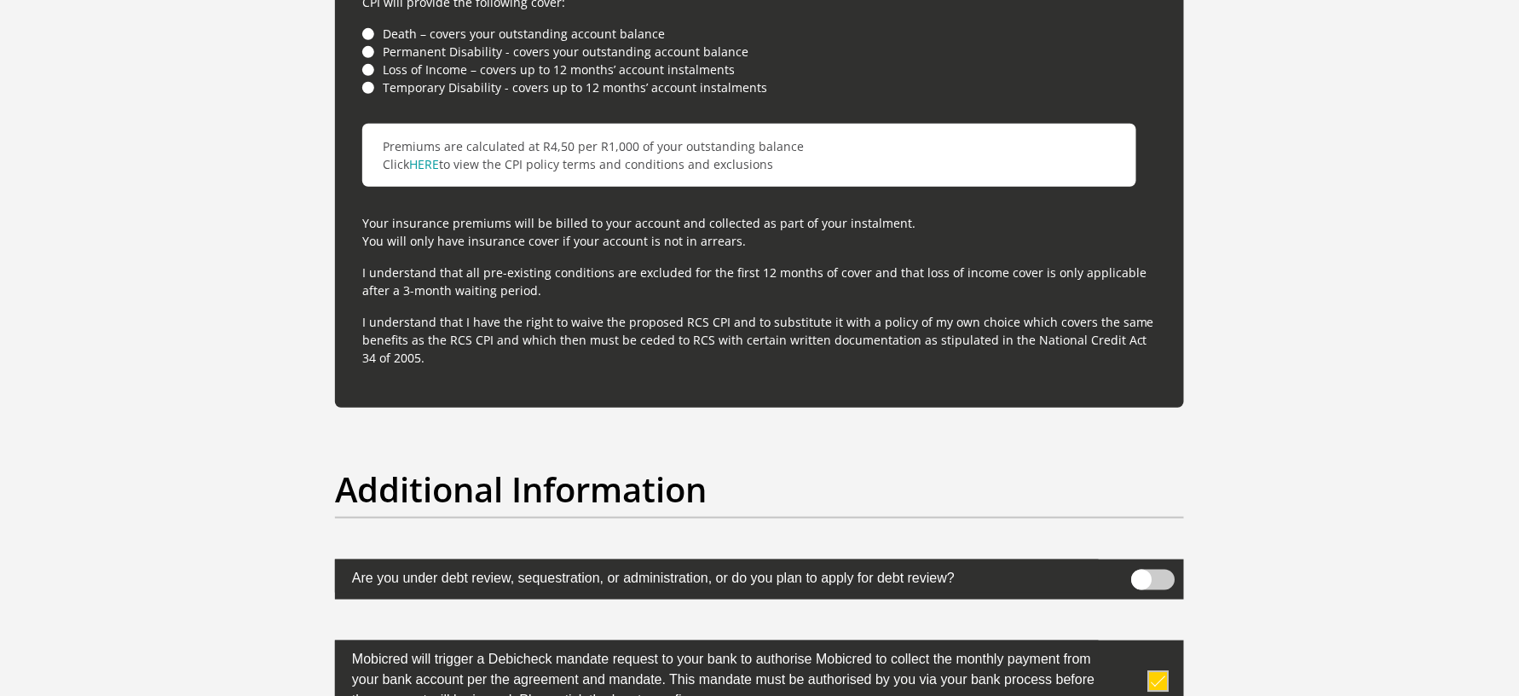
scroll to position [4745, 0]
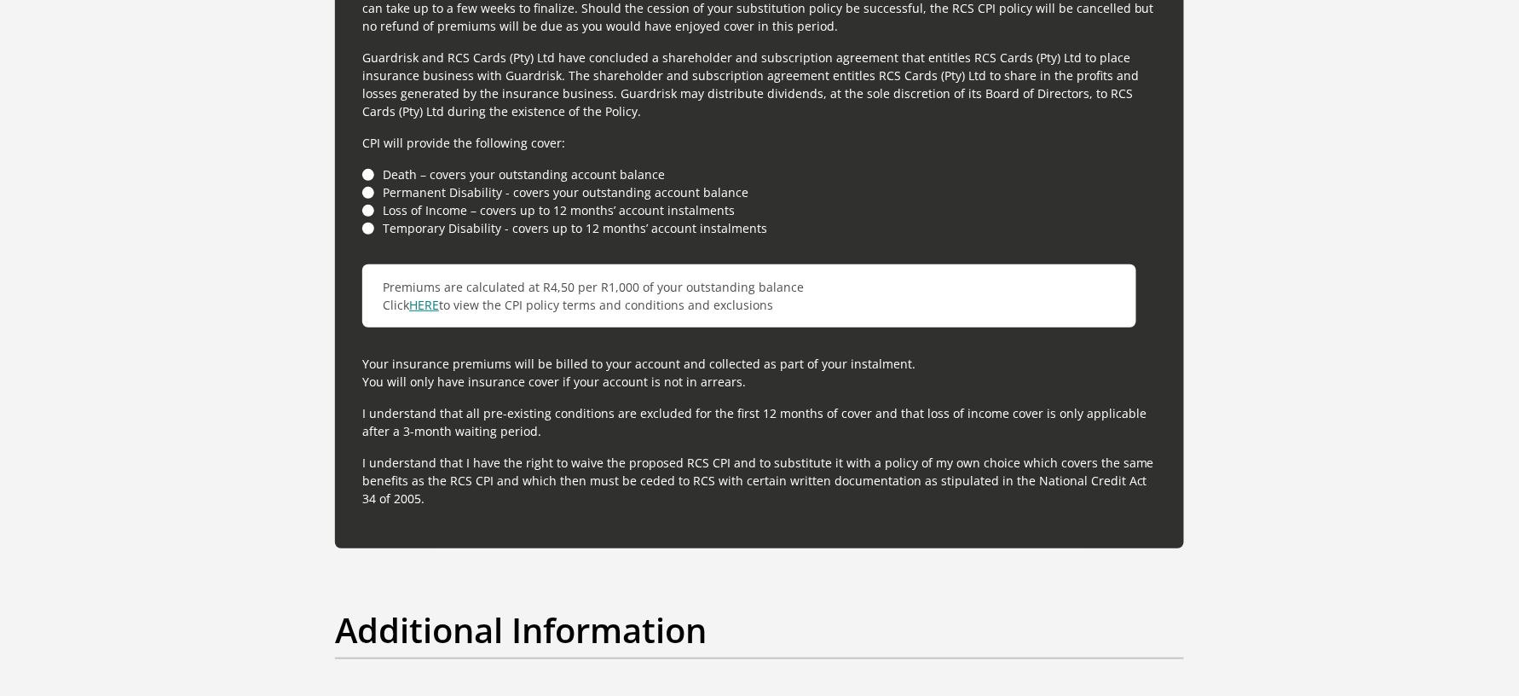
click at [431, 309] on link "HERE" at bounding box center [424, 305] width 30 height 16
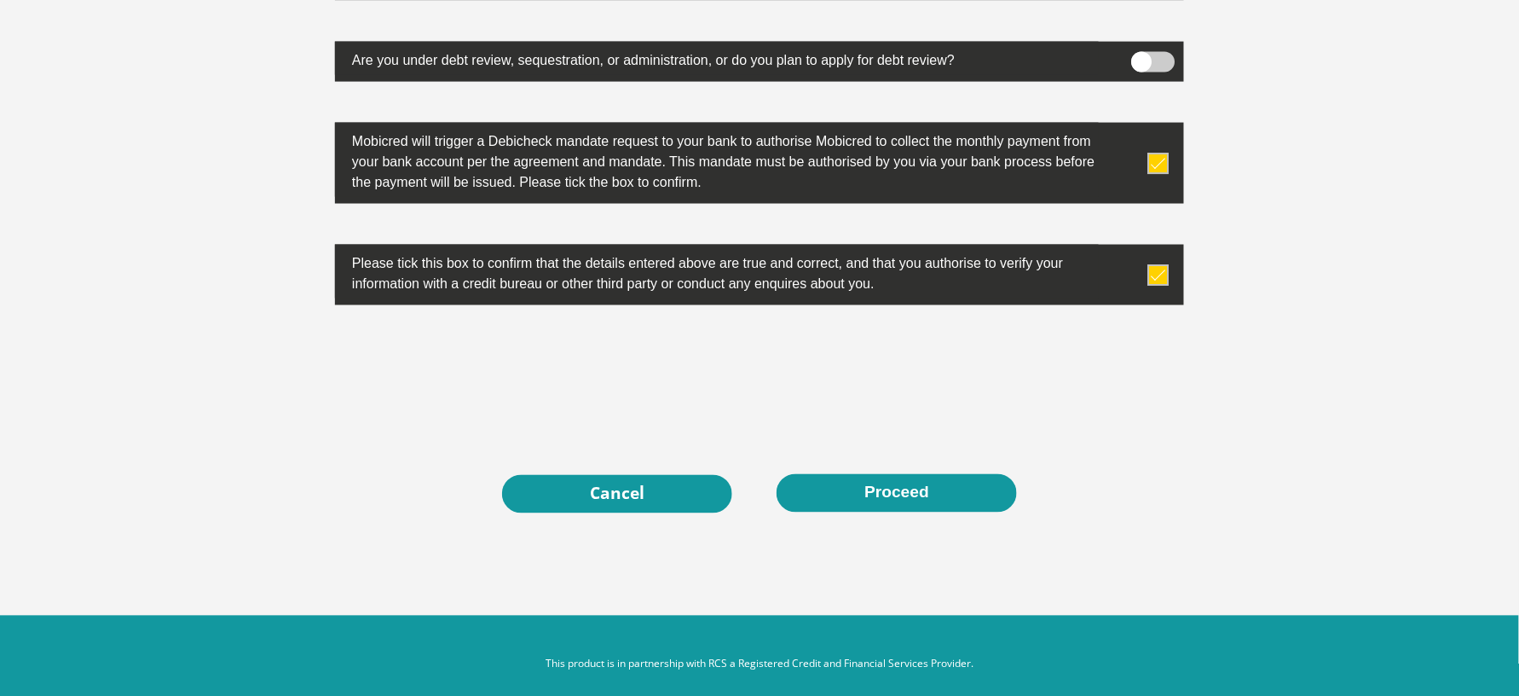
scroll to position [5427, 0]
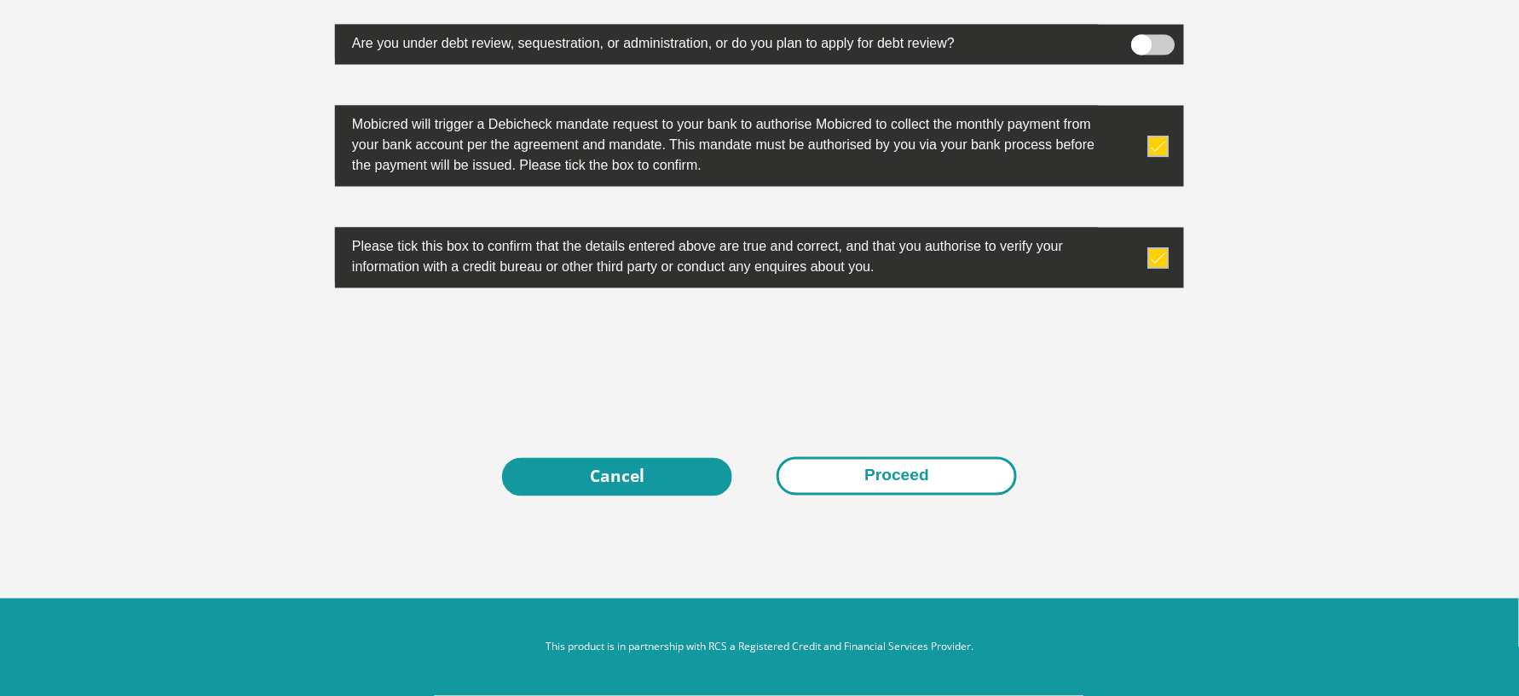
click at [871, 478] on button "Proceed" at bounding box center [897, 476] width 240 height 38
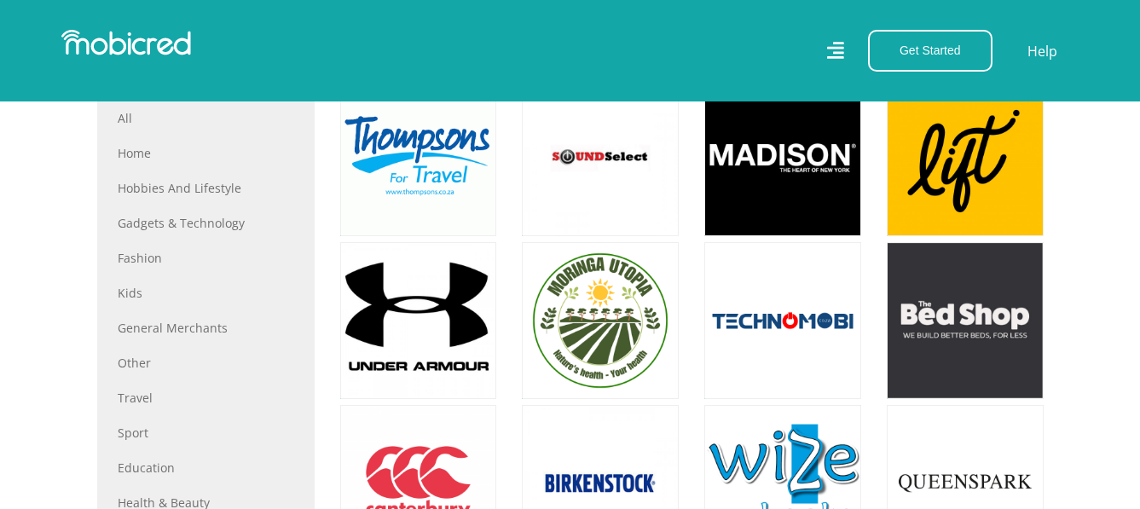
scroll to position [682, 0]
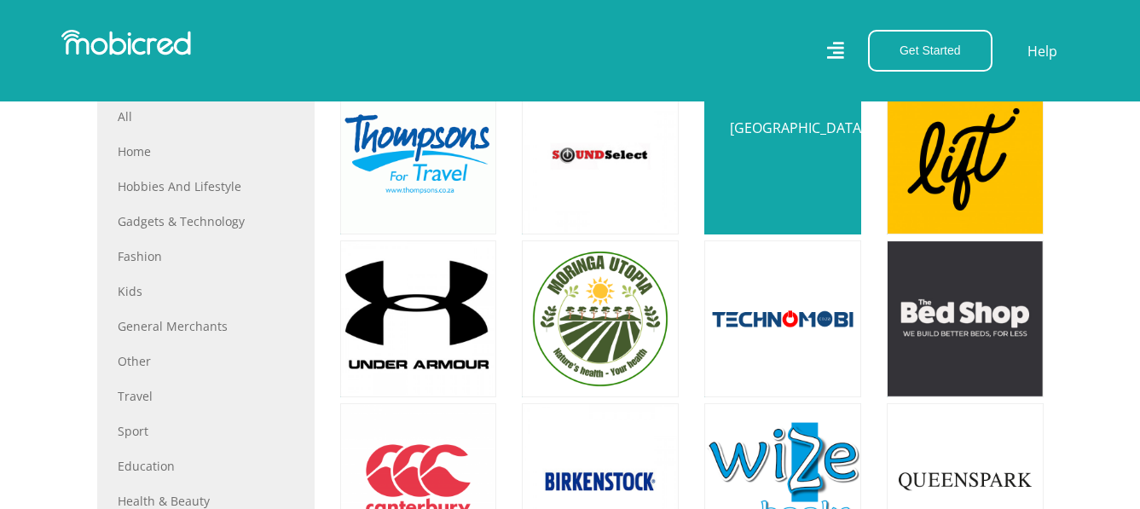
click at [807, 164] on link at bounding box center [783, 156] width 184 height 184
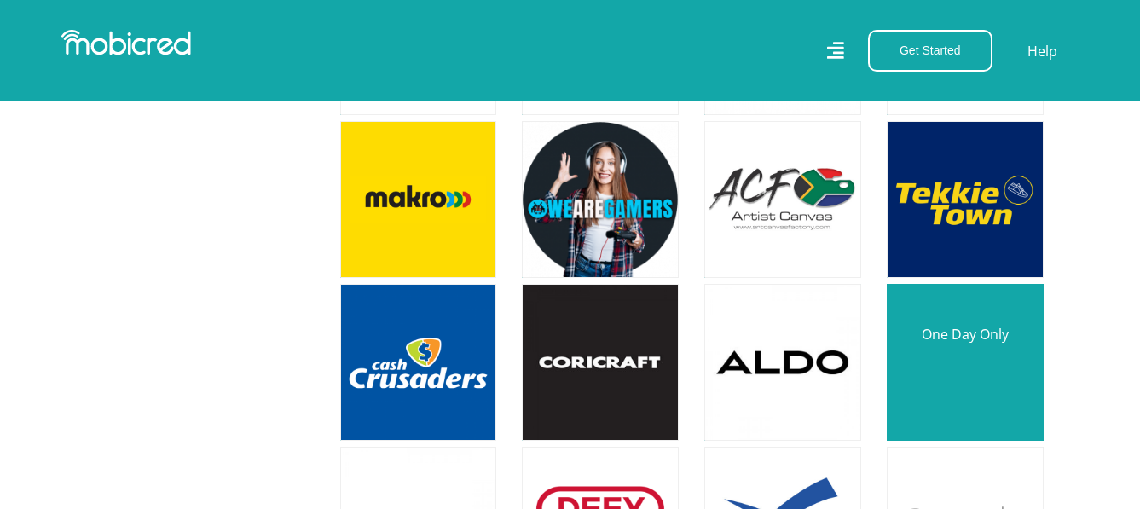
scroll to position [3240, 0]
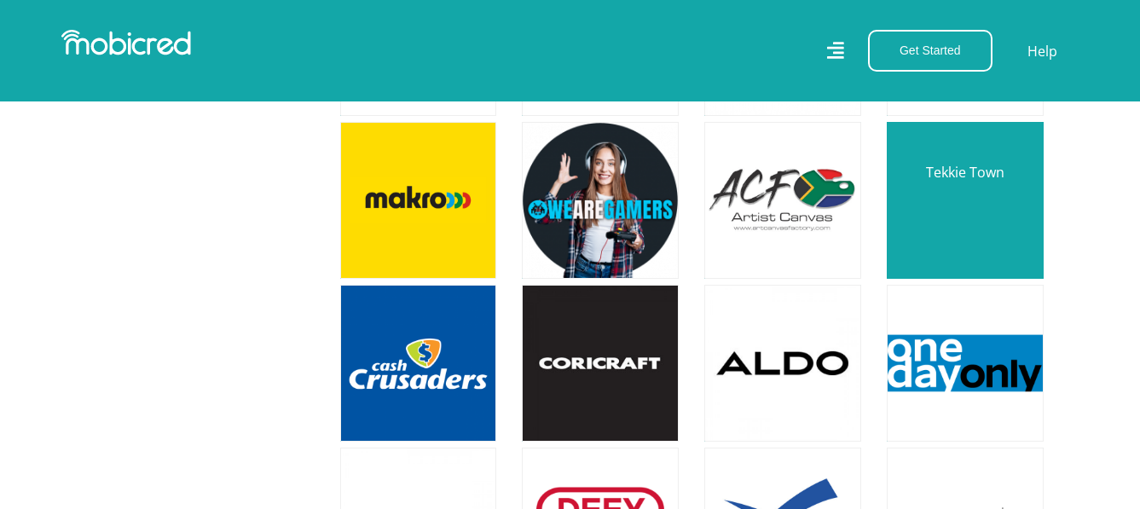
click at [984, 200] on link at bounding box center [965, 200] width 184 height 184
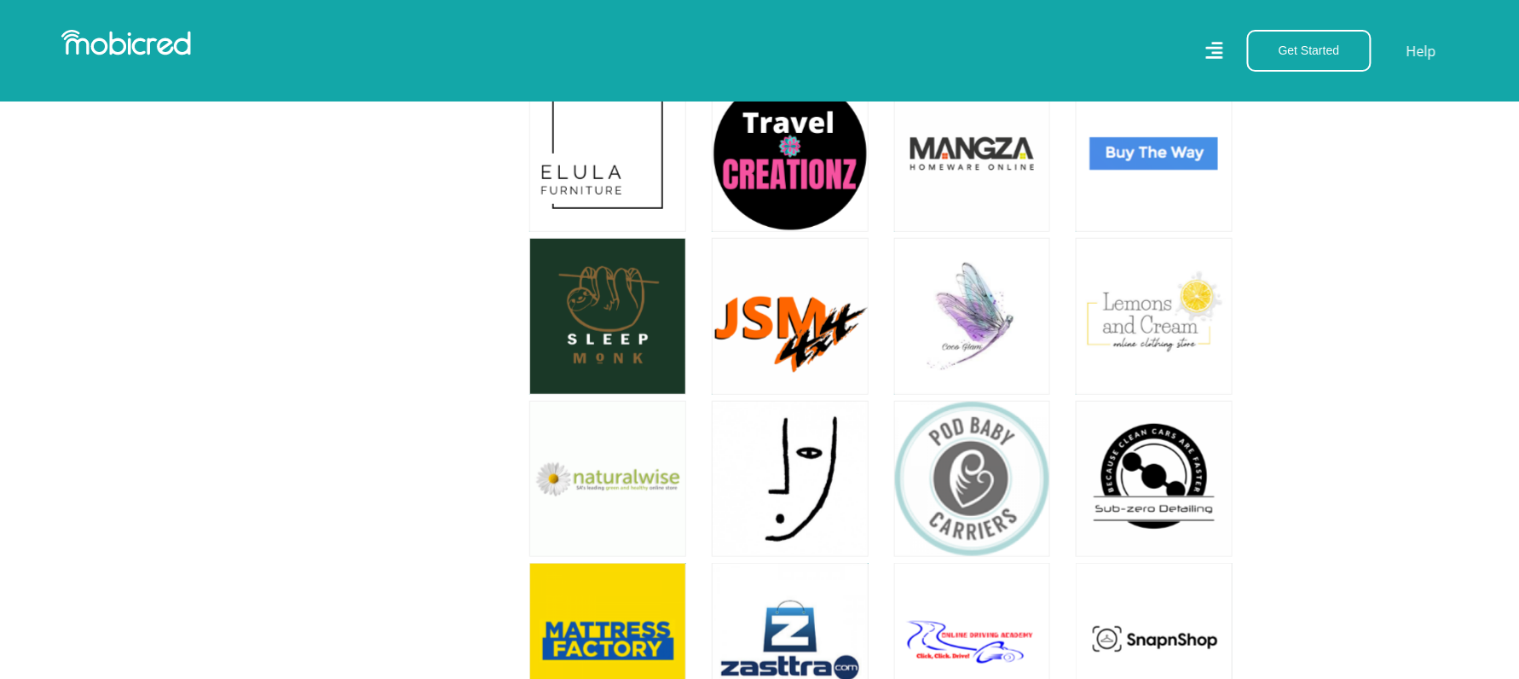
scroll to position [7304, 0]
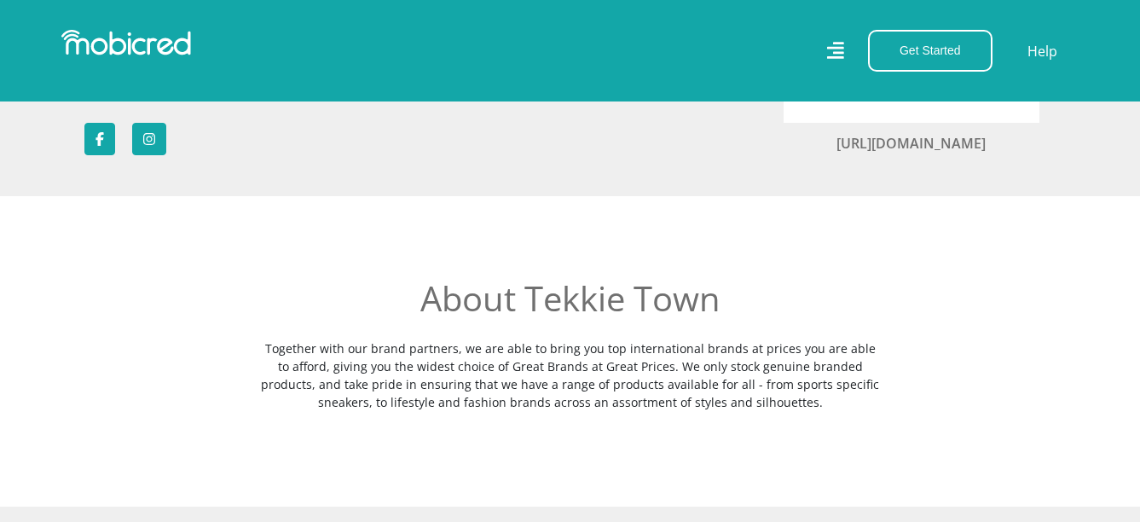
scroll to position [256, 0]
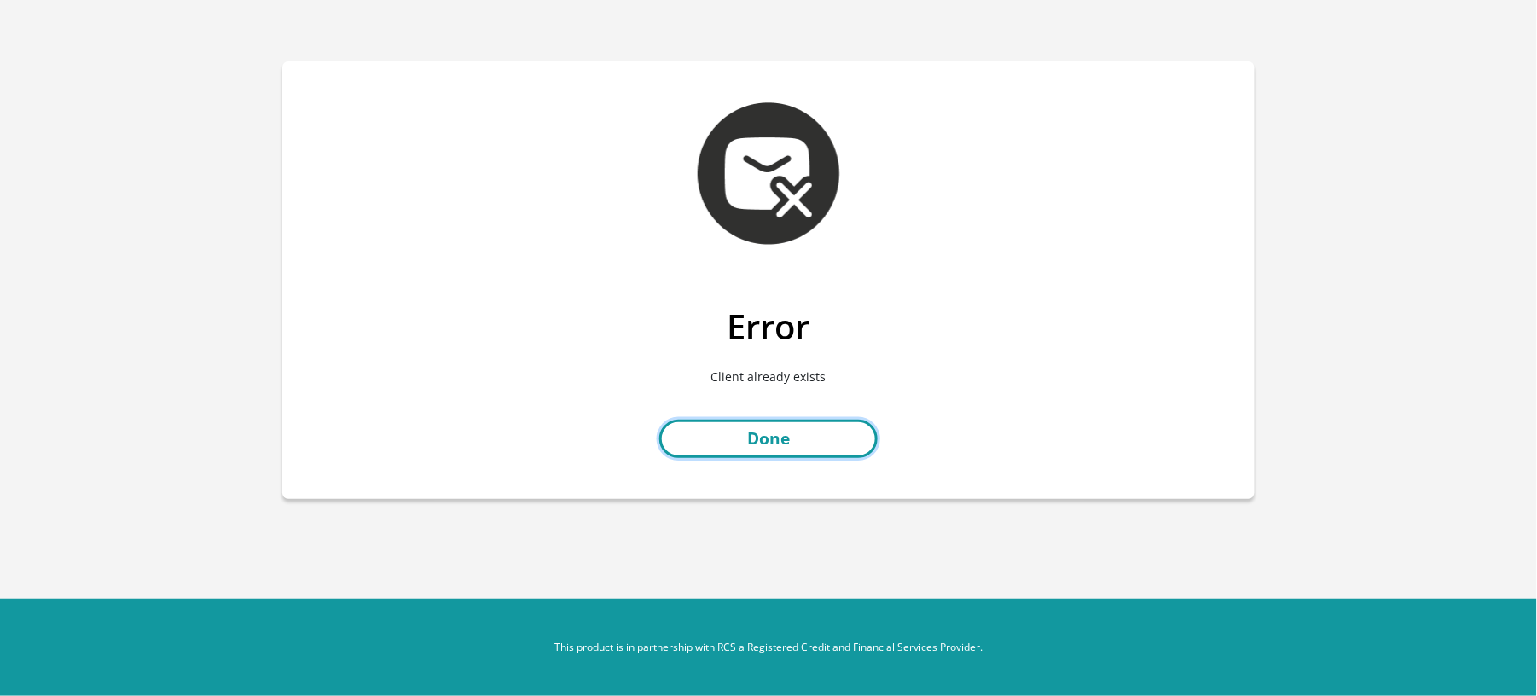
click at [761, 444] on link "Done" at bounding box center [768, 439] width 218 height 38
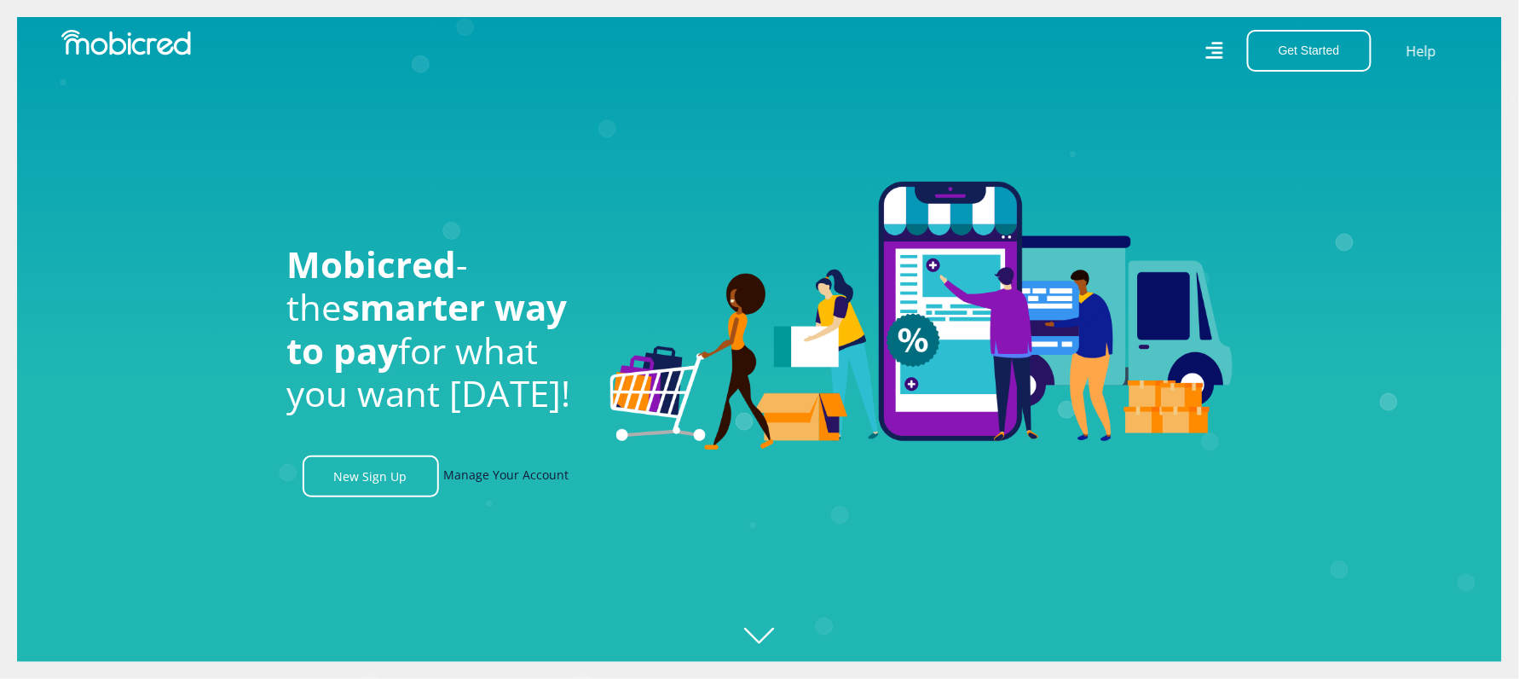
scroll to position [0, 1215]
click at [503, 474] on link "Manage Your Account" at bounding box center [506, 476] width 125 height 42
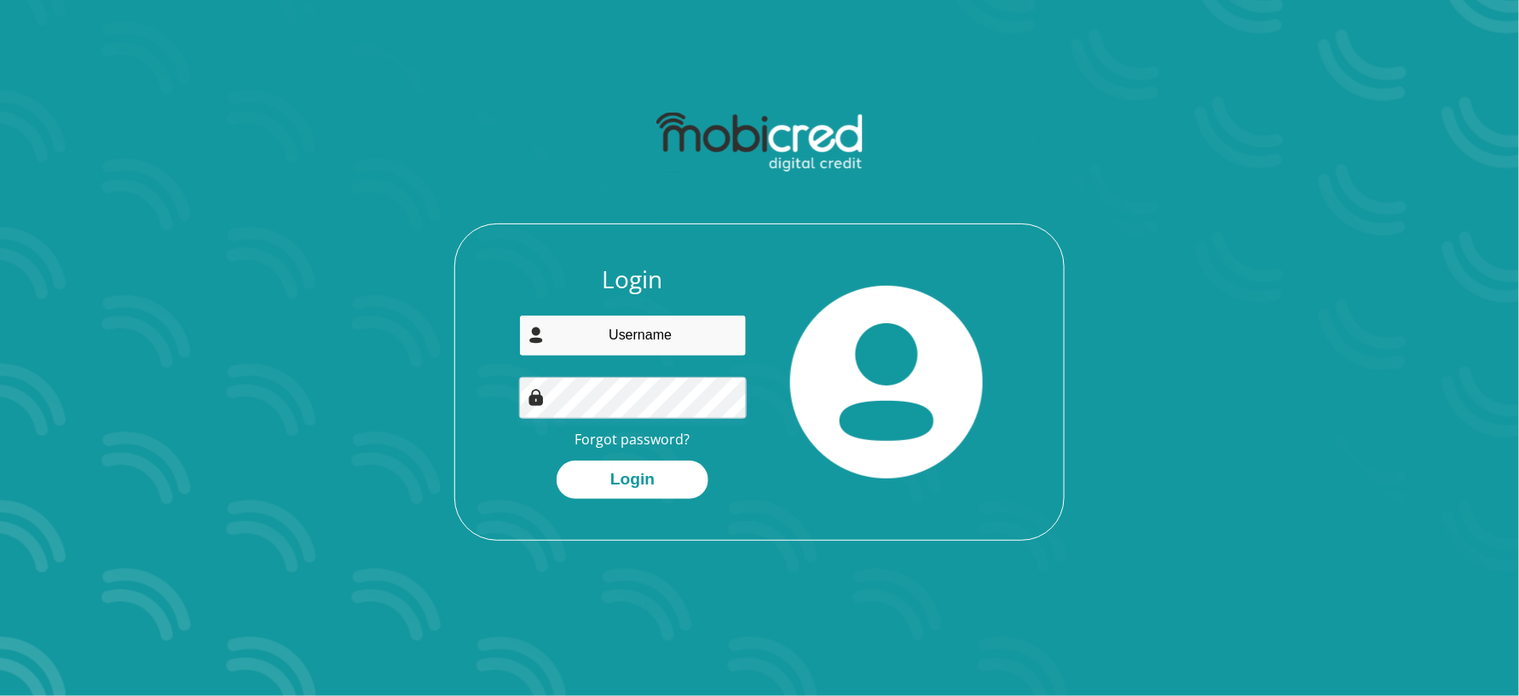
click at [632, 318] on input "email" at bounding box center [633, 336] width 229 height 42
click at [629, 438] on link "Forgot password?" at bounding box center [633, 439] width 115 height 19
click at [634, 335] on input "email" at bounding box center [633, 336] width 229 height 42
type input "s"
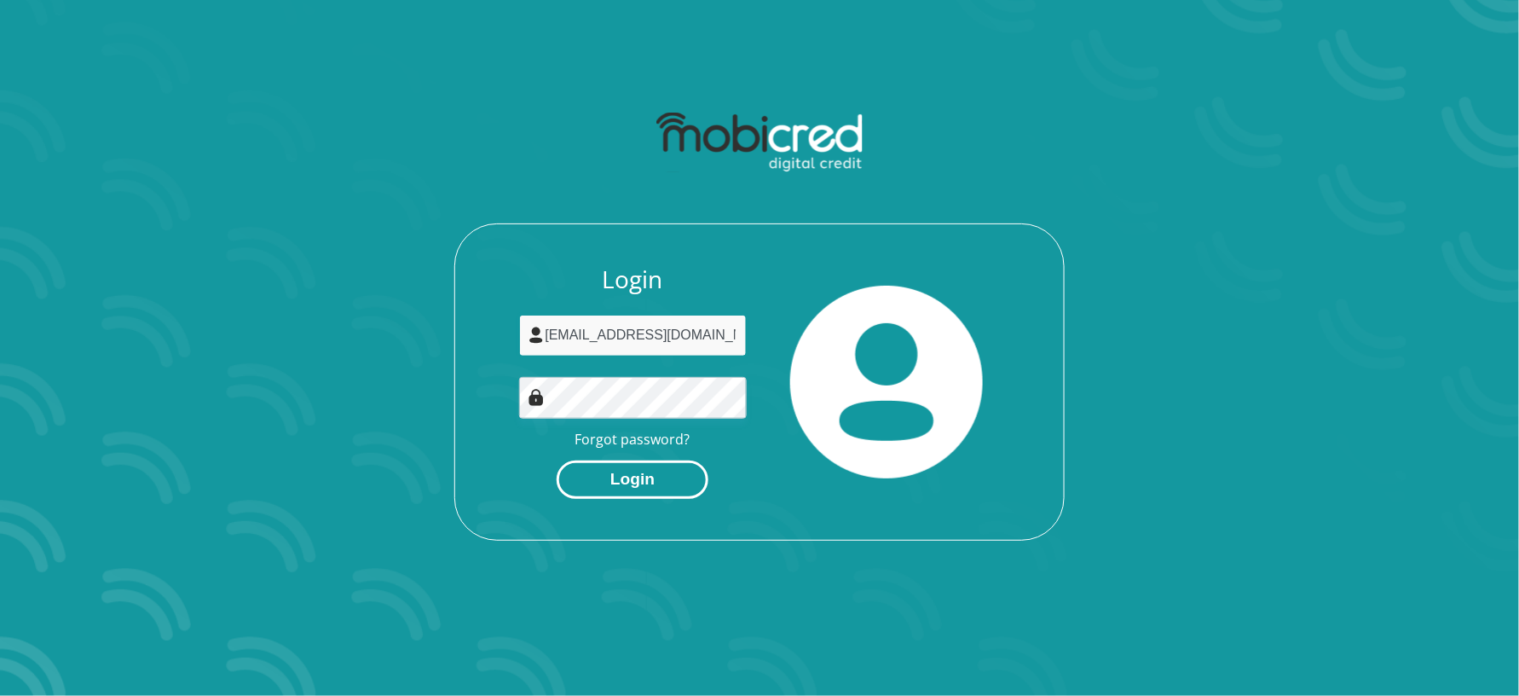
type input "[EMAIL_ADDRESS][DOMAIN_NAME]"
click at [673, 476] on button "Login" at bounding box center [633, 479] width 152 height 38
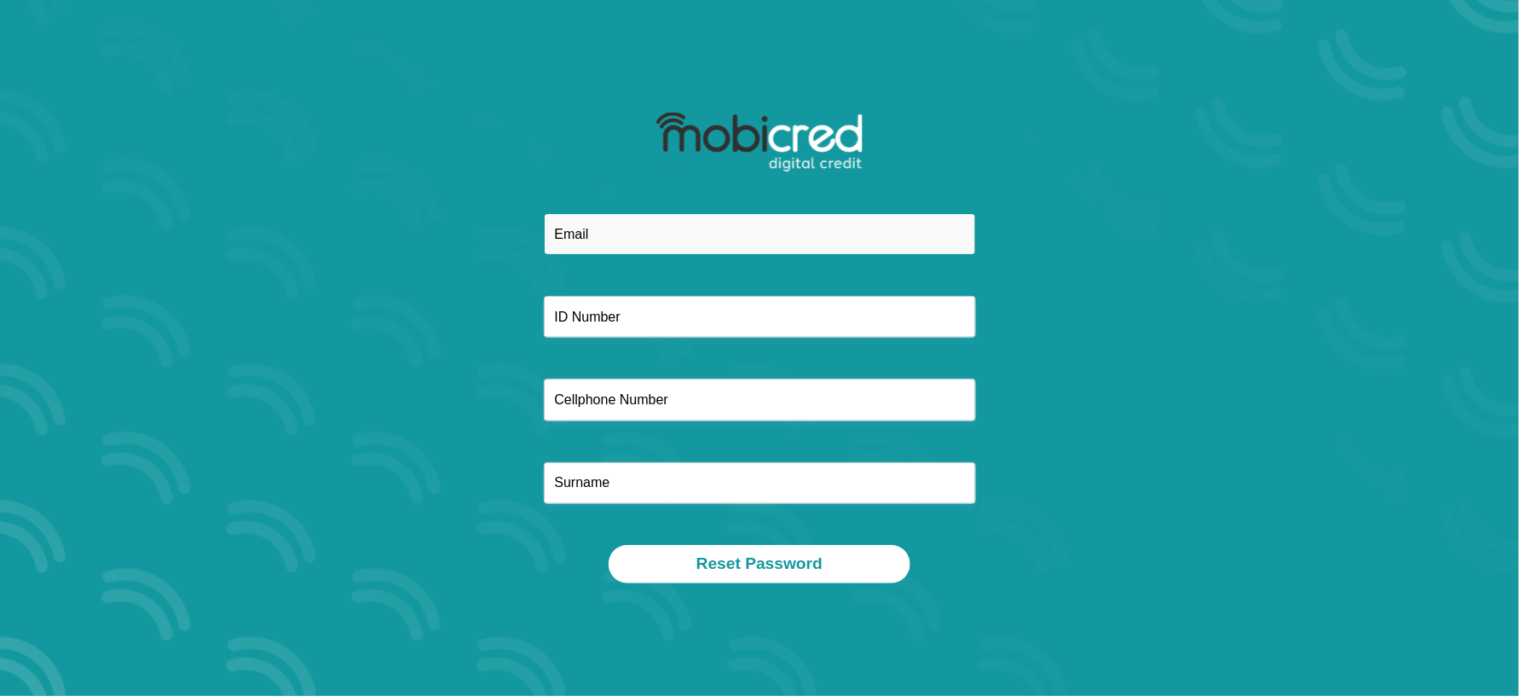
click at [628, 236] on input "email" at bounding box center [760, 234] width 432 height 42
type input "[EMAIL_ADDRESS][DOMAIN_NAME]"
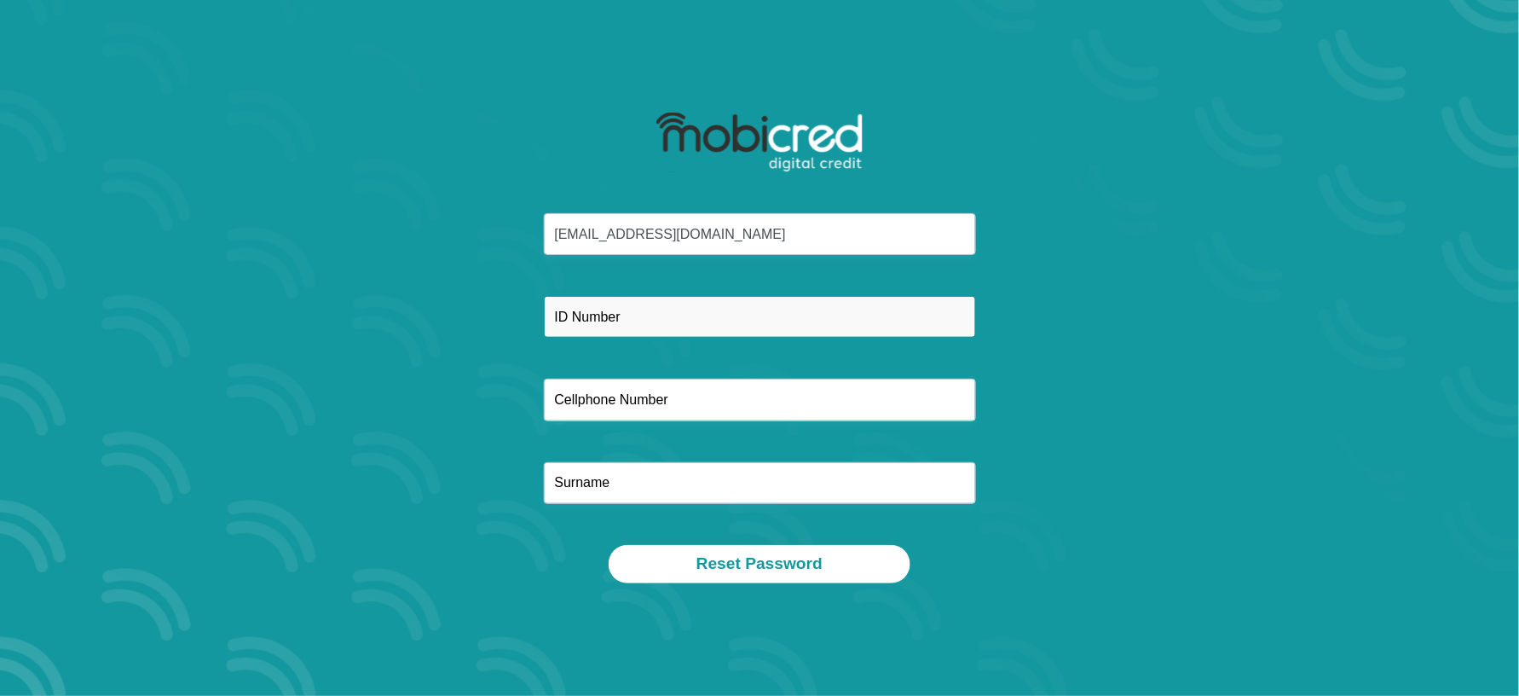
click at [576, 332] on input "text" at bounding box center [760, 317] width 432 height 42
type input "9210280182086"
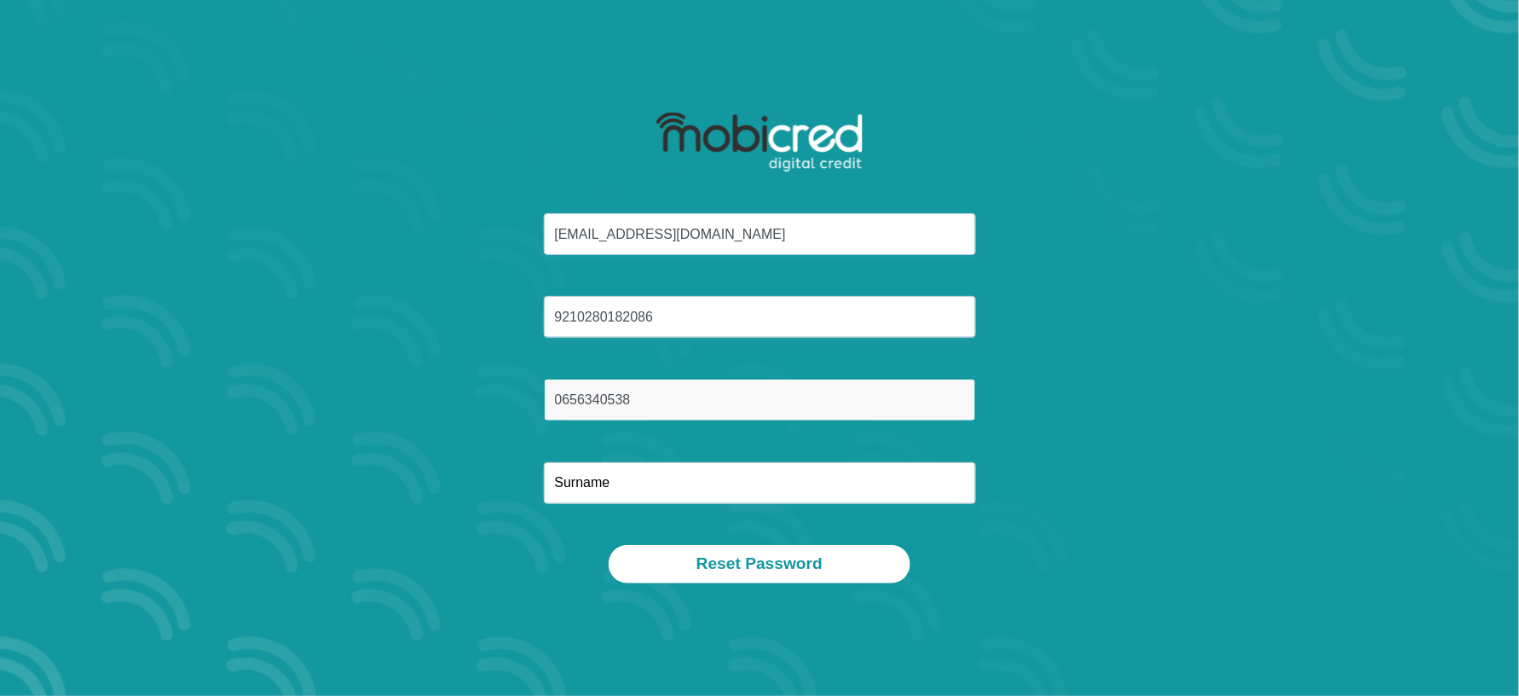
type input "0656340538"
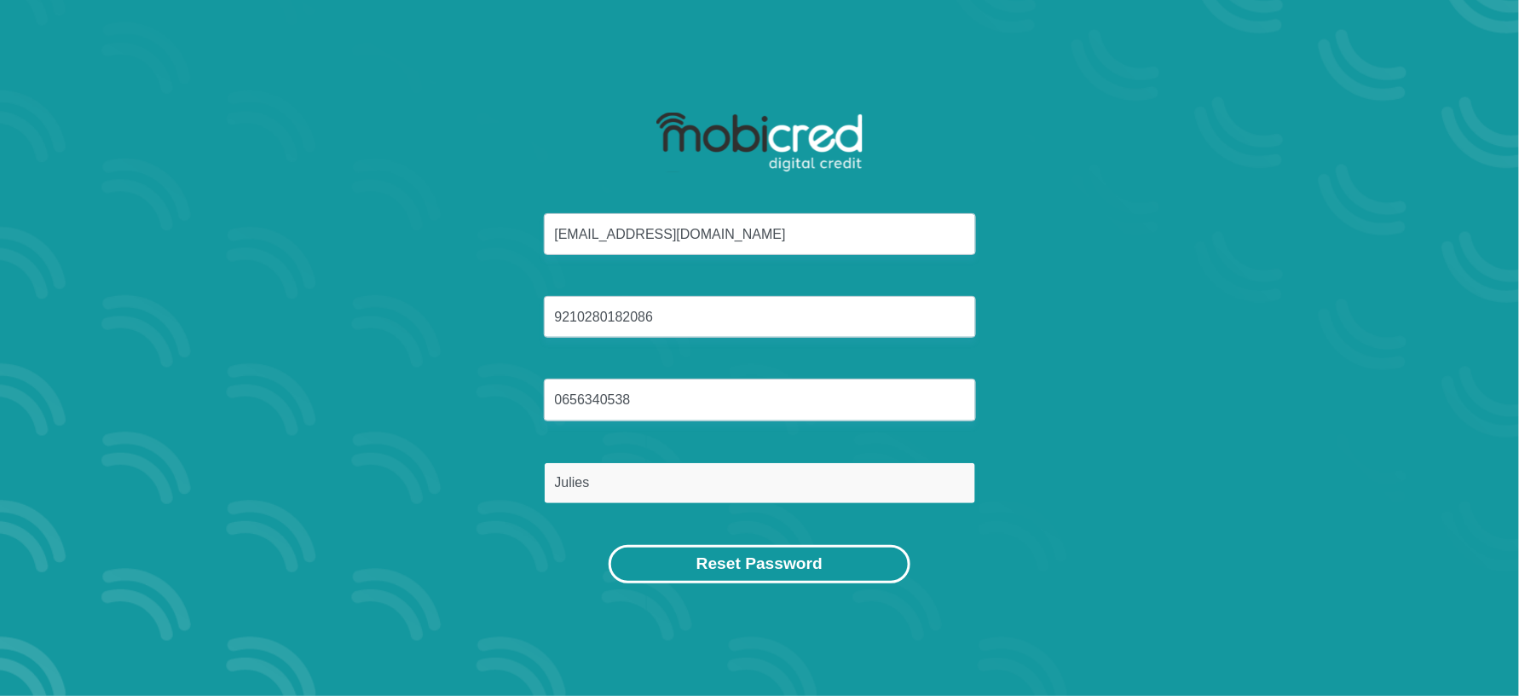
type input "Julies"
click at [779, 564] on button "Reset Password" at bounding box center [760, 564] width 302 height 38
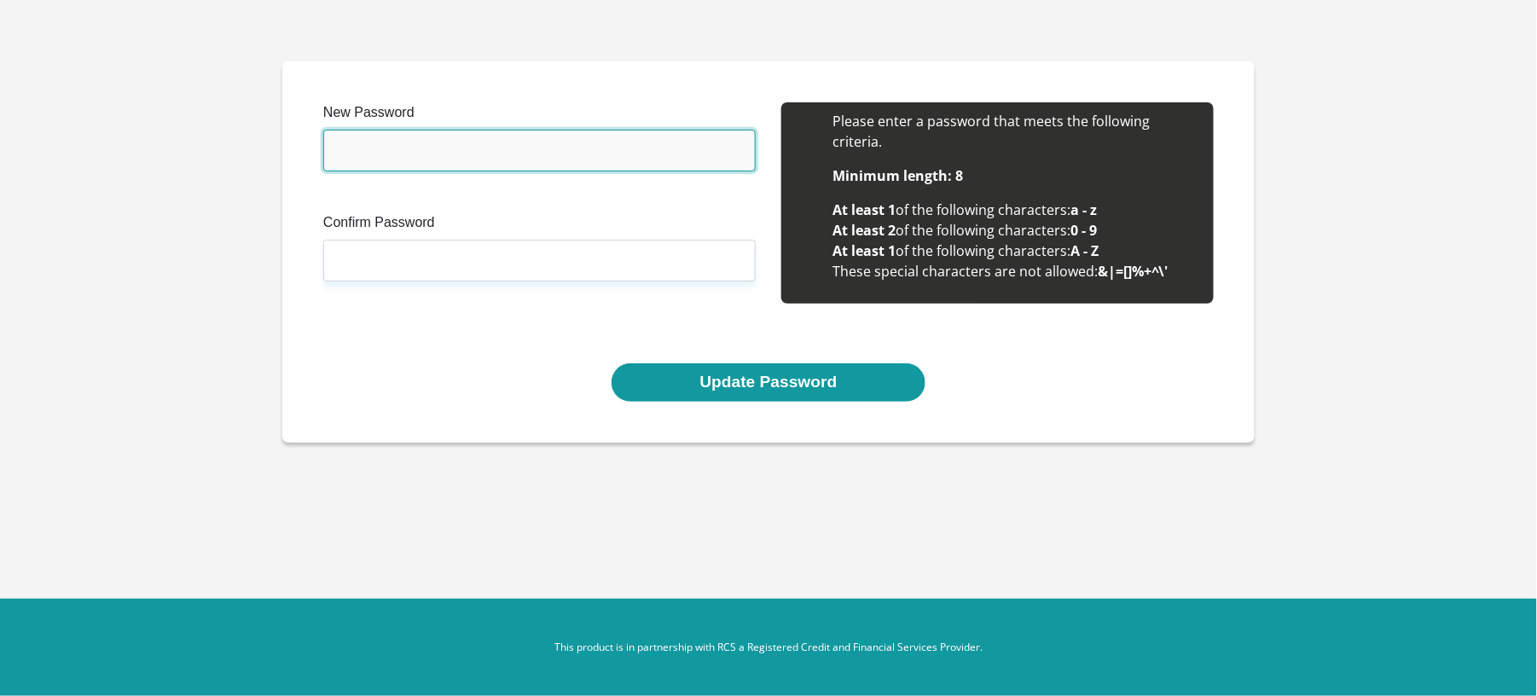
click at [475, 150] on input "New Password" at bounding box center [539, 151] width 432 height 42
type input "ShiyaamJ@1905"
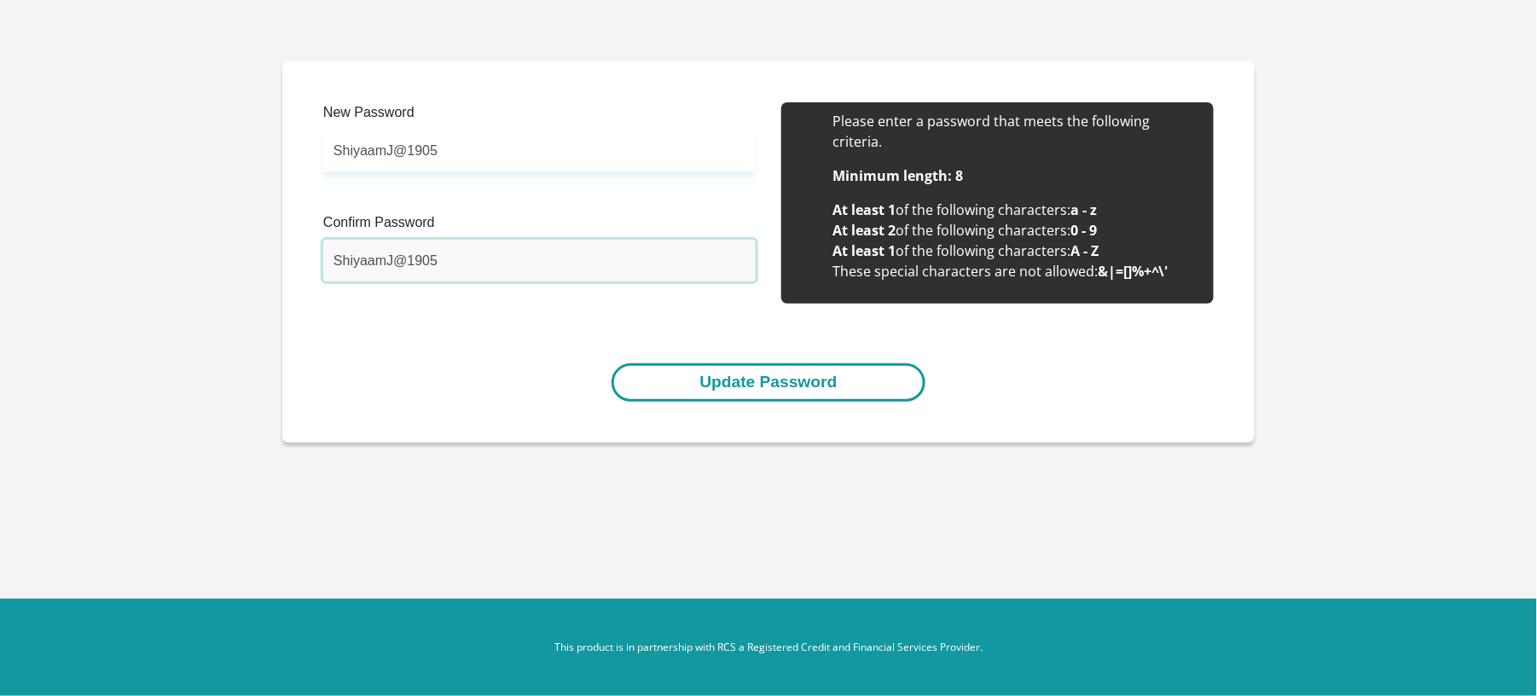
type input "ShiyaamJ@1905"
click at [751, 367] on button "Update Password" at bounding box center [767, 382] width 313 height 38
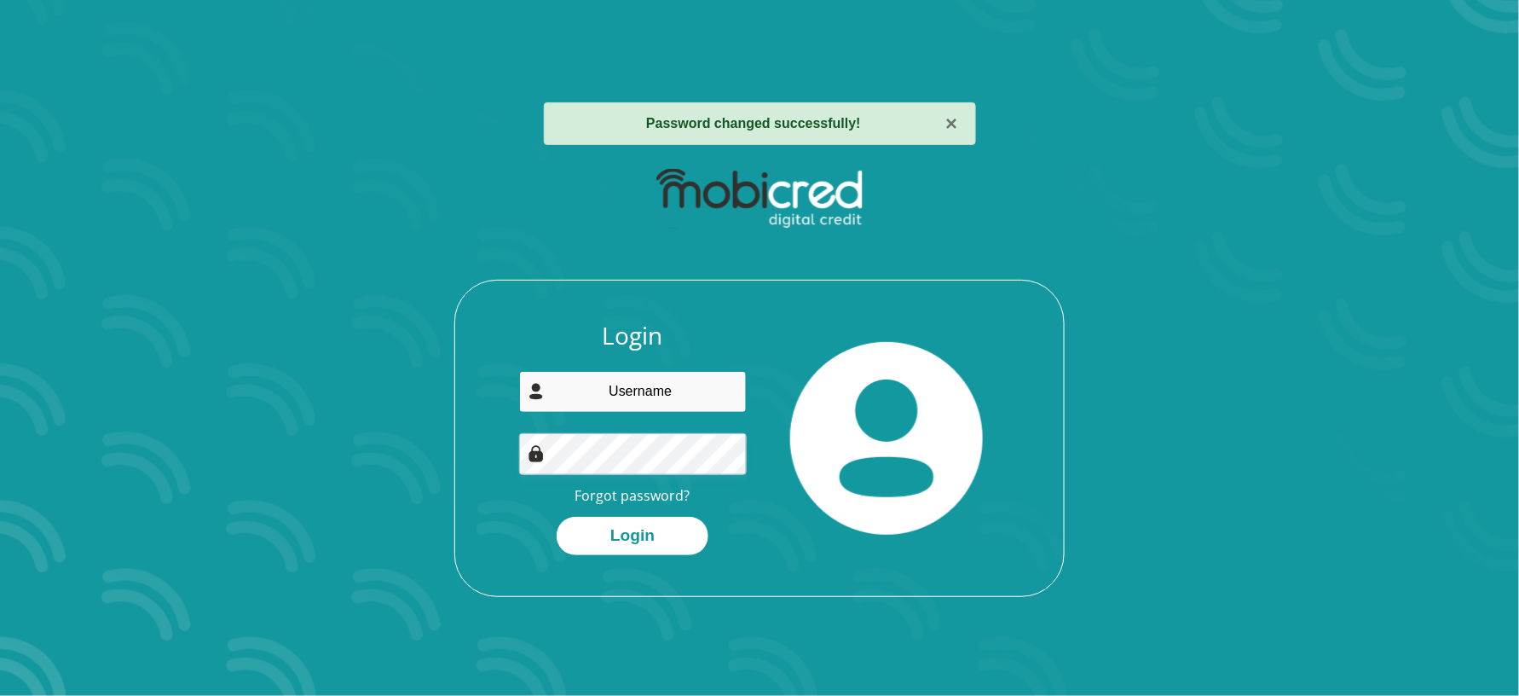
click at [651, 394] on input "email" at bounding box center [633, 392] width 229 height 42
type input "[EMAIL_ADDRESS][DOMAIN_NAME]"
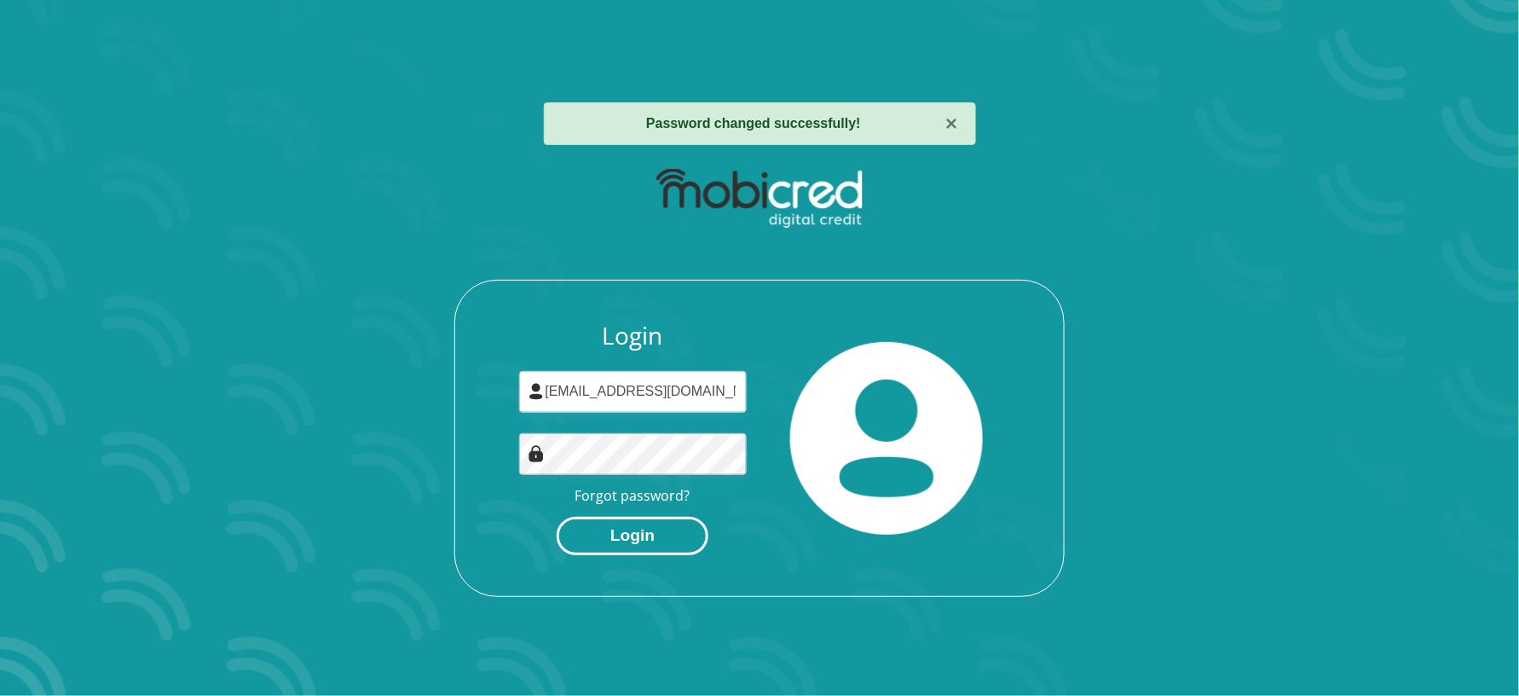
click at [605, 543] on button "Login" at bounding box center [633, 536] width 152 height 38
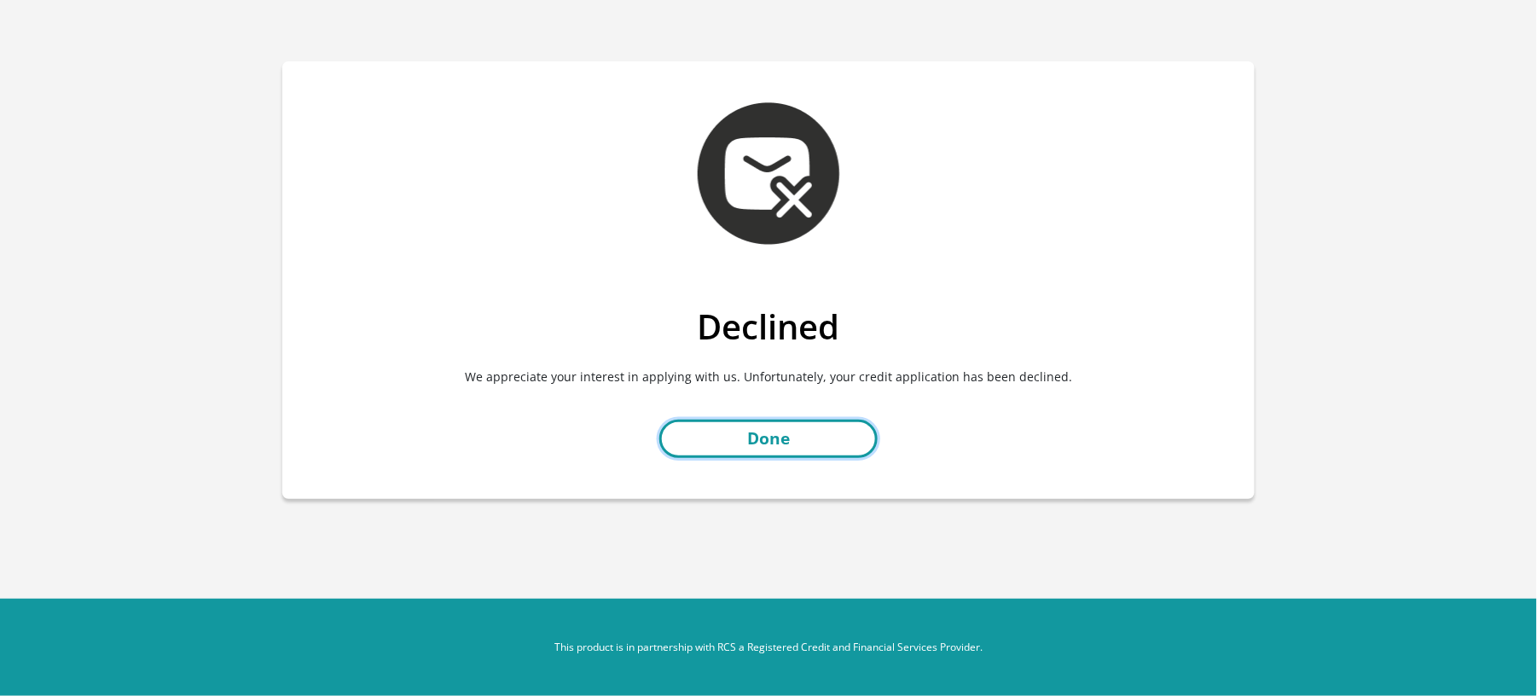
click at [784, 426] on link "Done" at bounding box center [768, 439] width 218 height 38
